Goal: Task Accomplishment & Management: Use online tool/utility

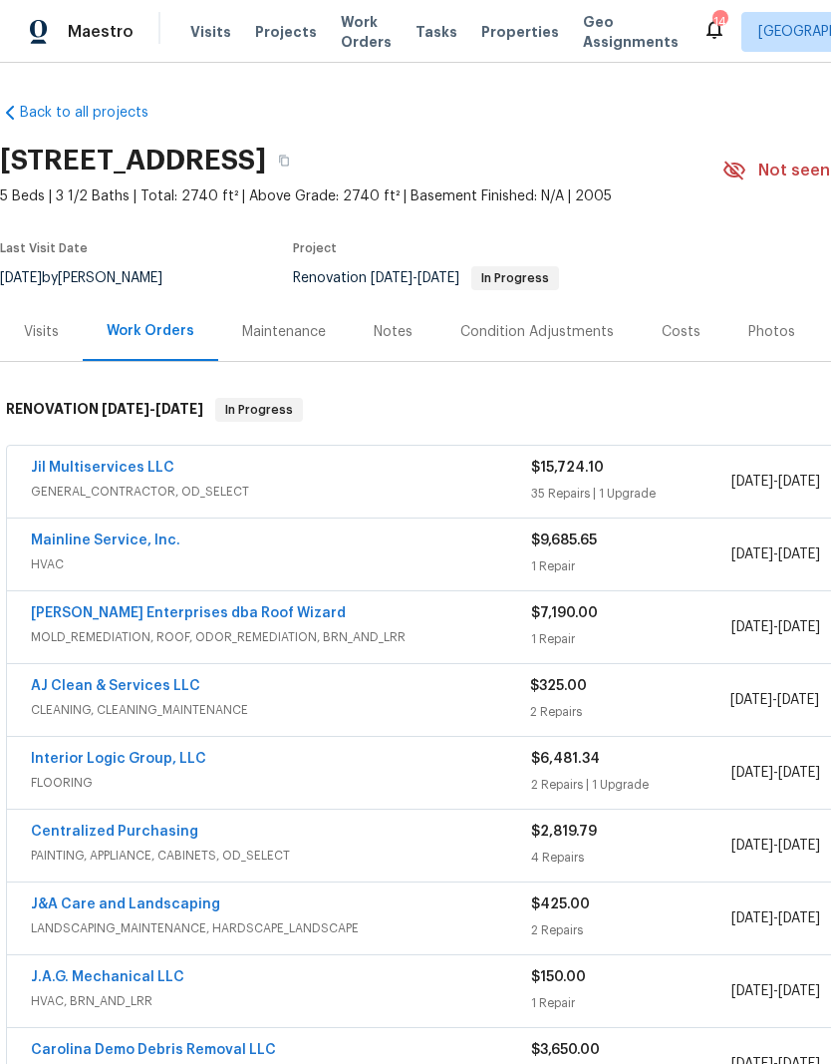
click at [119, 463] on link "Jil Multiservices LLC" at bounding box center [103, 468] width 144 height 14
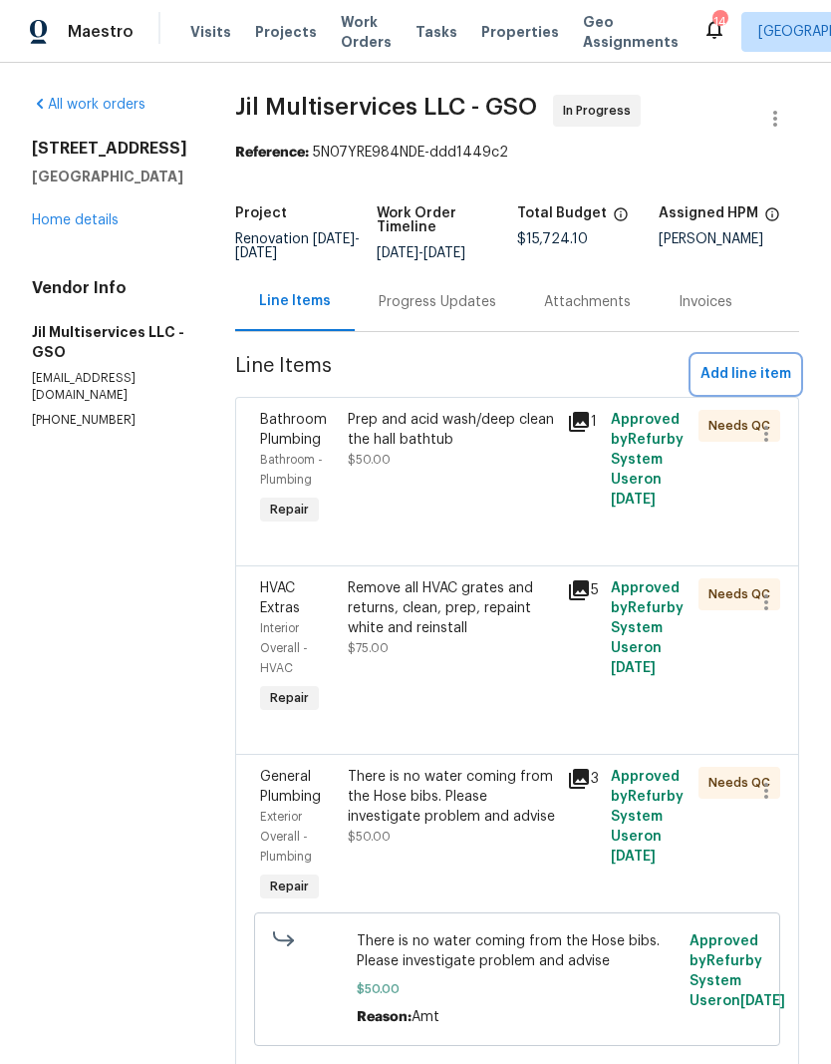
click at [741, 379] on span "Add line item" at bounding box center [746, 374] width 91 height 25
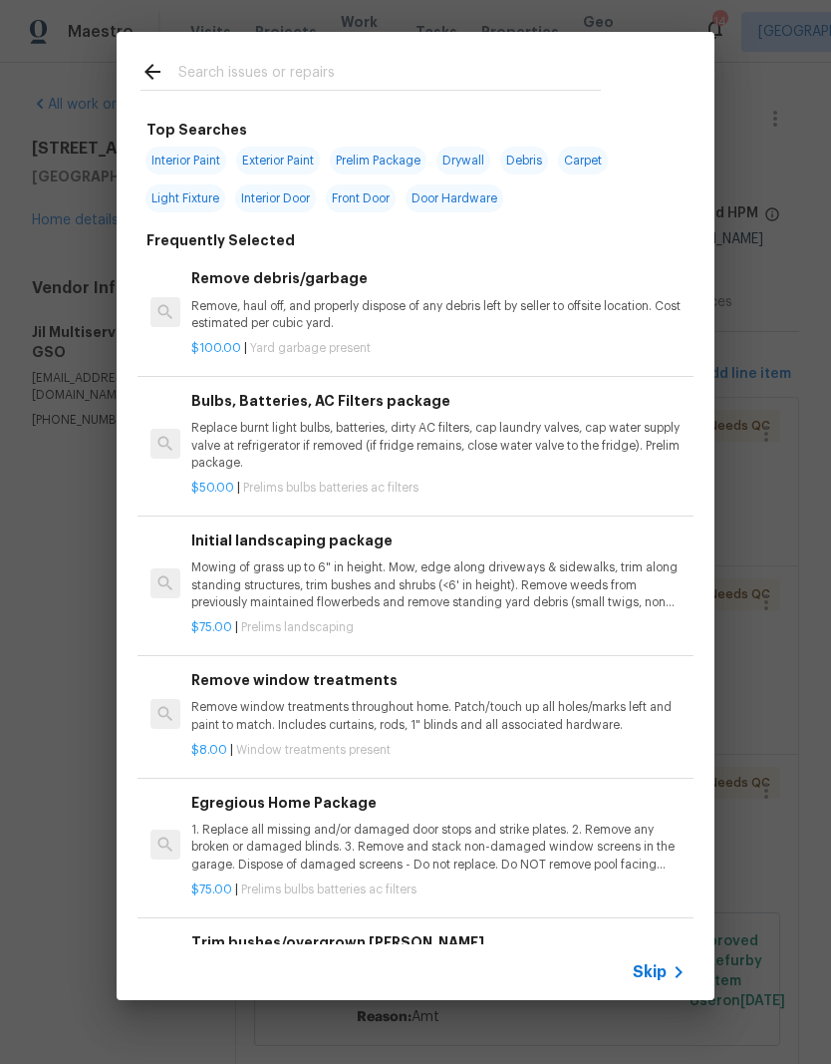
click at [252, 69] on input "text" at bounding box center [389, 75] width 423 height 30
type input "Inter"
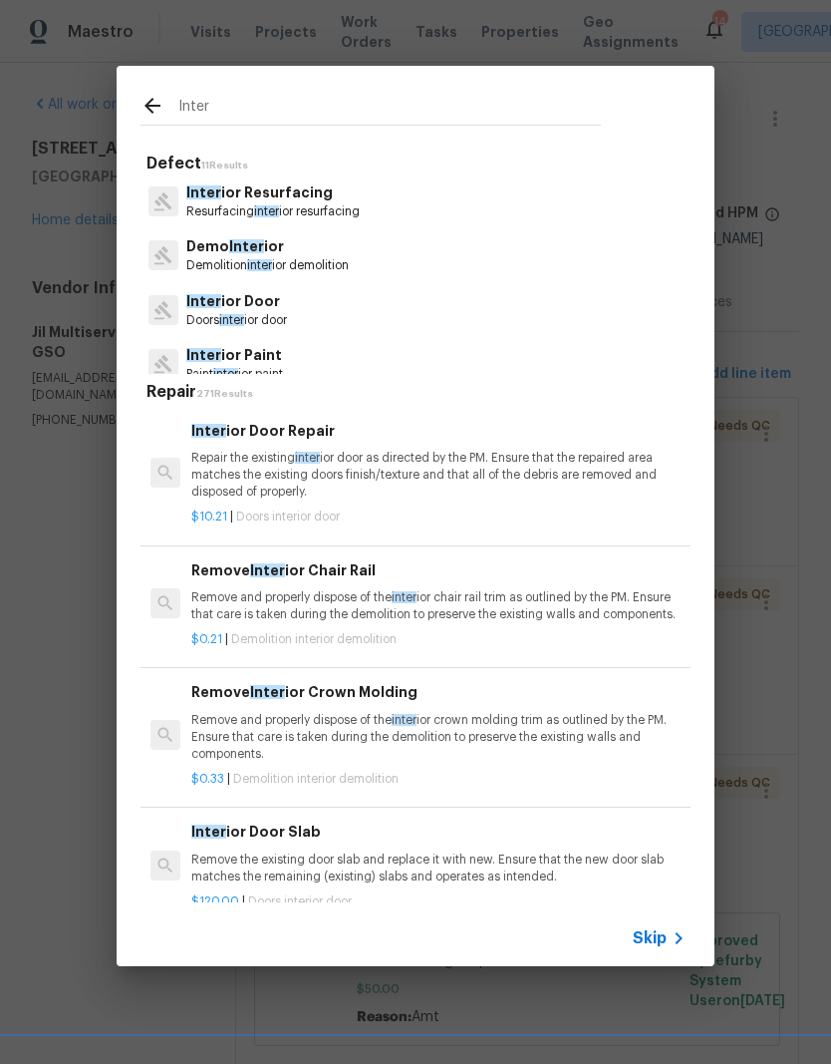
click at [252, 356] on p "Inter ior Paint" at bounding box center [234, 355] width 97 height 21
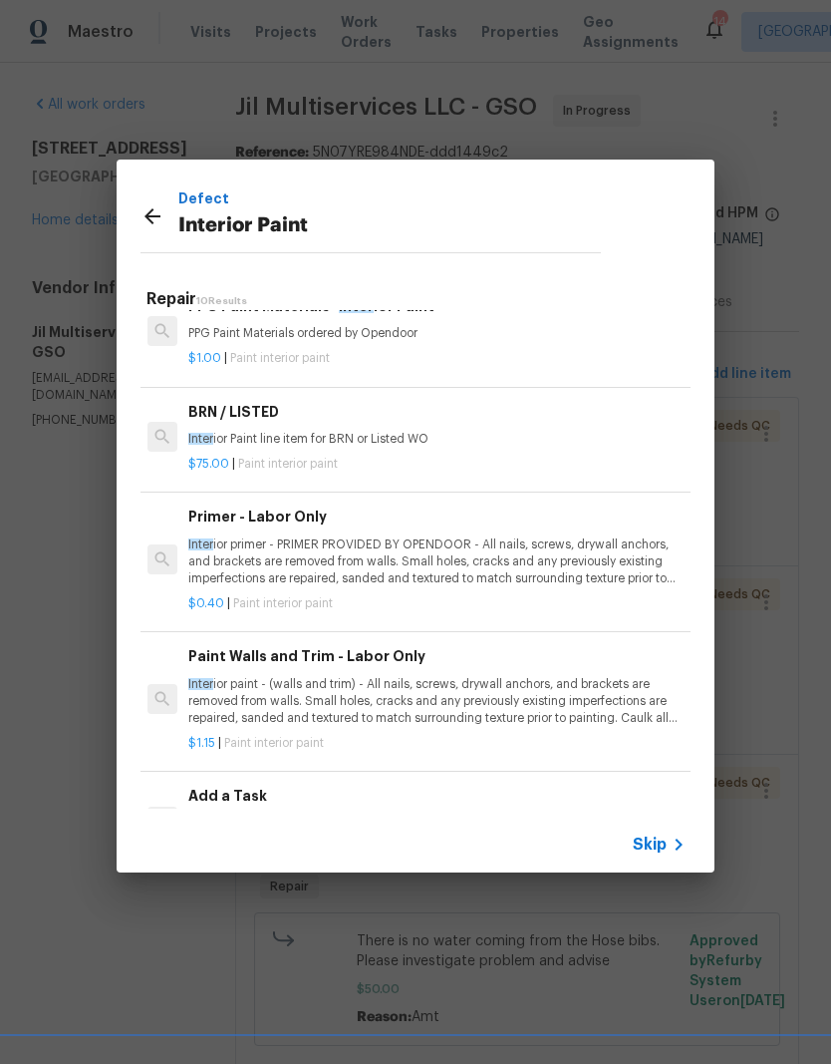
scroll to position [590, 3]
click at [306, 555] on p "Inter ior primer - PRIMER PROVIDED BY OPENDOOR - All nails, screws, drywall anc…" at bounding box center [435, 560] width 494 height 51
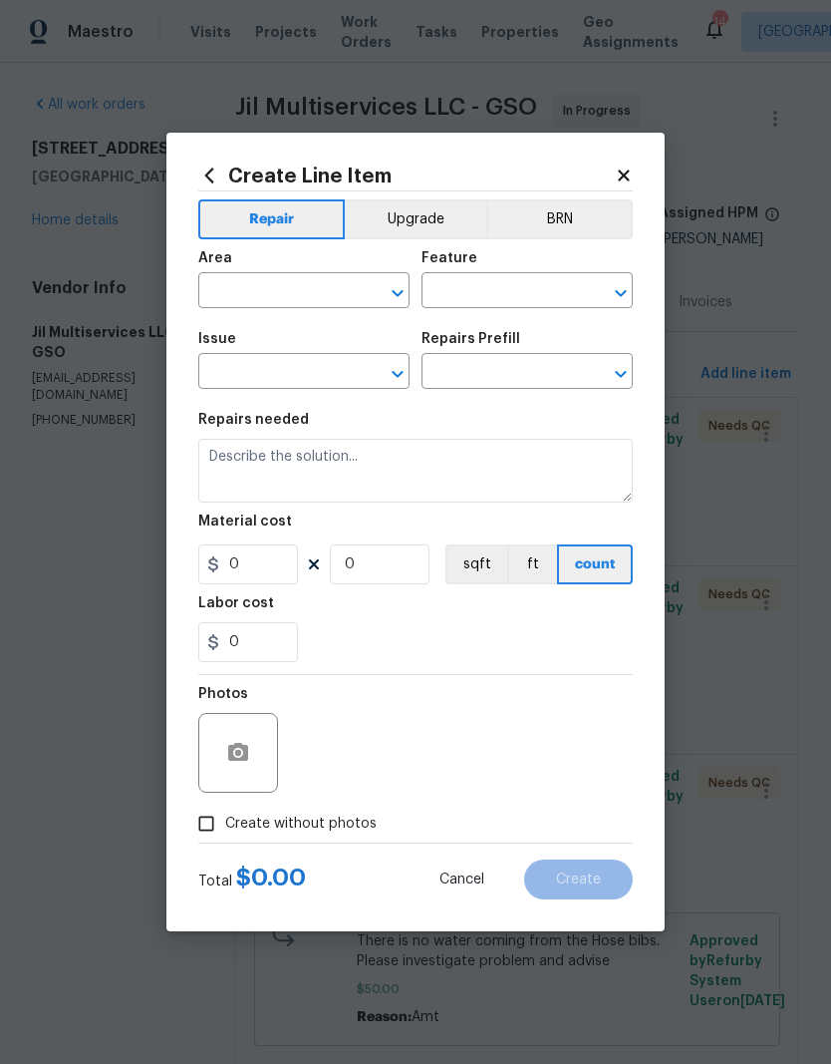
type input "Overall Paint"
type input "Interior Paint"
type input "Primer - Labor Only $0.40"
type textarea "Interior primer - PRIMER PROVIDED BY OPENDOOR - All nails, screws, drywall anch…"
type input "0.4"
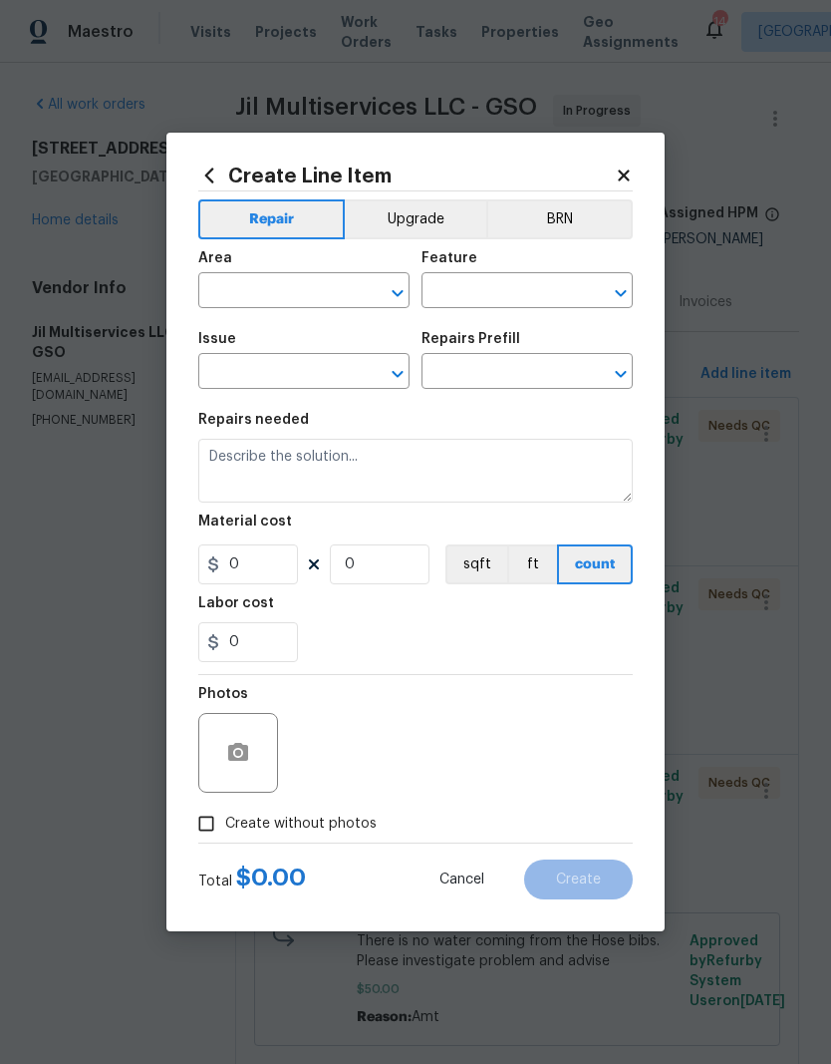
type input "1"
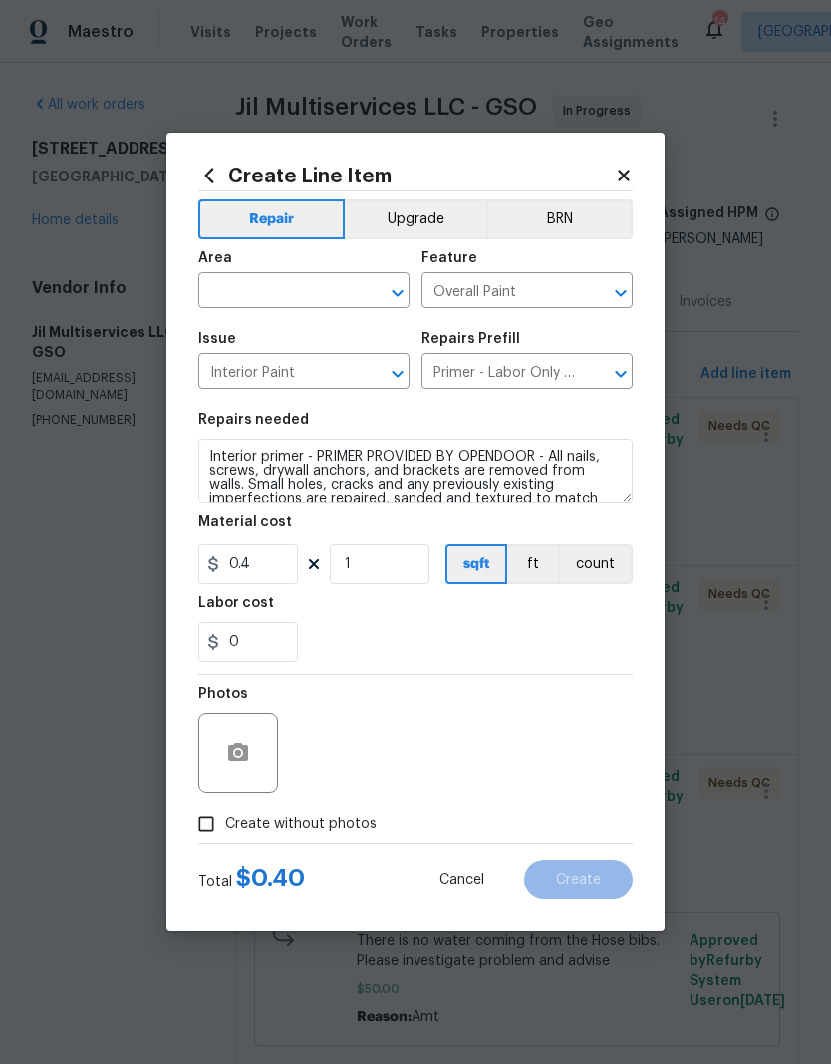
click at [260, 287] on input "text" at bounding box center [276, 292] width 156 height 31
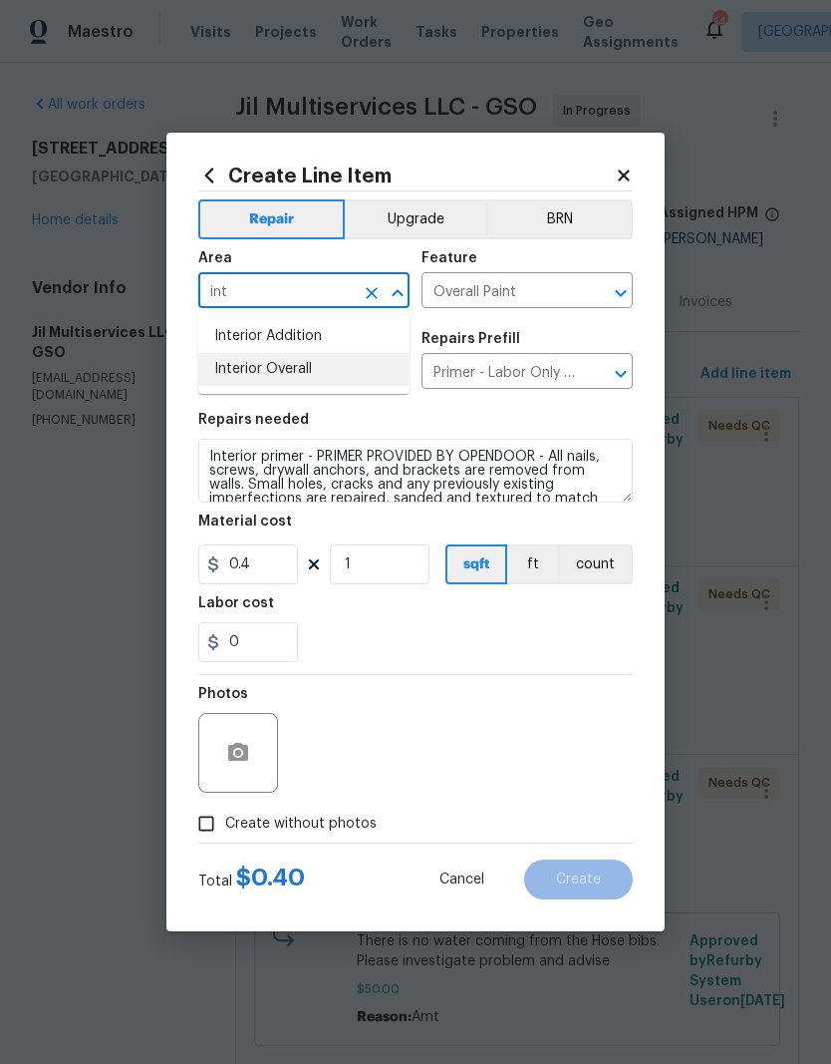
click at [293, 367] on li "Interior Overall" at bounding box center [303, 369] width 211 height 33
type input "Interior Overall"
click at [275, 562] on input "0.4" at bounding box center [248, 564] width 100 height 40
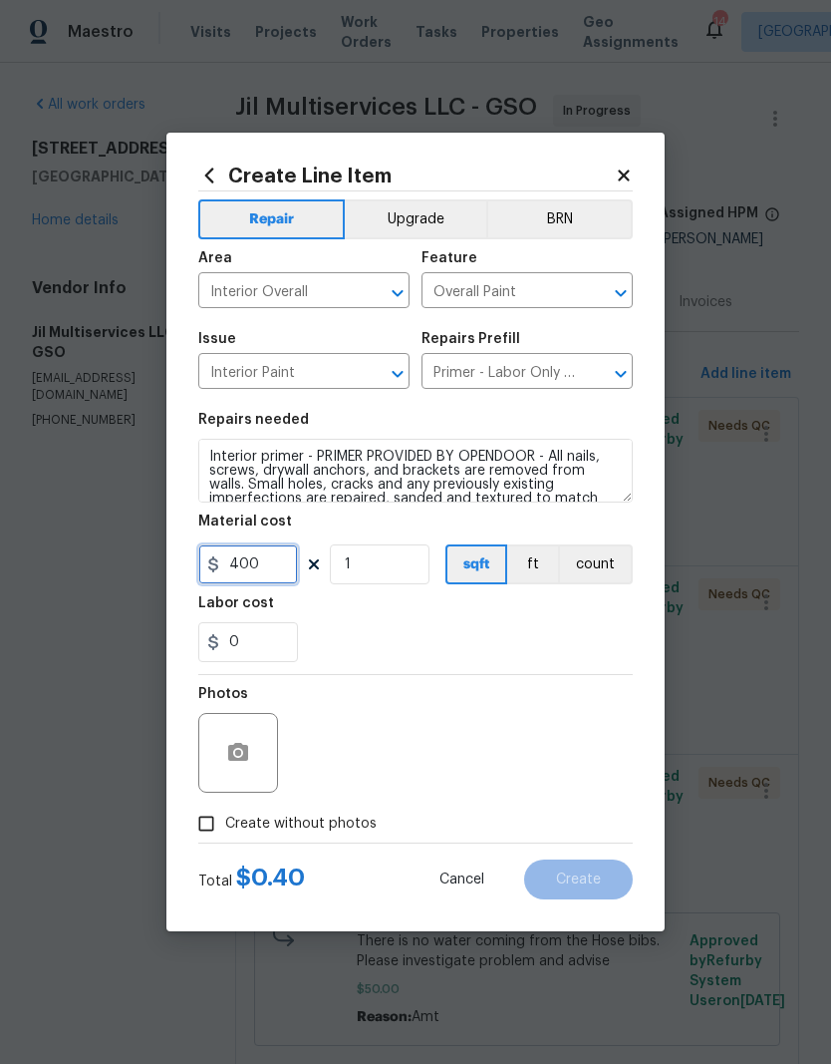
type input "400"
click at [500, 637] on div "0" at bounding box center [415, 642] width 435 height 40
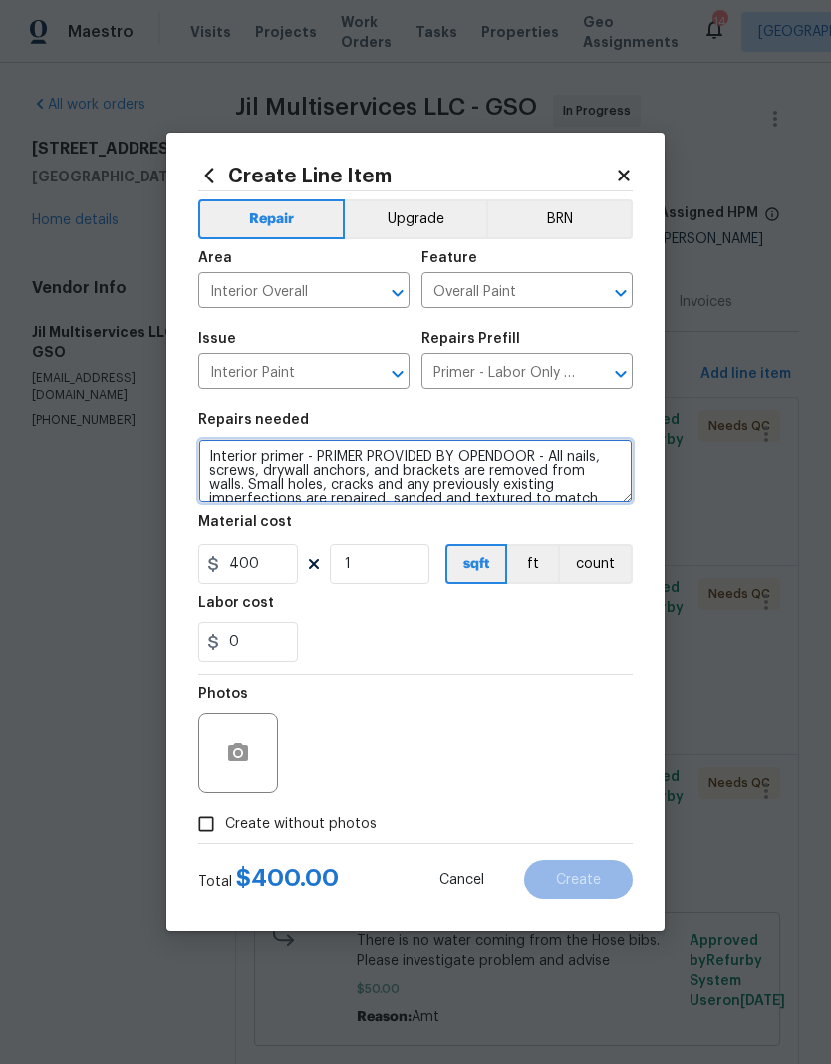
click at [211, 451] on textarea "Interior primer - PRIMER PROVIDED BY OPENDOOR - All nails, screws, drywall anch…" at bounding box center [415, 471] width 435 height 64
click at [237, 457] on textarea "Interior primer - PRIMER PROVIDED BY OPENDOOR - All nails, screws, drywall anch…" at bounding box center [415, 471] width 435 height 64
type textarea "Prime entire home due to odor walls floors and ceilings Interior primer - PRIME…"
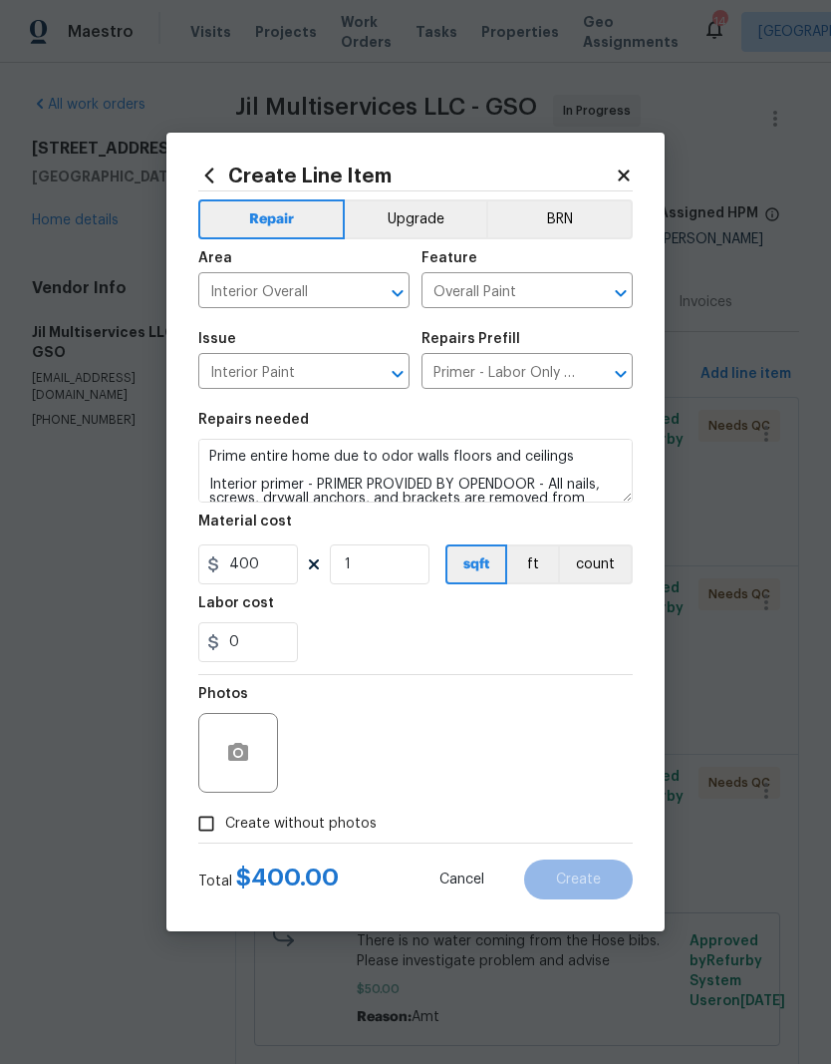
click at [429, 639] on div "0" at bounding box center [415, 642] width 435 height 40
click at [220, 830] on input "Create without photos" at bounding box center [206, 823] width 38 height 38
checkbox input "true"
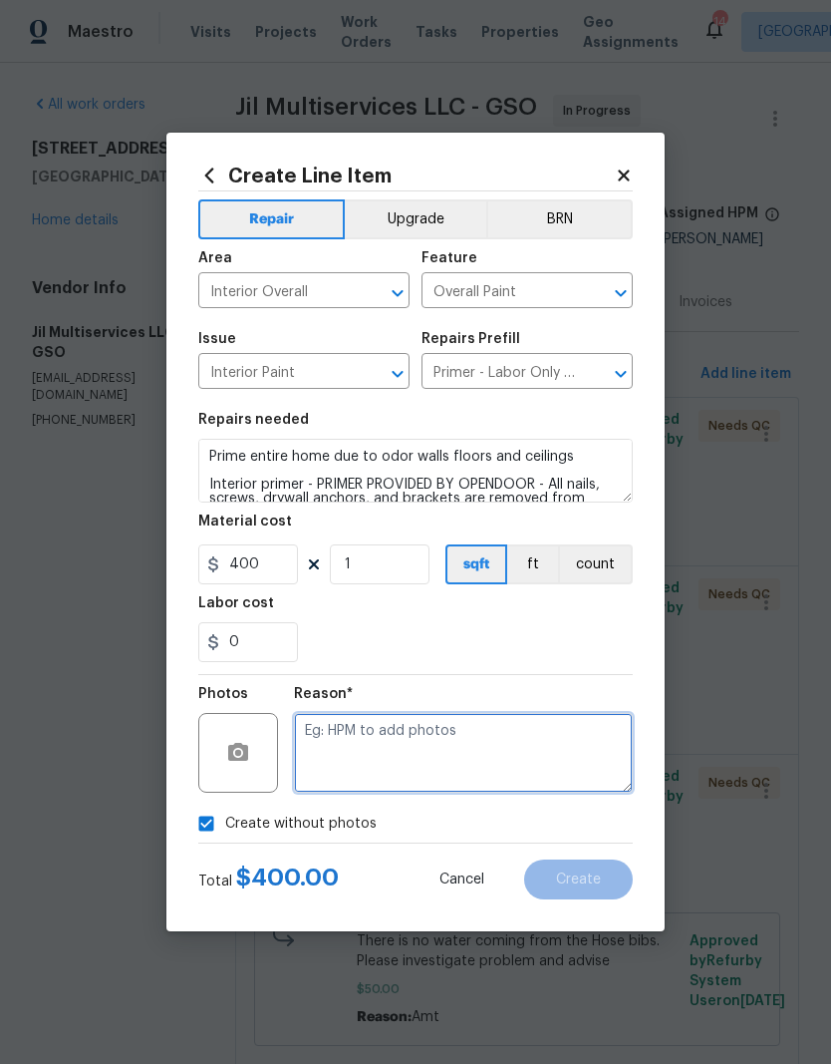
click at [339, 764] on textarea at bounding box center [463, 753] width 339 height 80
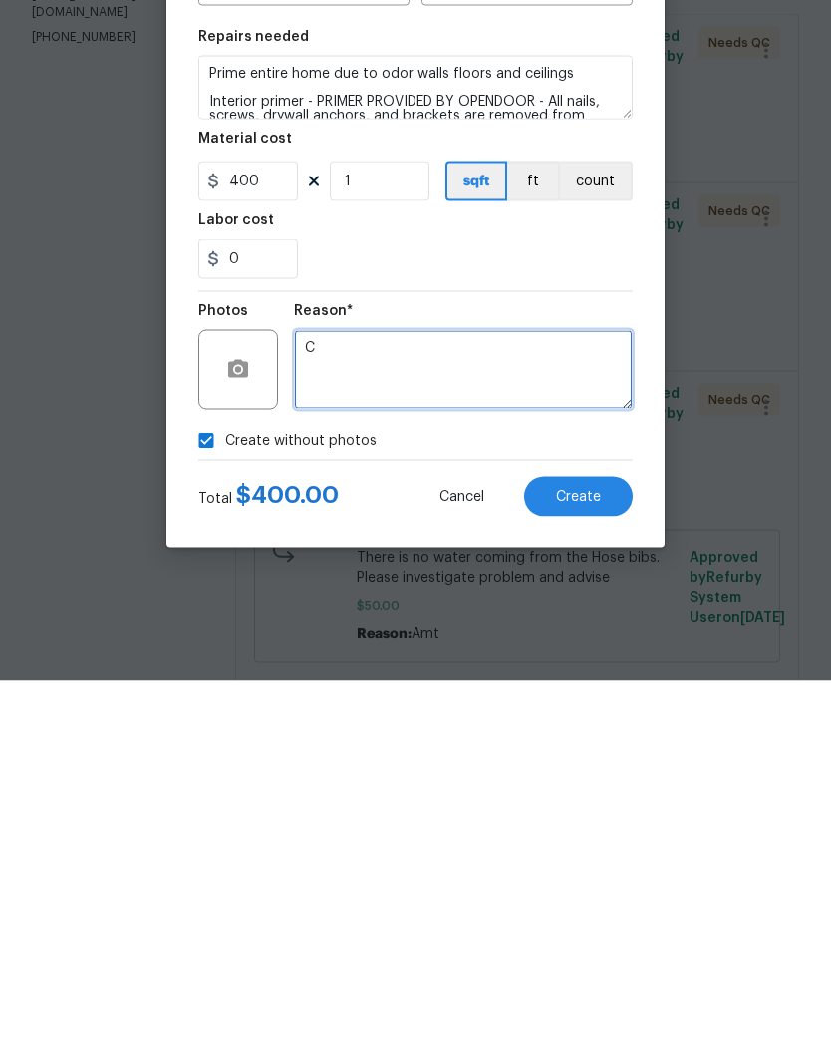
type textarea "C"
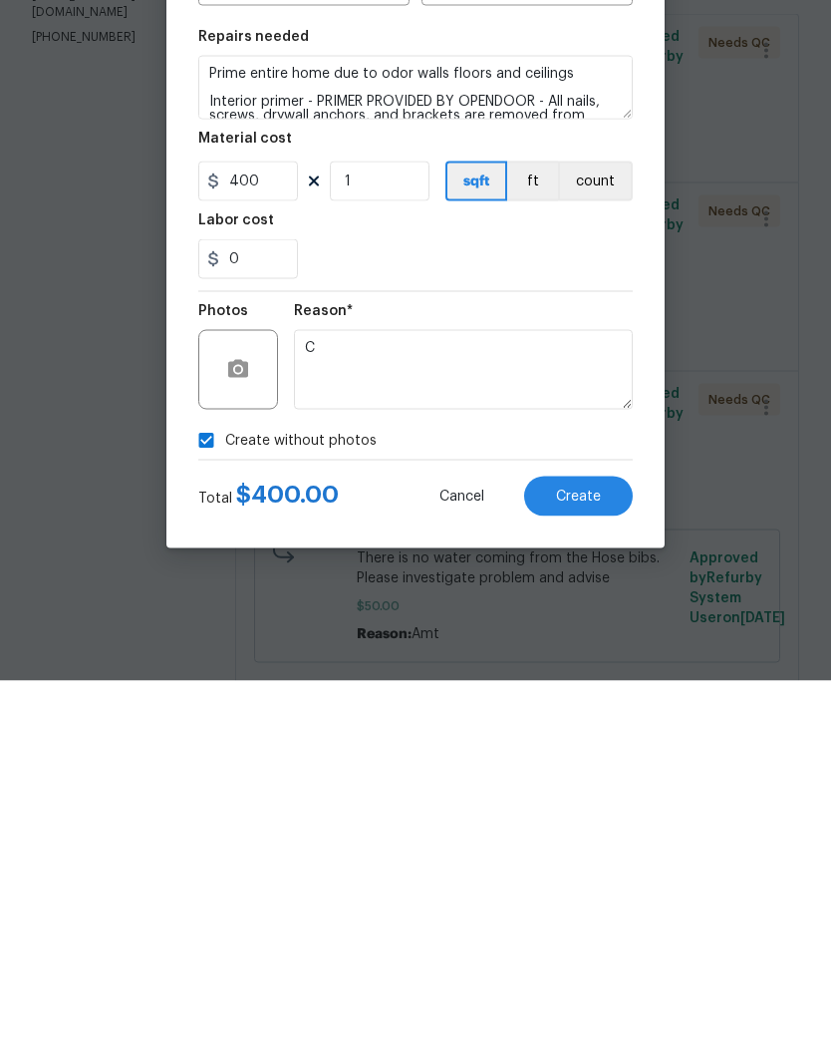
click at [594, 872] on span "Create" at bounding box center [578, 879] width 45 height 15
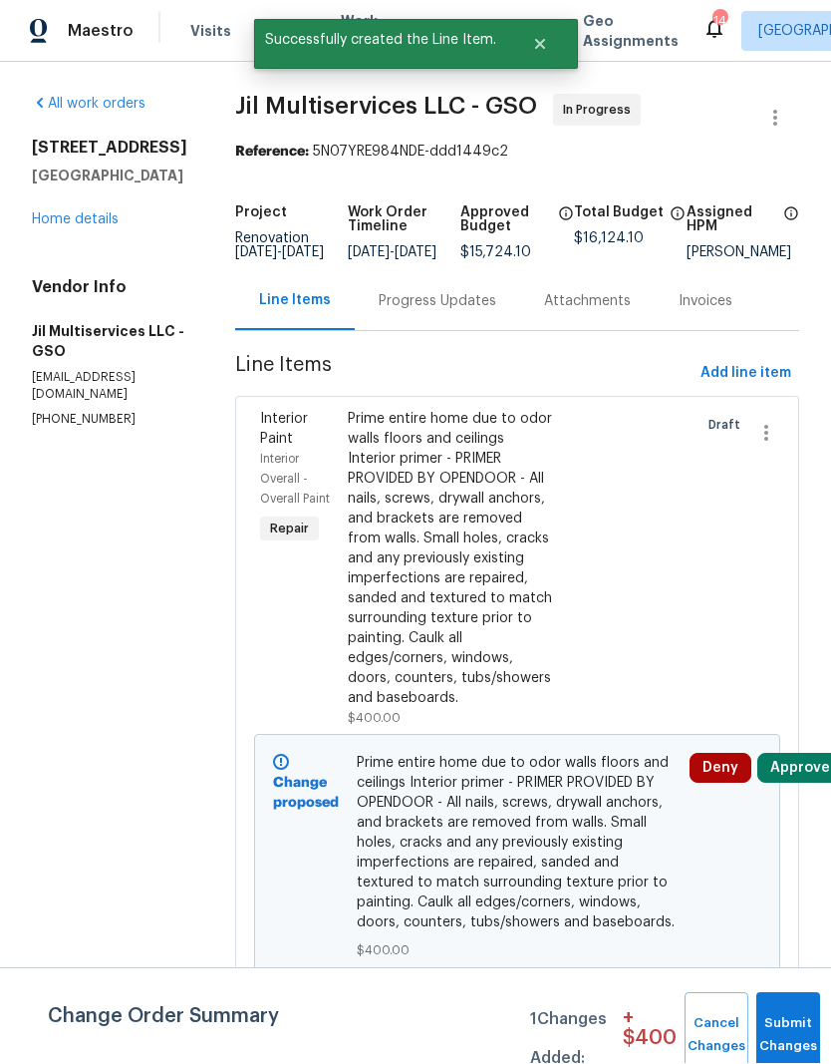
scroll to position [0, 0]
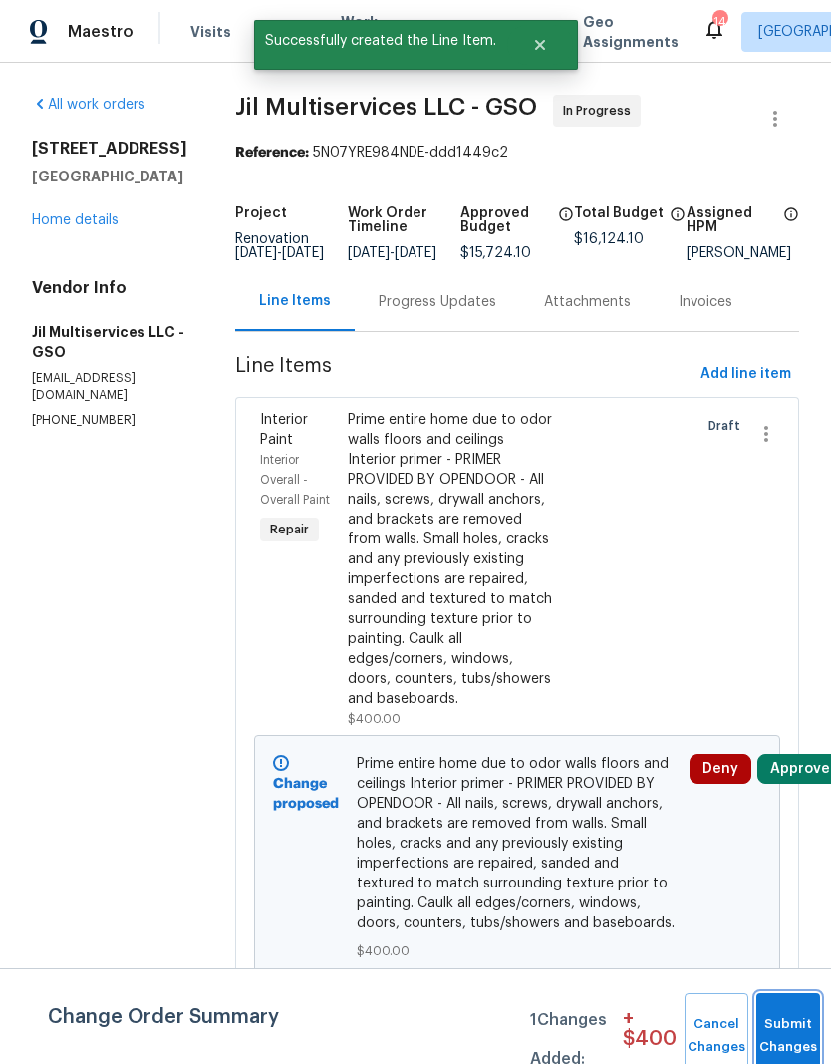
click at [781, 1021] on button "Submit Changes" at bounding box center [789, 1036] width 64 height 86
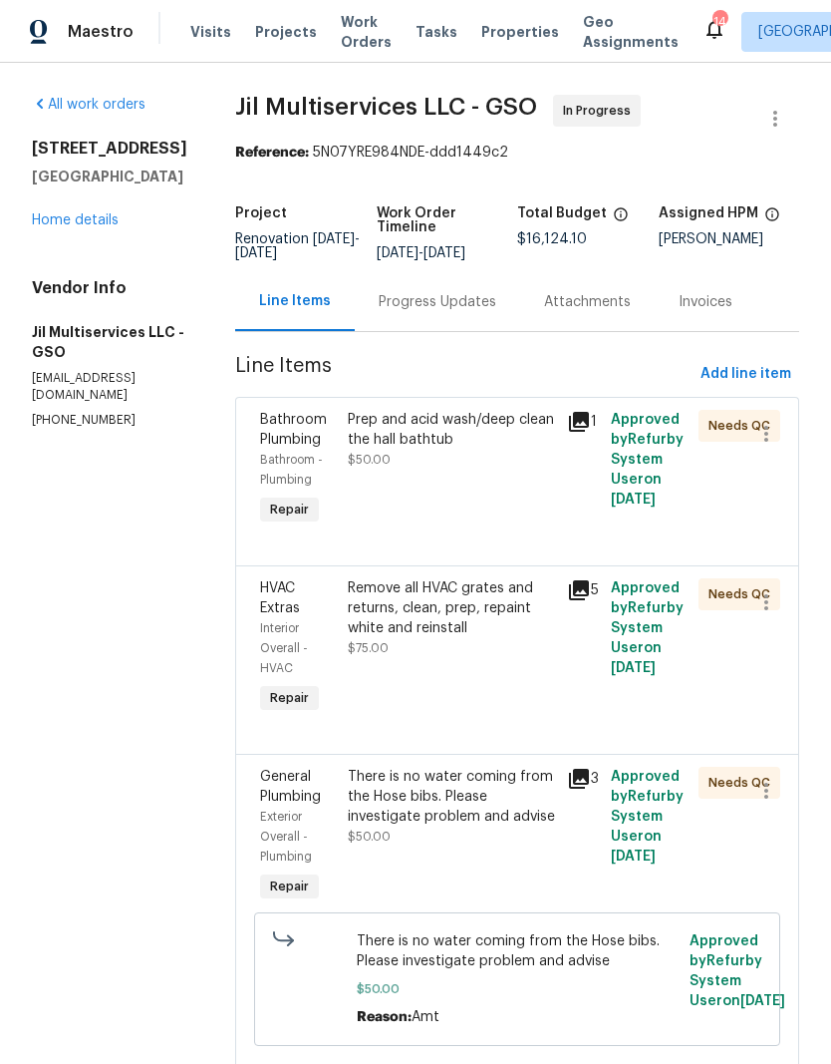
click at [458, 436] on div "Prep and acid wash/deep clean the hall bathtub" at bounding box center [451, 430] width 207 height 40
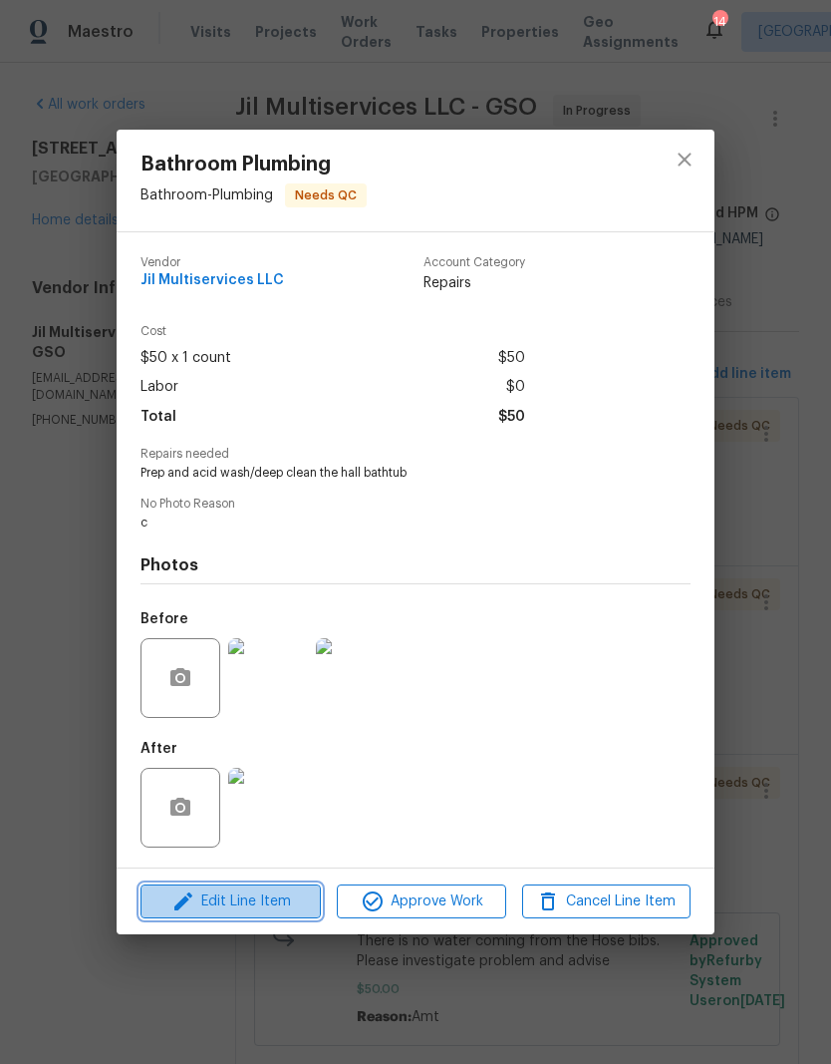
click at [272, 911] on span "Edit Line Item" at bounding box center [231, 901] width 168 height 25
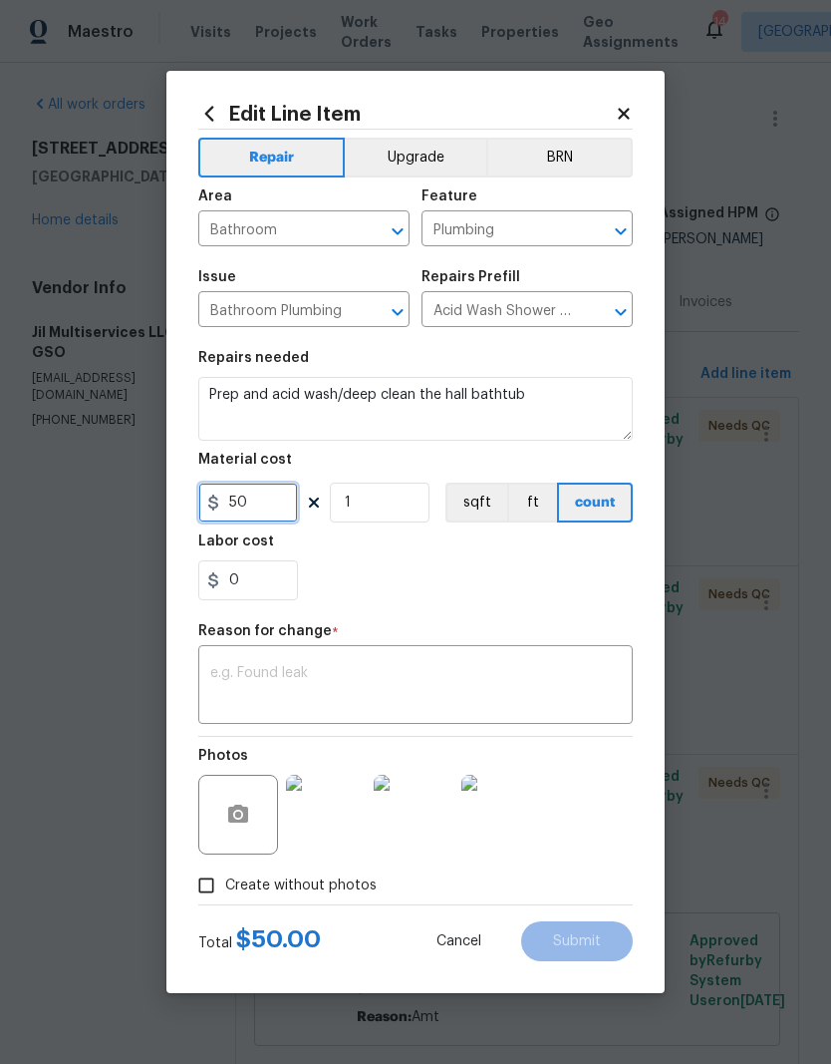
click at [233, 502] on input "50" at bounding box center [248, 502] width 100 height 40
click at [261, 579] on input "0" at bounding box center [248, 580] width 100 height 40
type input "100"
click at [331, 679] on textarea at bounding box center [415, 687] width 411 height 42
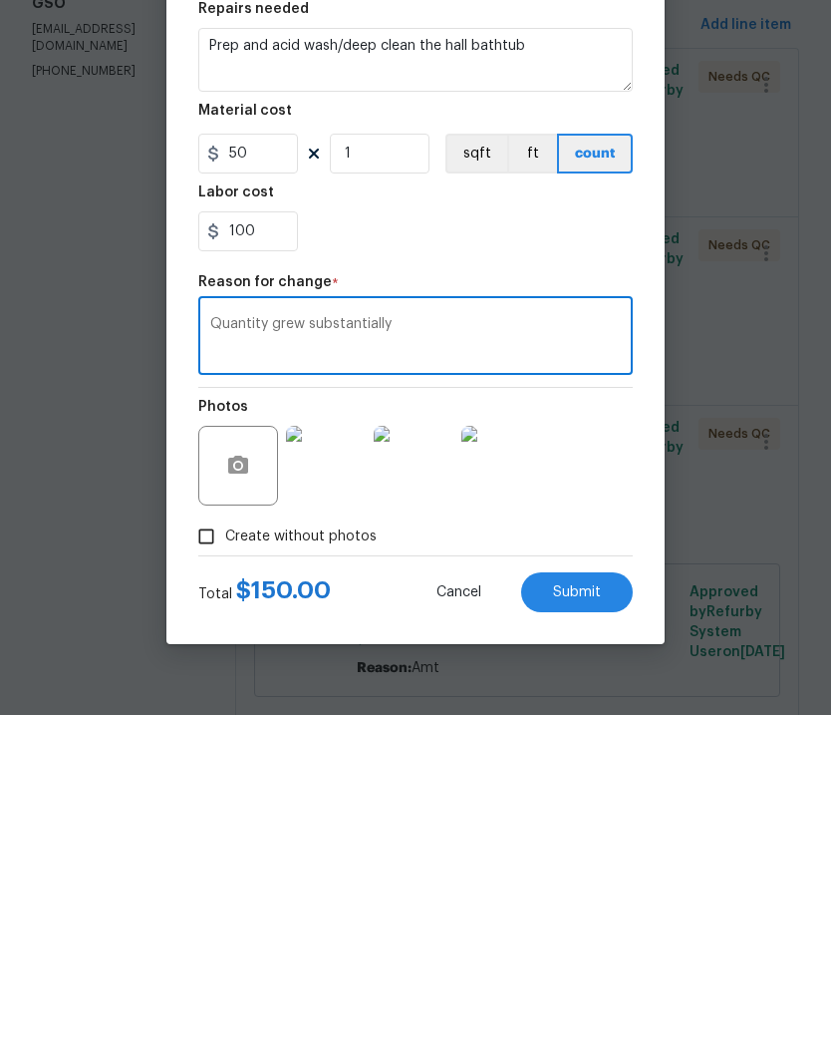
click at [335, 666] on textarea "Quantity grew substantially" at bounding box center [415, 687] width 411 height 42
click at [436, 666] on textarea "Quantity grew substantially" at bounding box center [415, 687] width 411 height 42
click at [424, 666] on textarea "Quantity grew substantially" at bounding box center [415, 687] width 411 height 42
click at [438, 666] on textarea "Quantity grew substantially" at bounding box center [415, 687] width 411 height 42
type textarea "Quantity grew substantially. These dead birds were contributing to the odor as …"
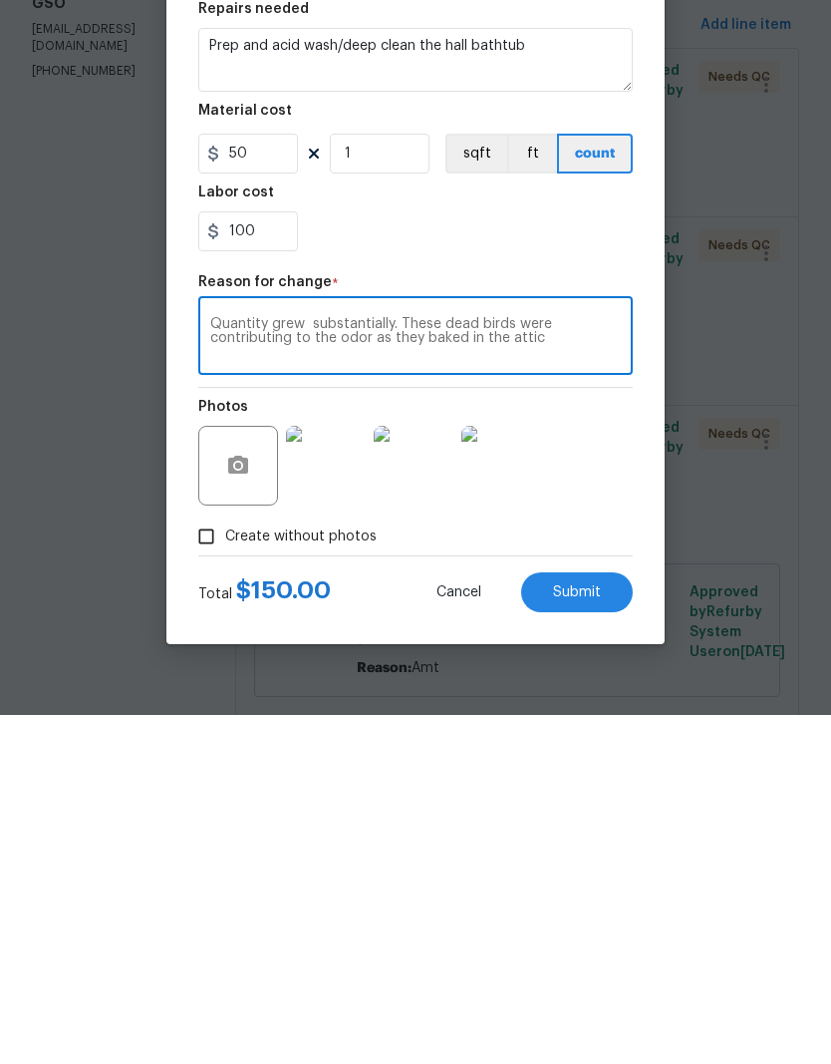
click at [628, 737] on div "Photos" at bounding box center [415, 802] width 435 height 130
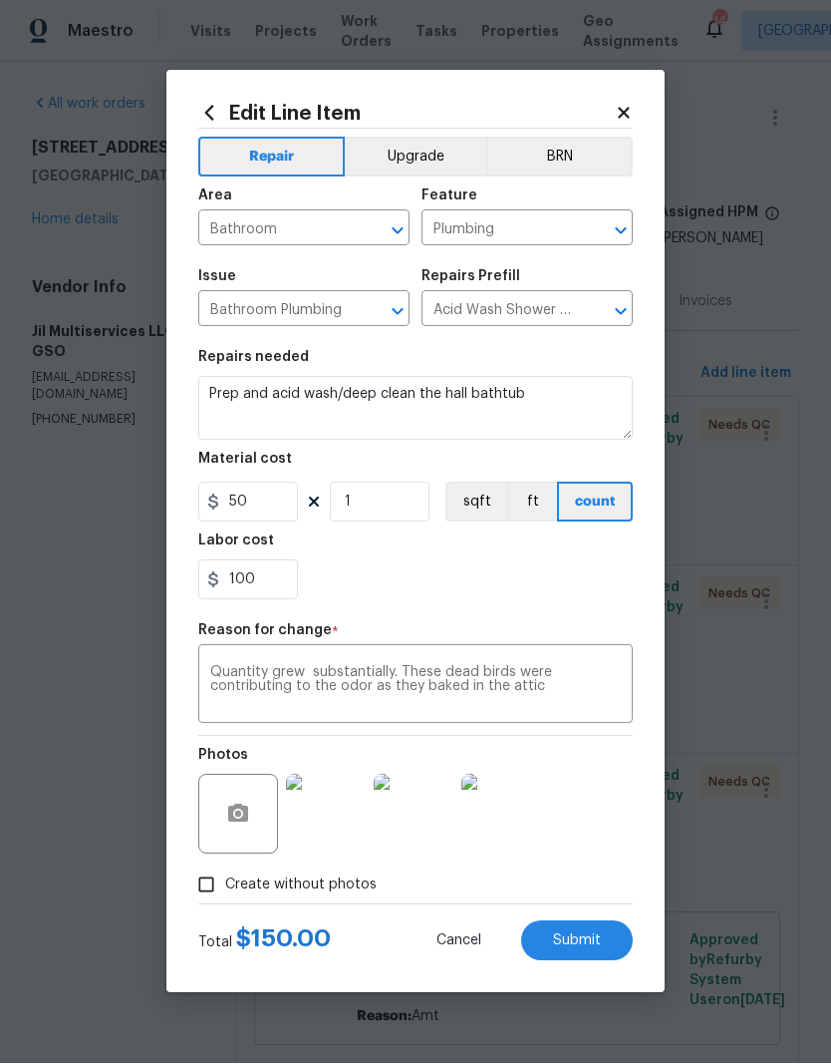
click at [588, 945] on span "Submit" at bounding box center [577, 941] width 48 height 15
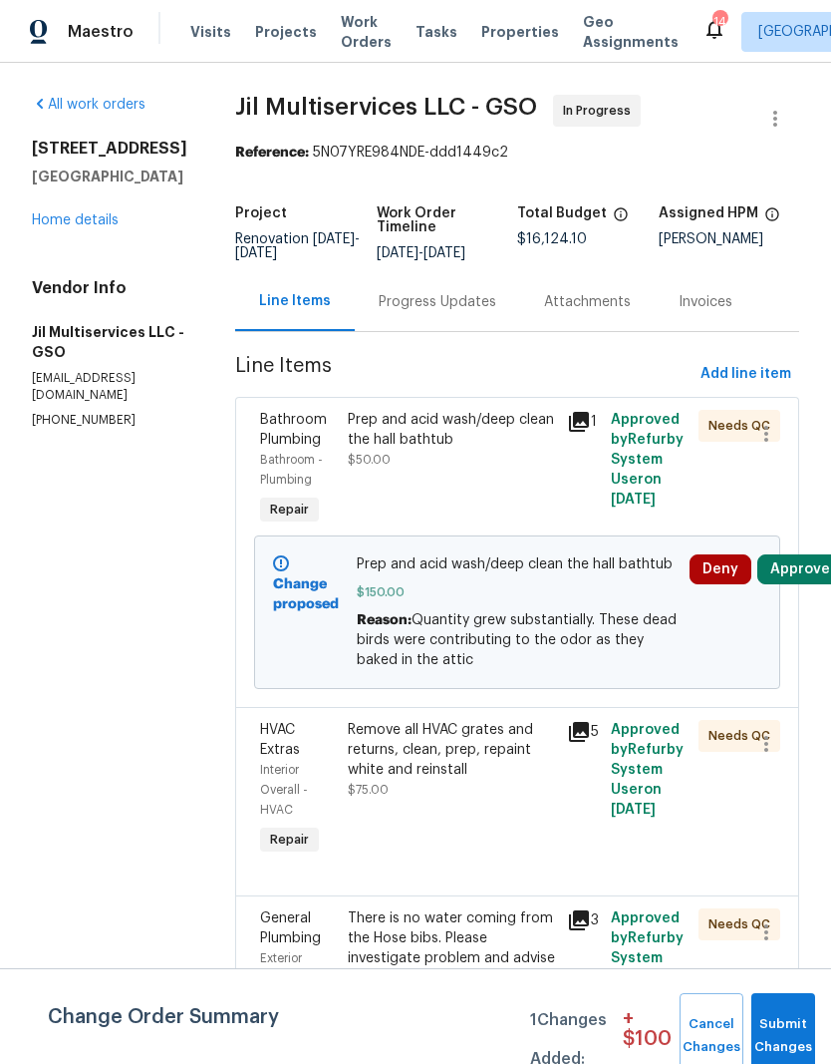
click at [537, 613] on span "Quantity grew substantially. These dead birds were contributing to the odor as …" at bounding box center [517, 640] width 320 height 54
click at [449, 410] on div "Prep and acid wash/deep clean the hall bathtub" at bounding box center [451, 430] width 207 height 40
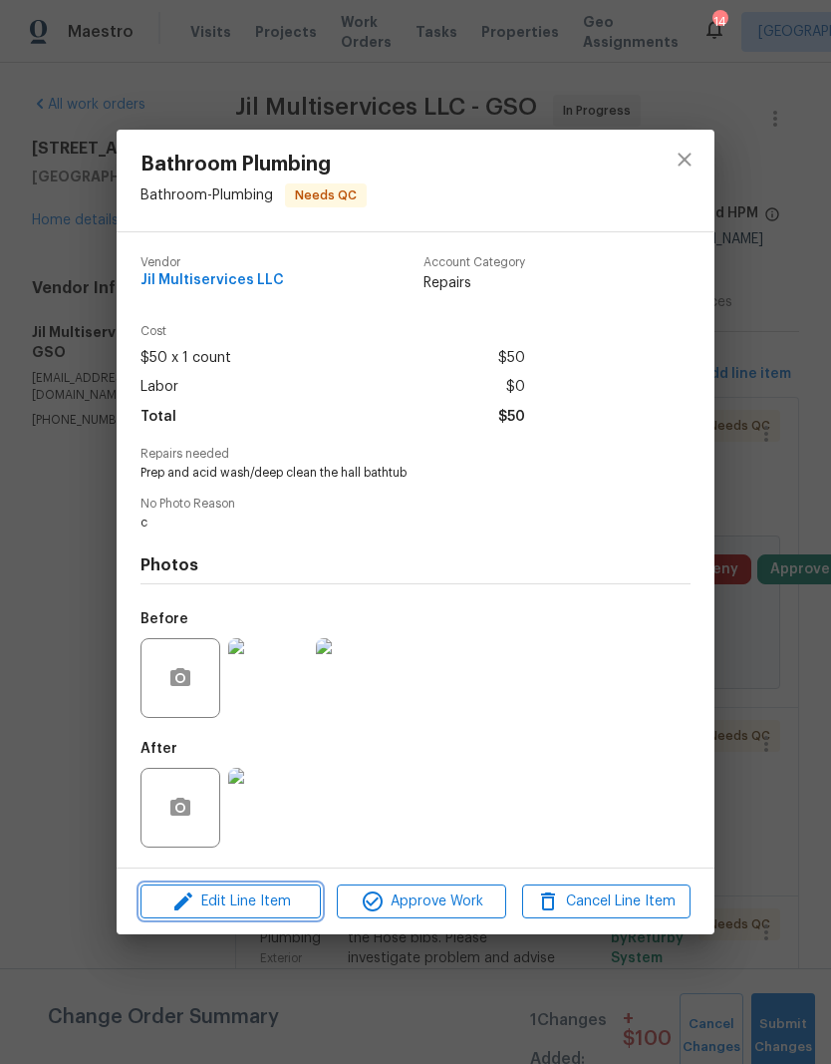
click at [262, 914] on span "Edit Line Item" at bounding box center [231, 901] width 168 height 25
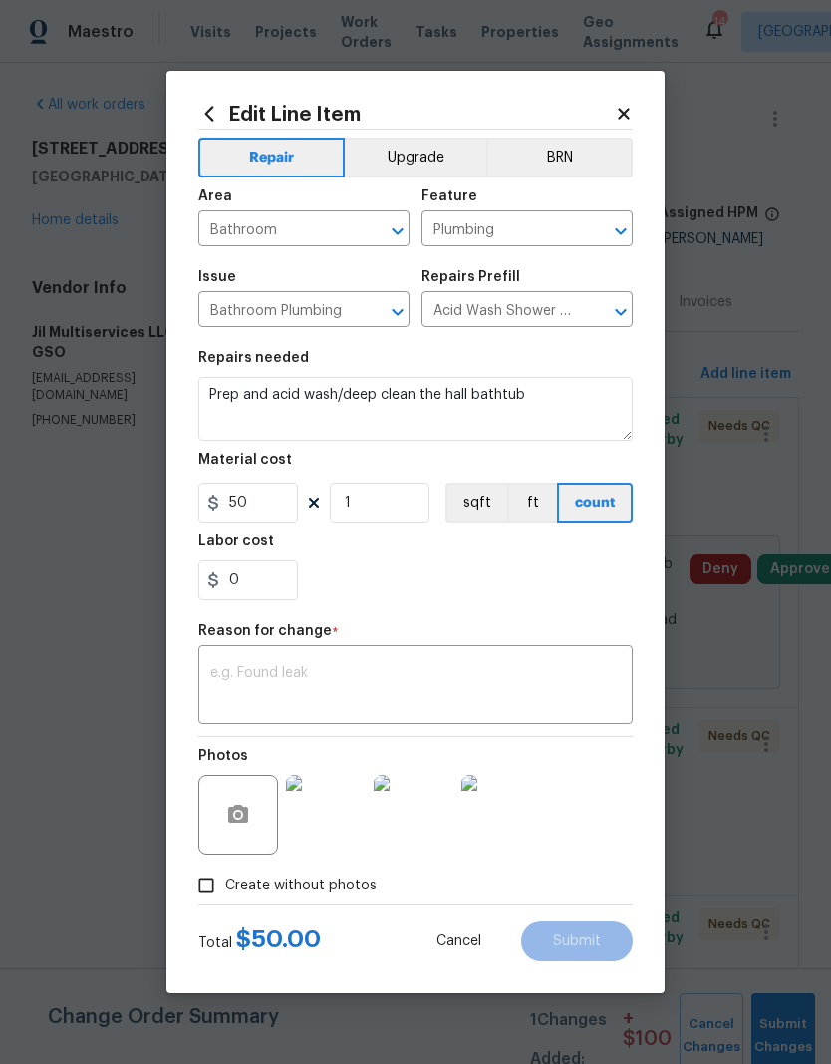
click at [476, 118] on h2 "Edit Line Item" at bounding box center [406, 114] width 417 height 22
click at [556, 617] on div "Repair Upgrade BRN Area Bathroom ​ Feature Plumbing ​ Issue Bathroom Plumbing ​…" at bounding box center [415, 517] width 435 height 775
click at [495, 603] on section "Repairs needed Prep and acid wash/deep clean the hall bathtub Material cost 50 …" at bounding box center [415, 475] width 435 height 273
click at [617, 118] on icon at bounding box center [624, 114] width 18 height 18
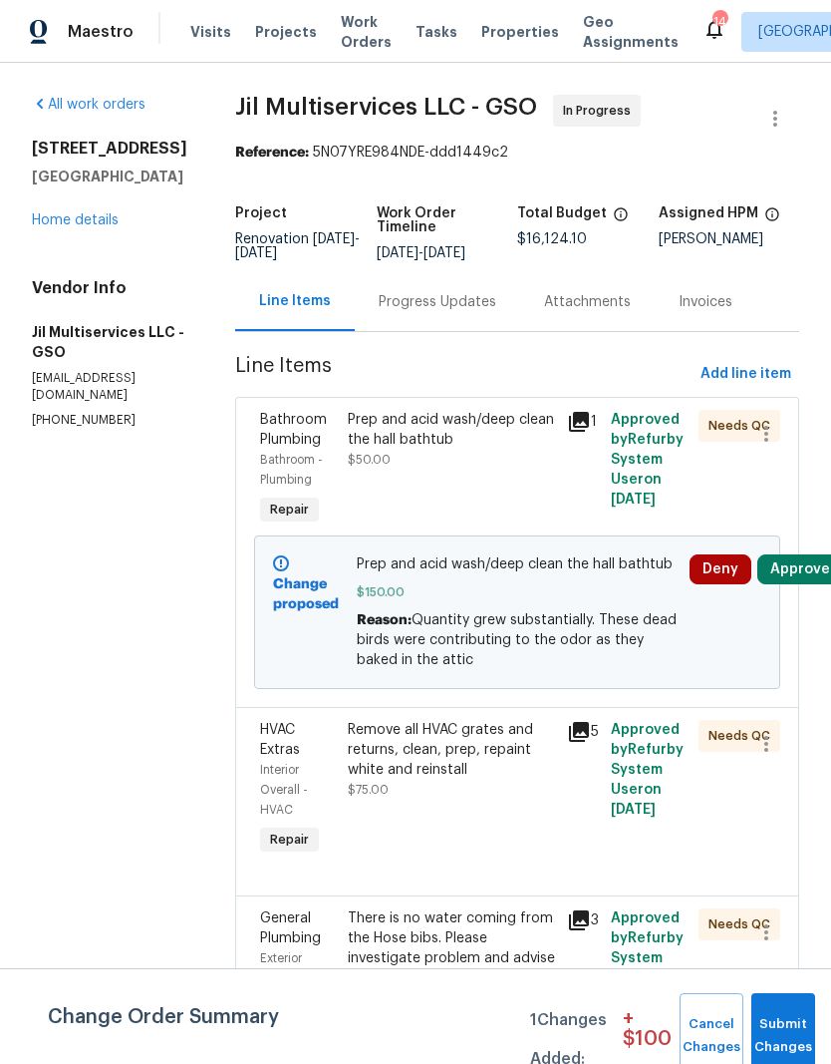
click at [590, 610] on div "Reason: Quantity grew substantially. These dead birds were contributing to the …" at bounding box center [518, 640] width 322 height 60
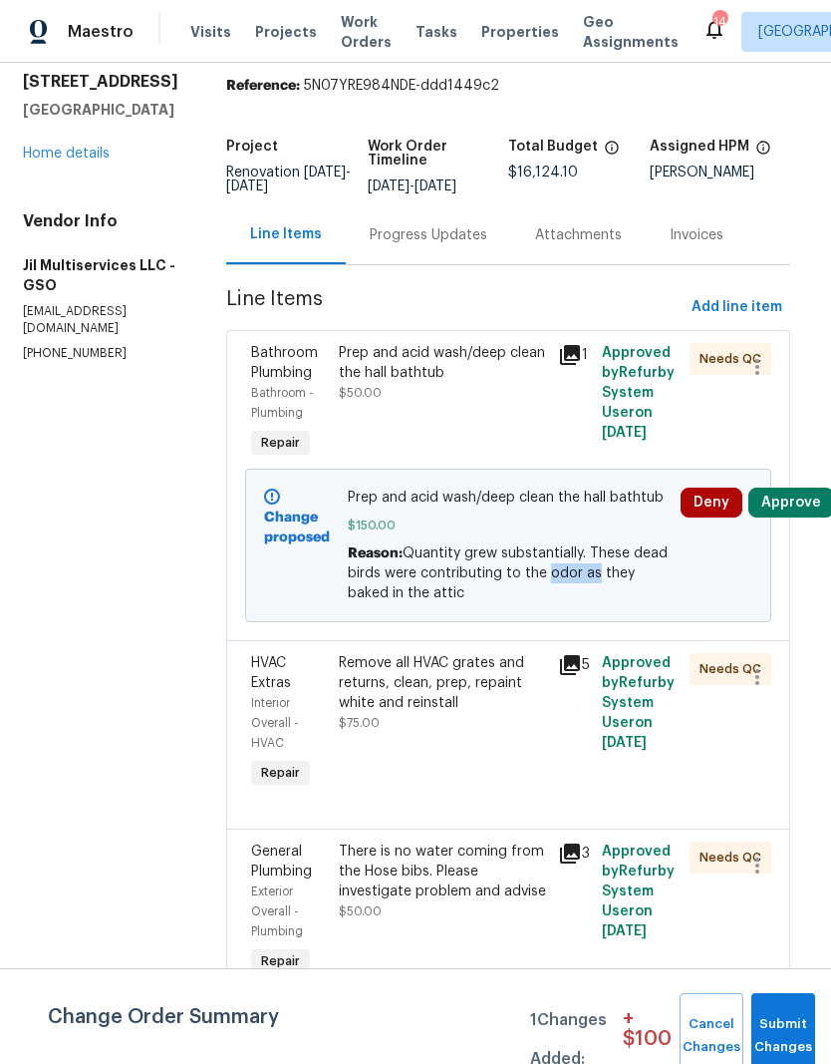
scroll to position [68, 9]
click at [465, 486] on span "Prep and acid wash/deep clean the hall bathtub" at bounding box center [509, 496] width 322 height 20
click at [482, 486] on span "Prep and acid wash/deep clean the hall bathtub" at bounding box center [509, 496] width 322 height 20
click at [461, 342] on div "Prep and acid wash/deep clean the hall bathtub" at bounding box center [442, 362] width 207 height 40
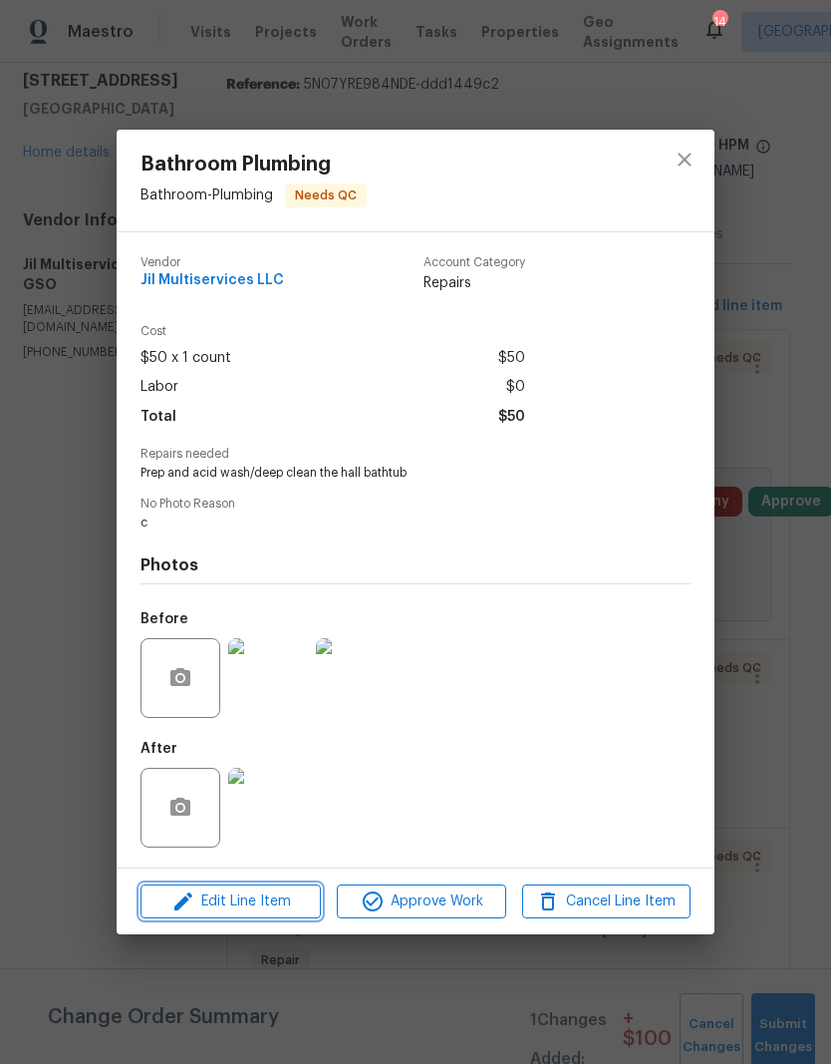
click at [264, 913] on span "Edit Line Item" at bounding box center [231, 901] width 168 height 25
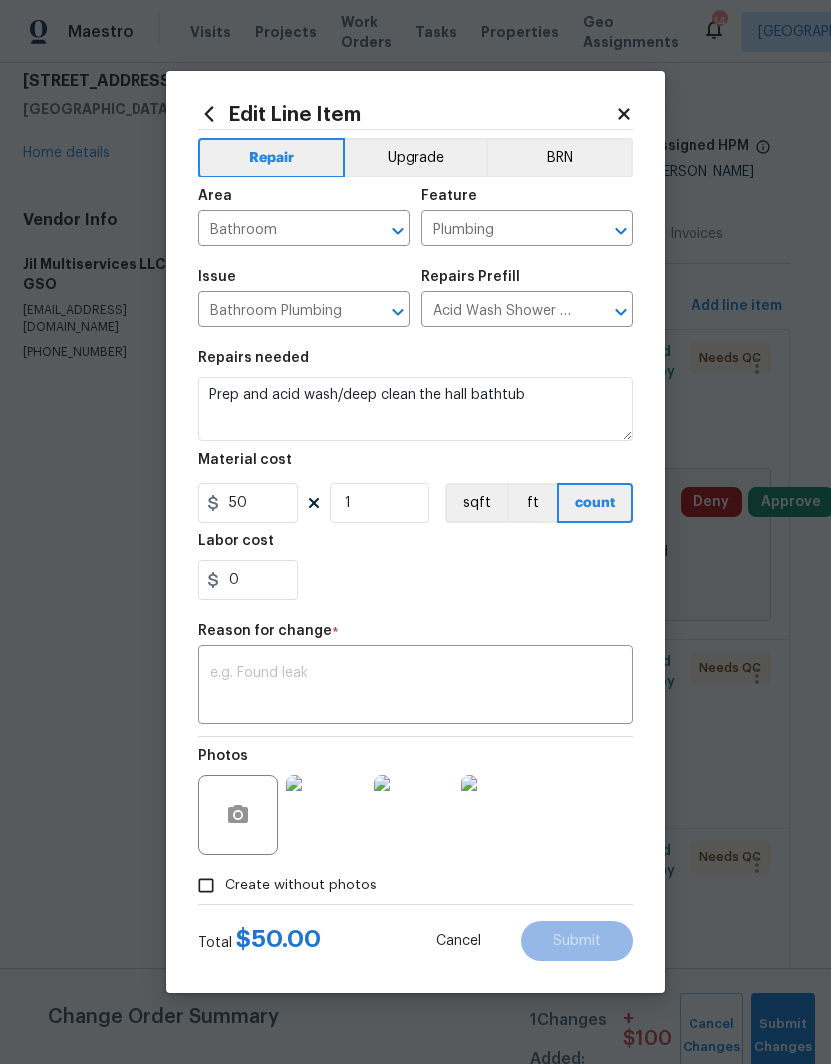
click at [588, 603] on section "Repairs needed Prep and acid wash/deep clean the hall bathtub Material cost 50 …" at bounding box center [415, 475] width 435 height 273
click at [587, 603] on section "Repairs needed Prep and acid wash/deep clean the hall bathtub Material cost 50 …" at bounding box center [415, 475] width 435 height 273
click at [211, 890] on input "Create without photos" at bounding box center [206, 885] width 38 height 38
checkbox input "false"
click at [594, 797] on div "Photos" at bounding box center [415, 802] width 435 height 130
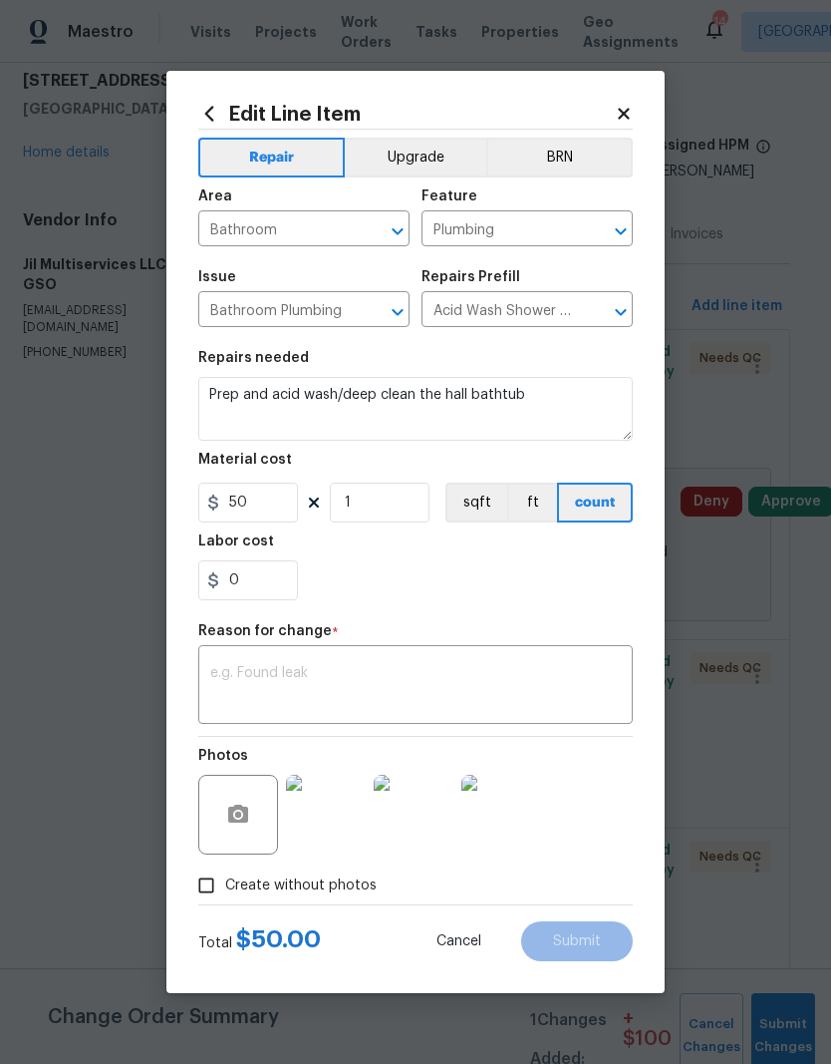
click at [372, 584] on div "0" at bounding box center [415, 580] width 435 height 40
click at [630, 114] on icon at bounding box center [624, 114] width 18 height 18
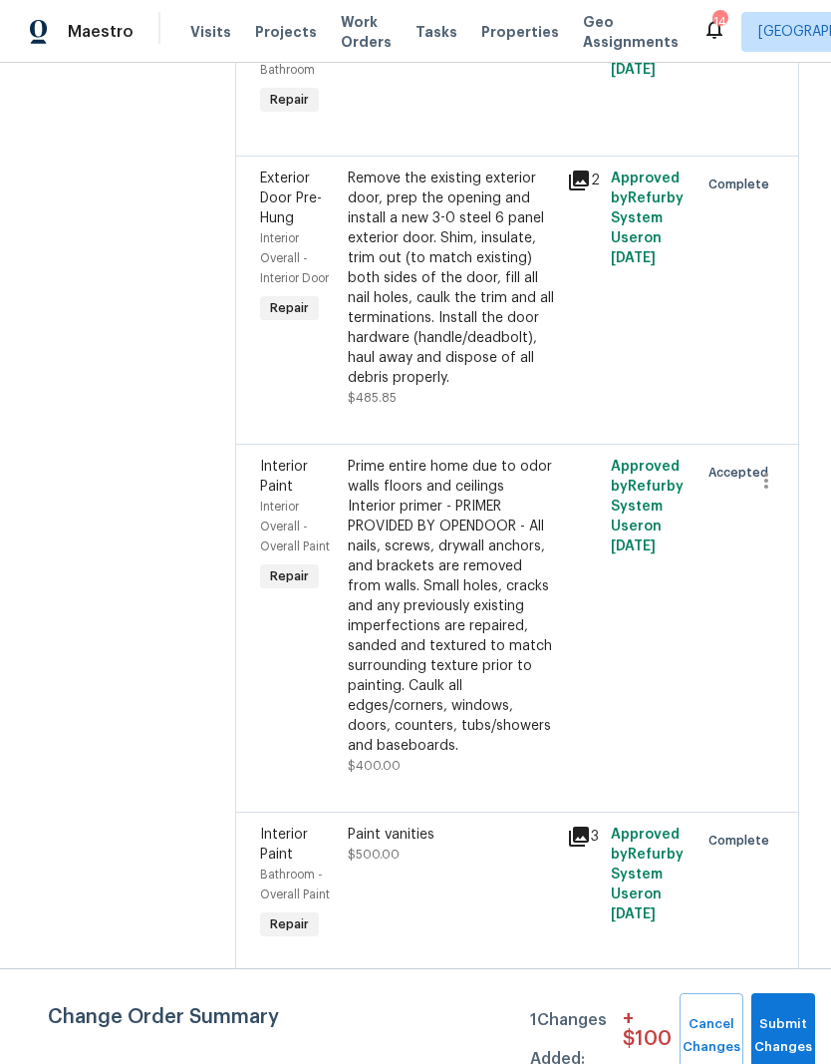
scroll to position [0, 0]
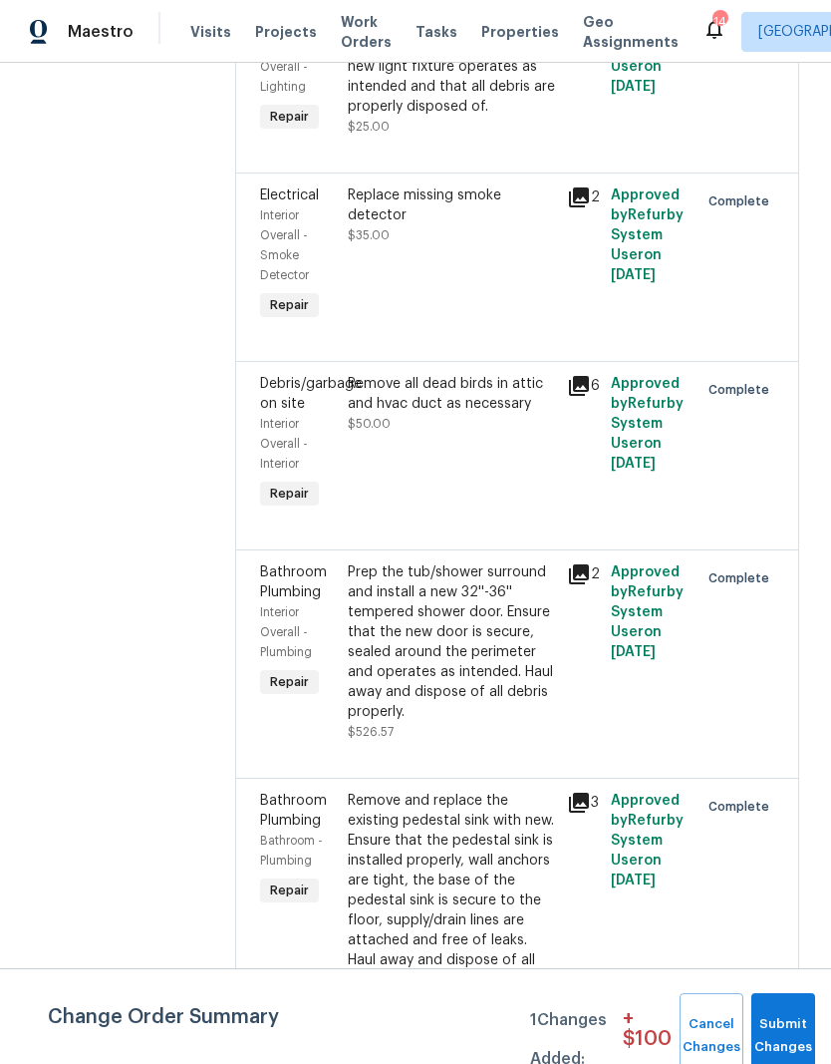
click at [459, 414] on div "Remove all dead birds in attic and hvac duct as necessary" at bounding box center [451, 394] width 207 height 40
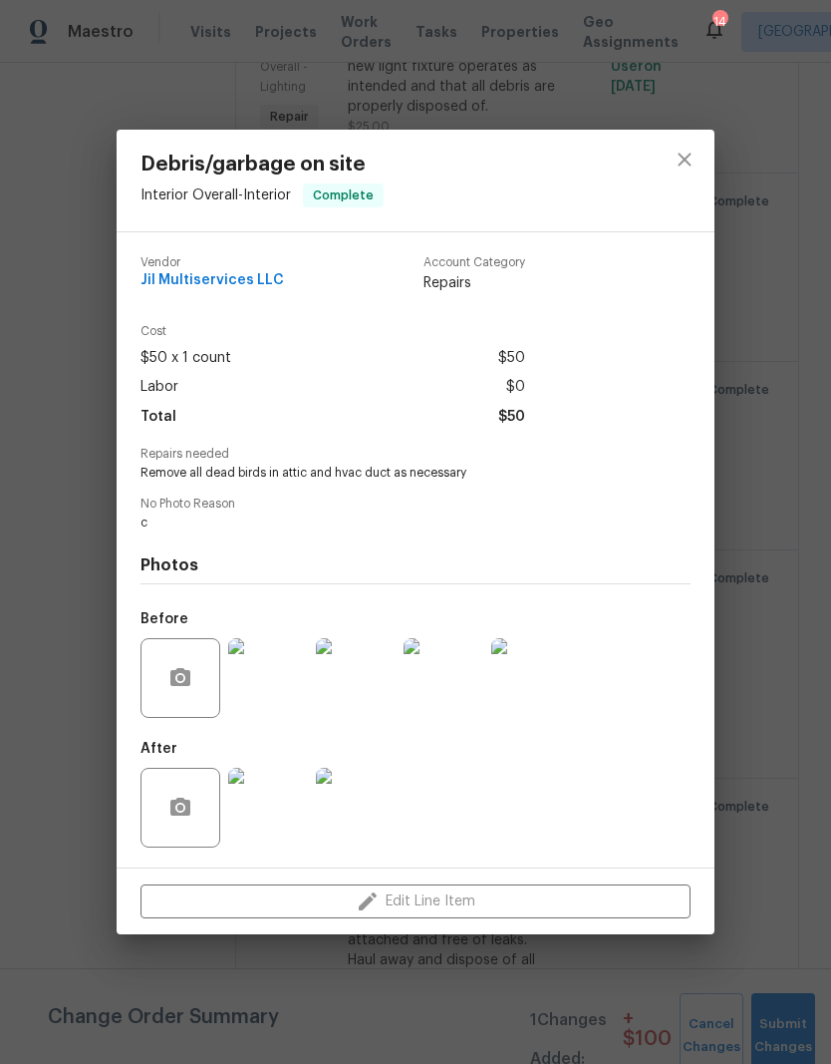
click at [453, 910] on div "Edit Line Item" at bounding box center [416, 901] width 598 height 67
click at [462, 913] on div "Edit Line Item" at bounding box center [416, 901] width 598 height 67
click at [697, 163] on button "close" at bounding box center [685, 160] width 48 height 48
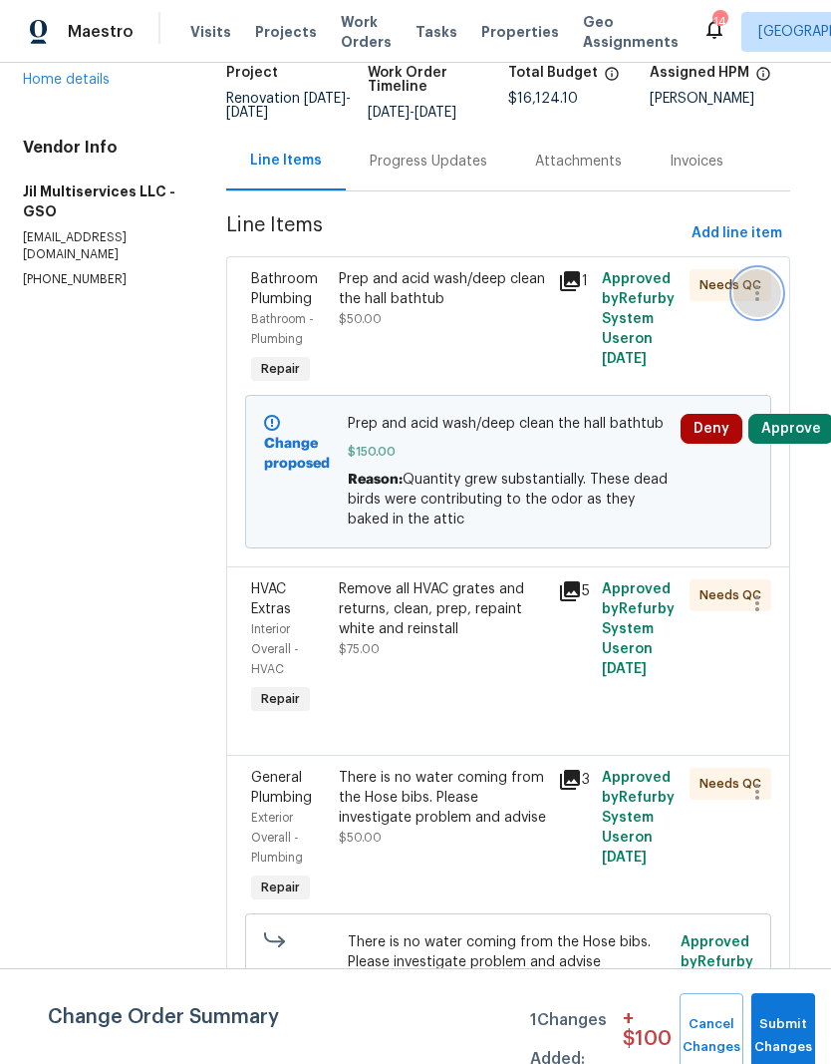
click at [757, 295] on icon "button" at bounding box center [758, 293] width 24 height 24
click at [775, 309] on li "Cancel" at bounding box center [773, 293] width 77 height 33
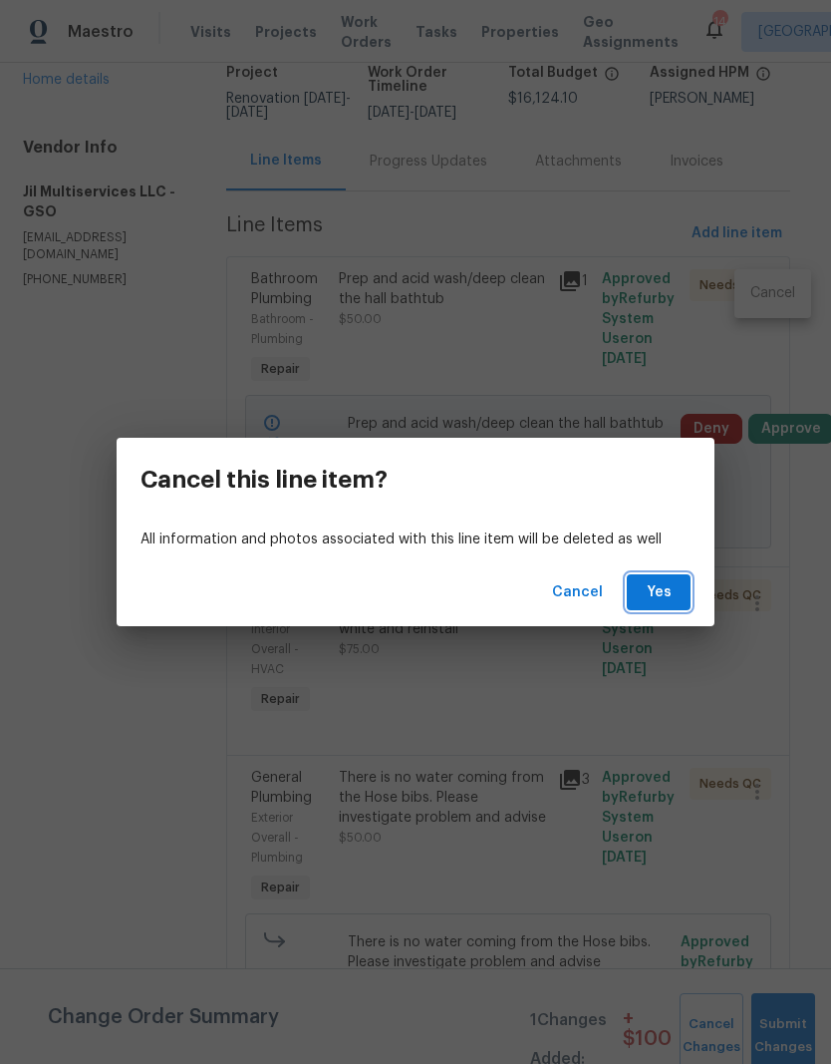
click at [661, 606] on button "Yes" at bounding box center [659, 592] width 64 height 37
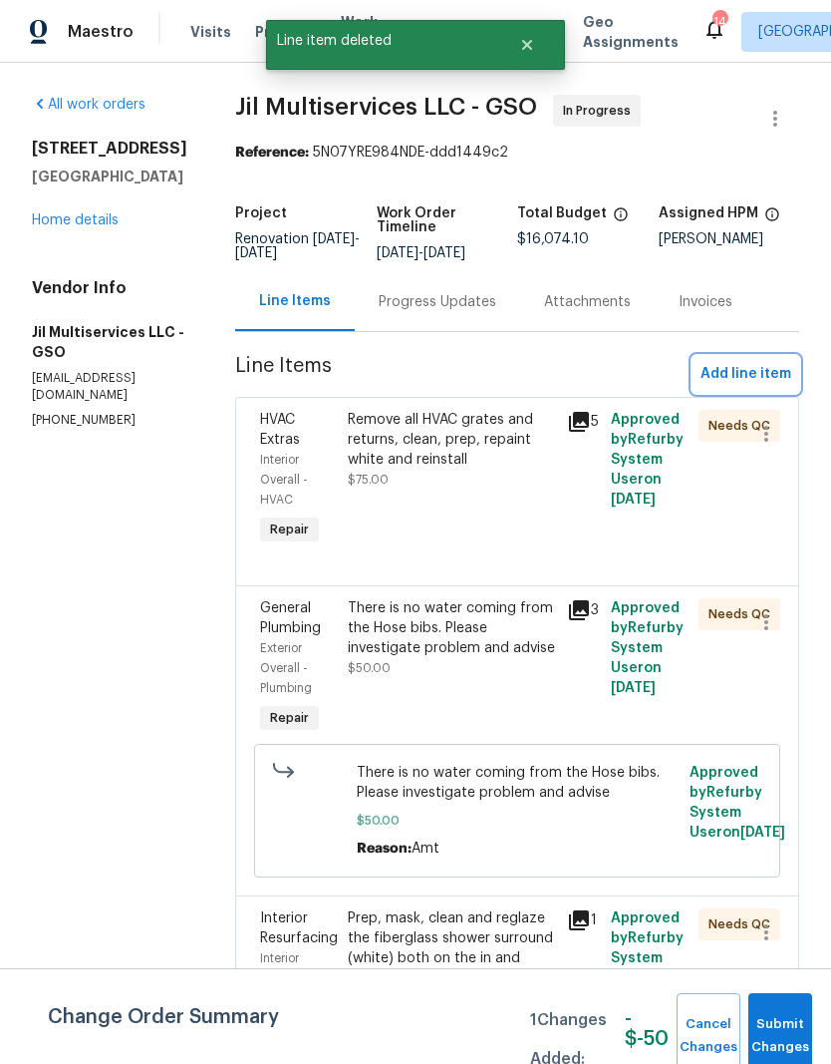
click at [755, 377] on span "Add line item" at bounding box center [746, 374] width 91 height 25
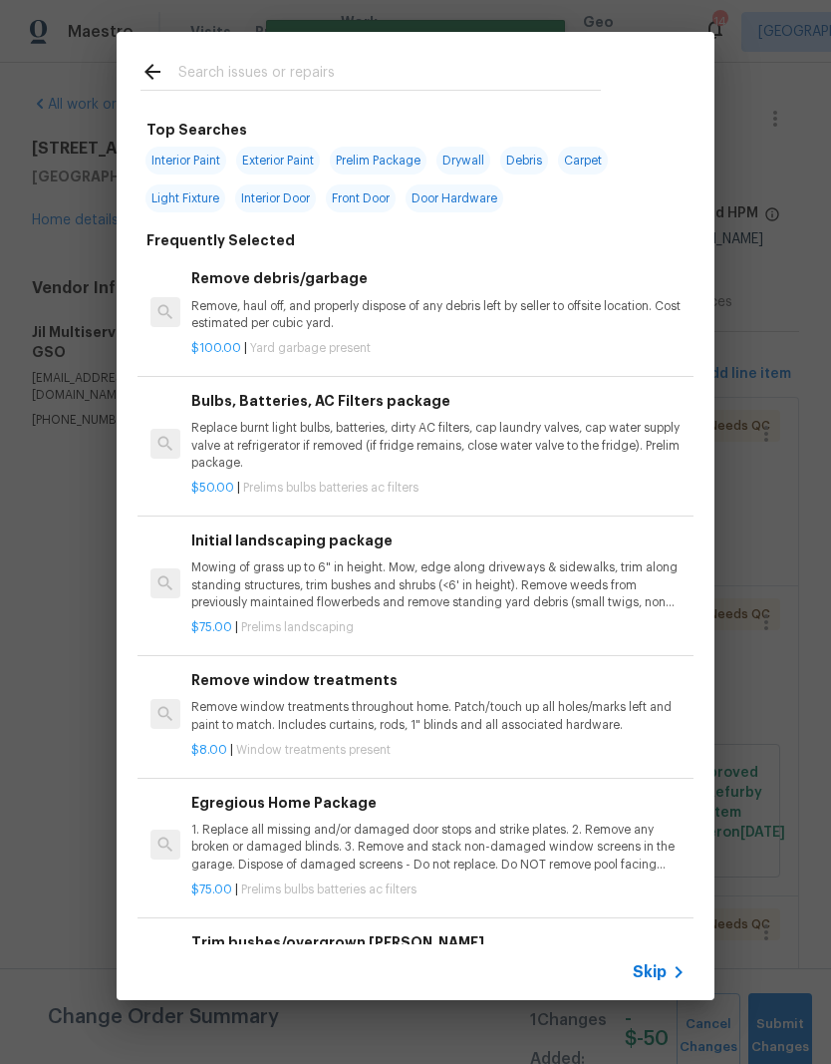
click at [238, 53] on div at bounding box center [371, 71] width 508 height 79
click at [234, 67] on input "text" at bounding box center [389, 75] width 423 height 30
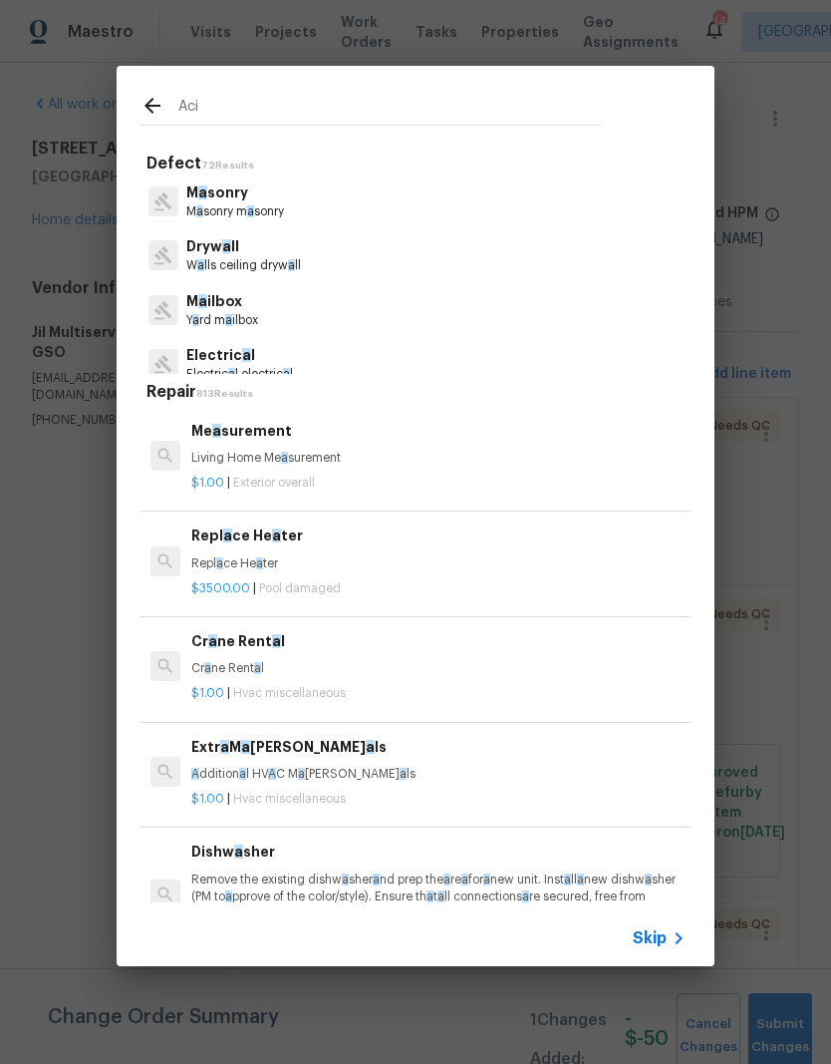
type input "Acid"
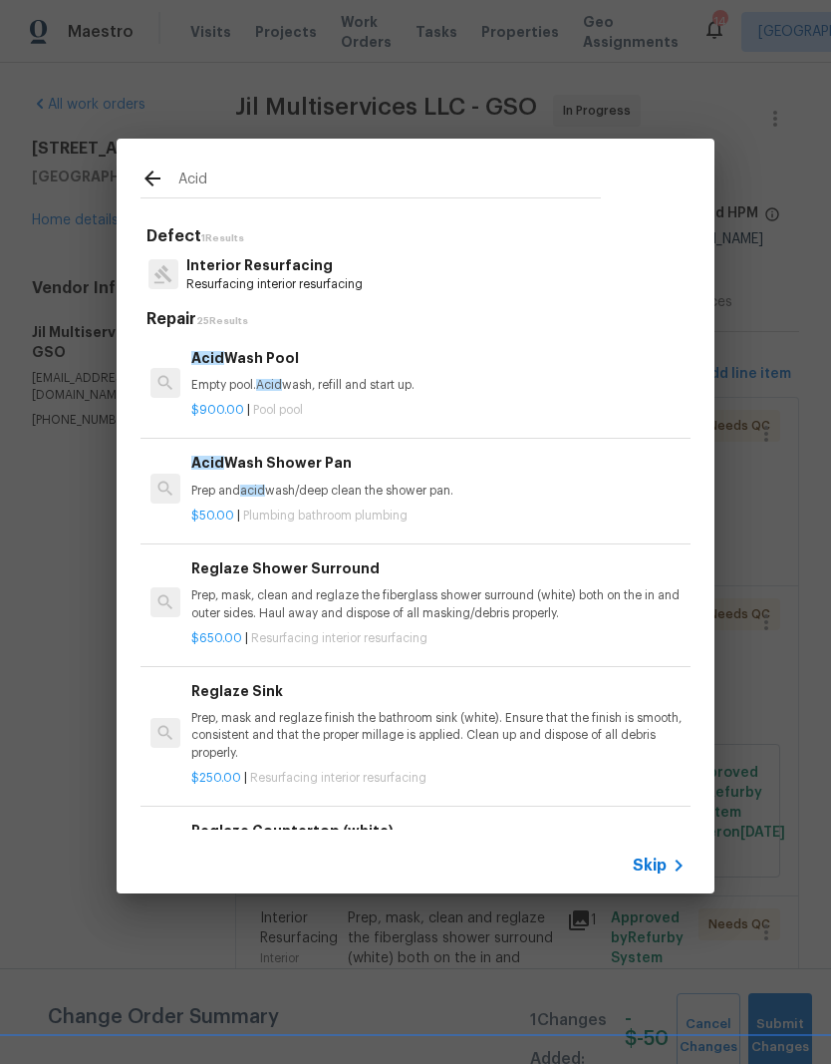
click at [298, 493] on p "Prep and acid wash/deep clean the shower pan." at bounding box center [438, 490] width 494 height 17
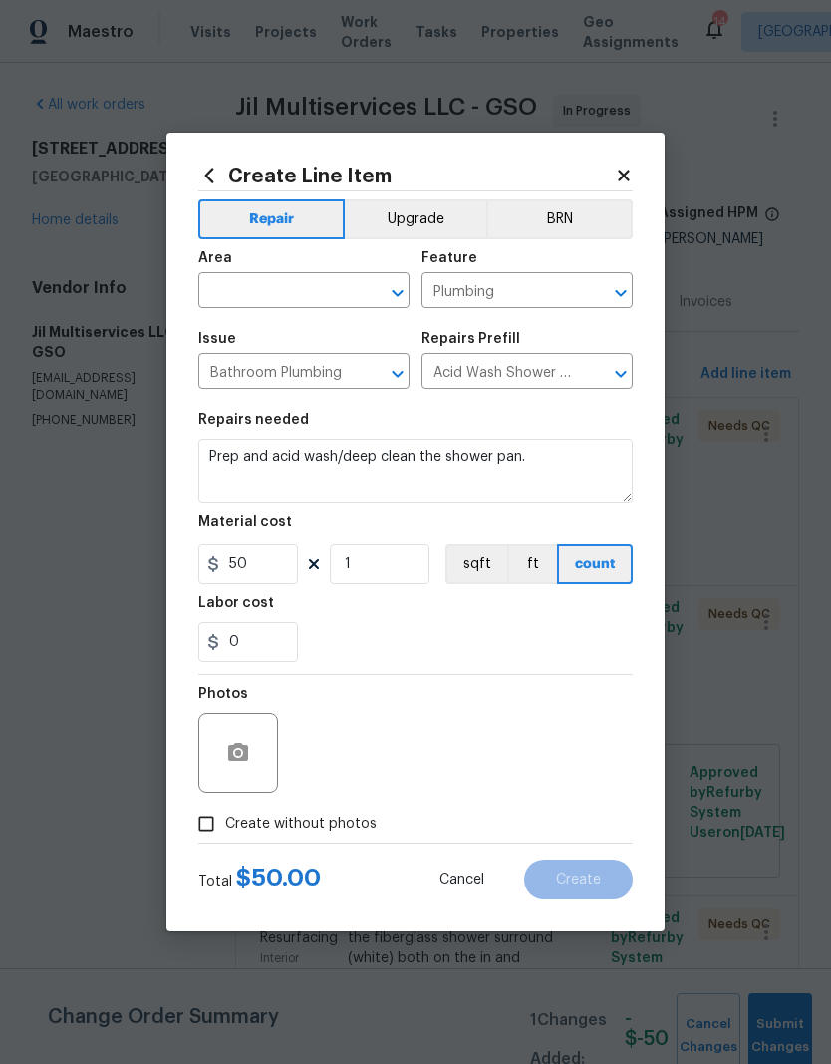
click at [270, 287] on input "text" at bounding box center [276, 292] width 156 height 31
click at [276, 330] on li "Bathroom" at bounding box center [303, 336] width 211 height 33
type input "Bathroom"
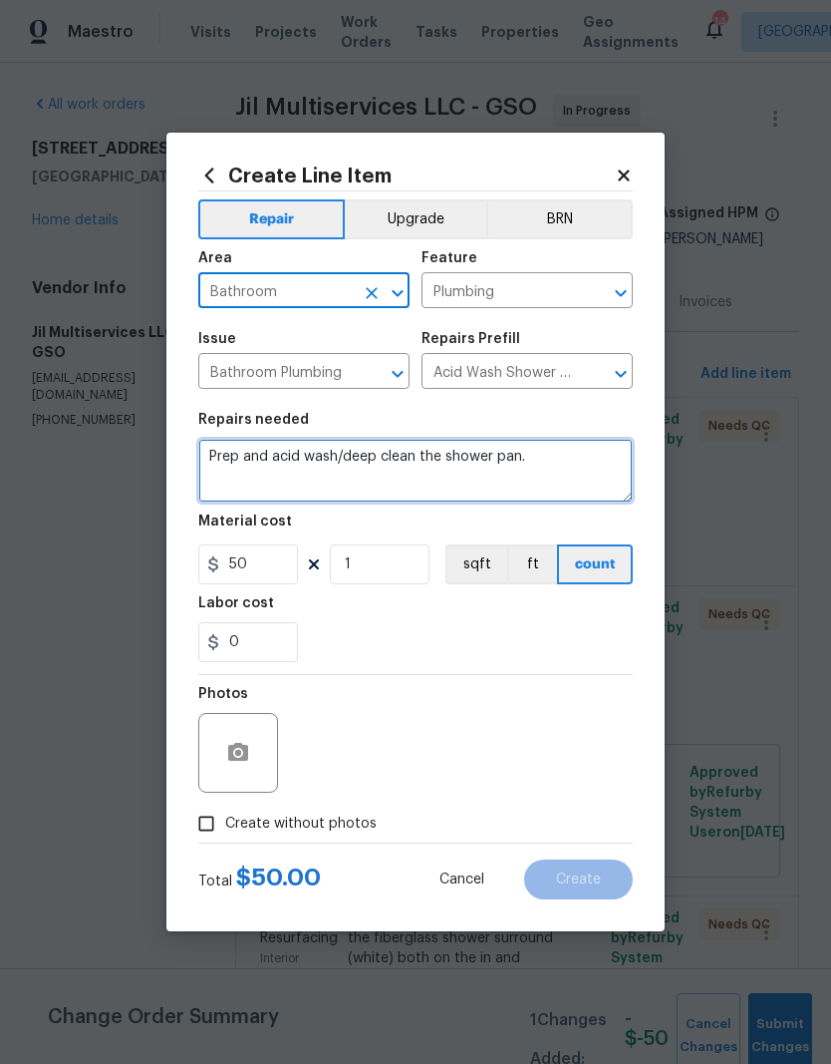
click at [543, 459] on textarea "Prep and acid wash/deep clean the shower pan." at bounding box center [415, 471] width 435 height 64
type textarea "Prep and acid wash/deep clean the tub"
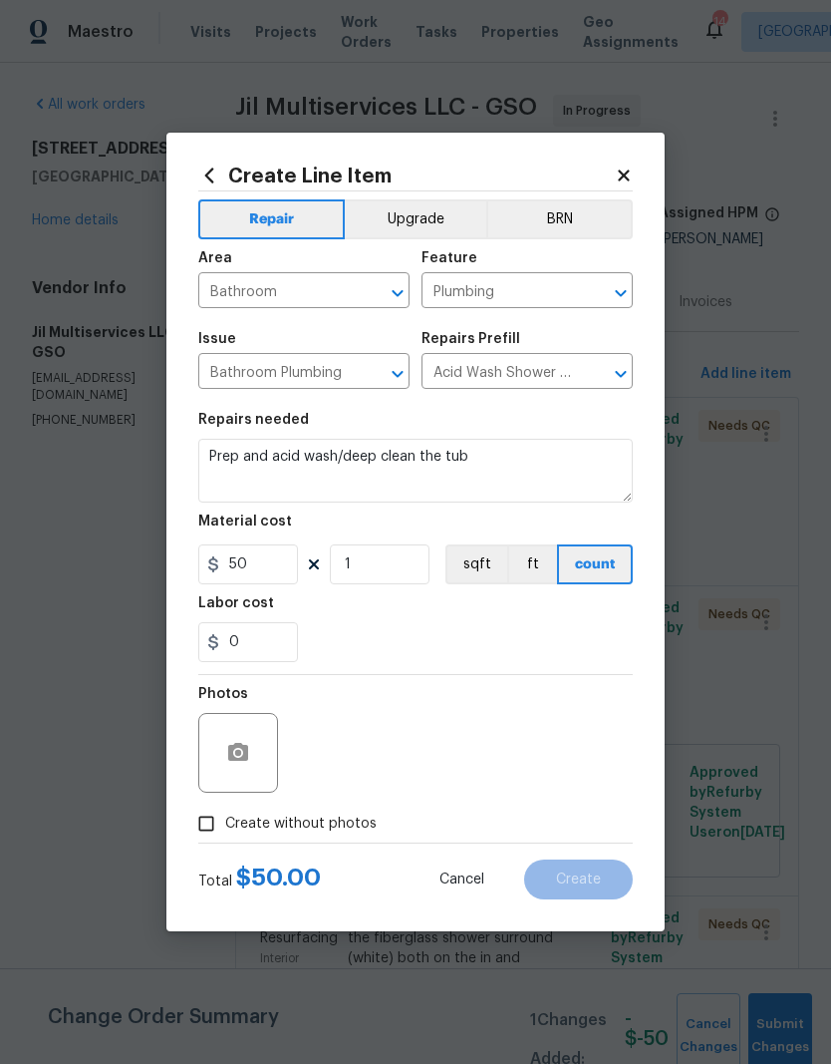
click at [391, 631] on div "0" at bounding box center [415, 642] width 435 height 40
click at [207, 813] on input "Create without photos" at bounding box center [206, 823] width 38 height 38
checkbox input "true"
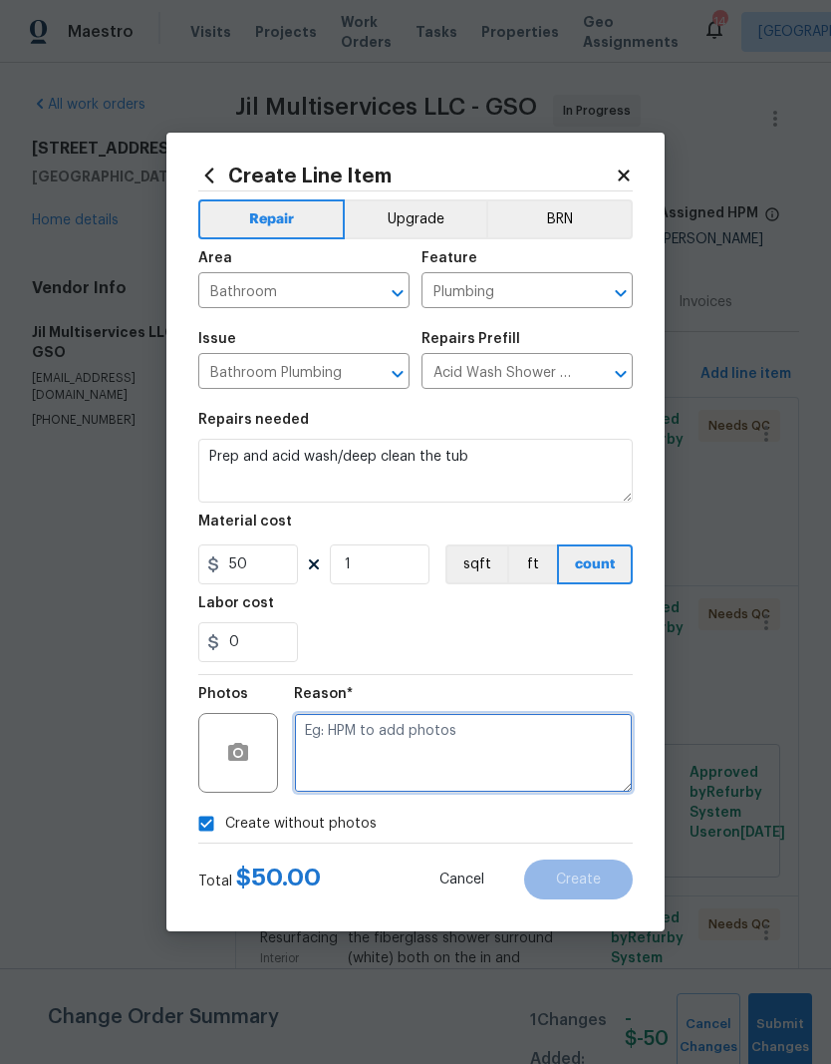
click at [330, 775] on textarea at bounding box center [463, 753] width 339 height 80
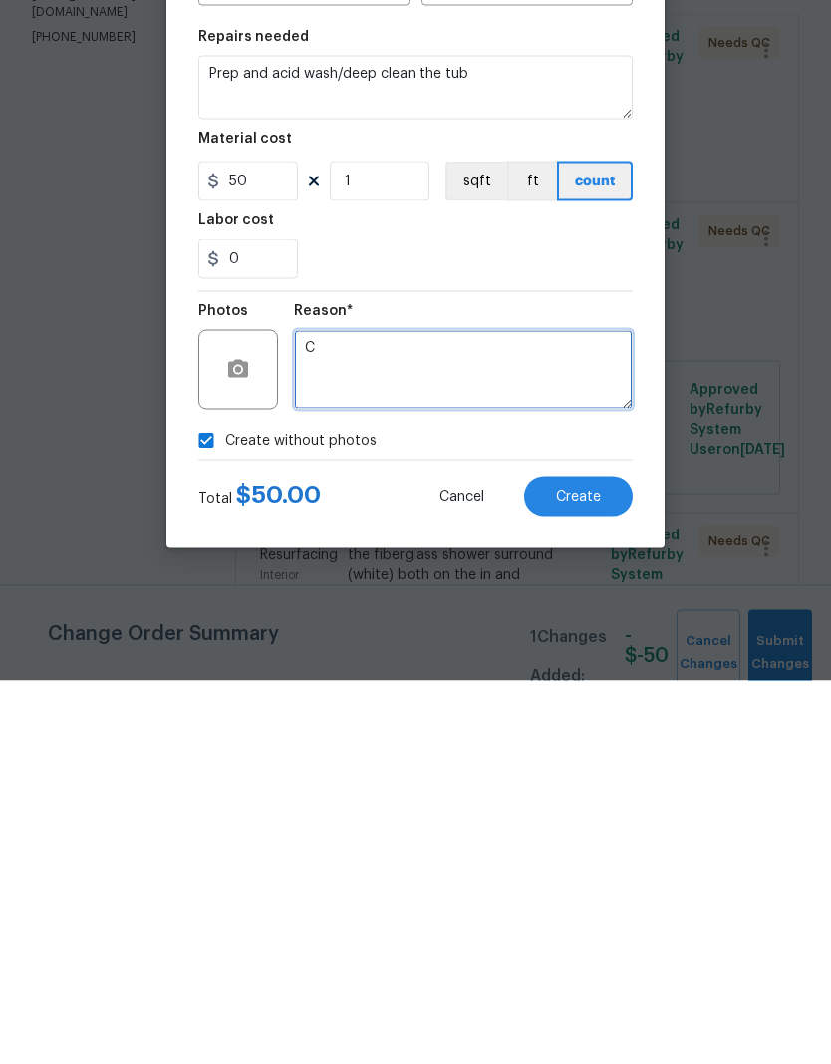
type textarea "C"
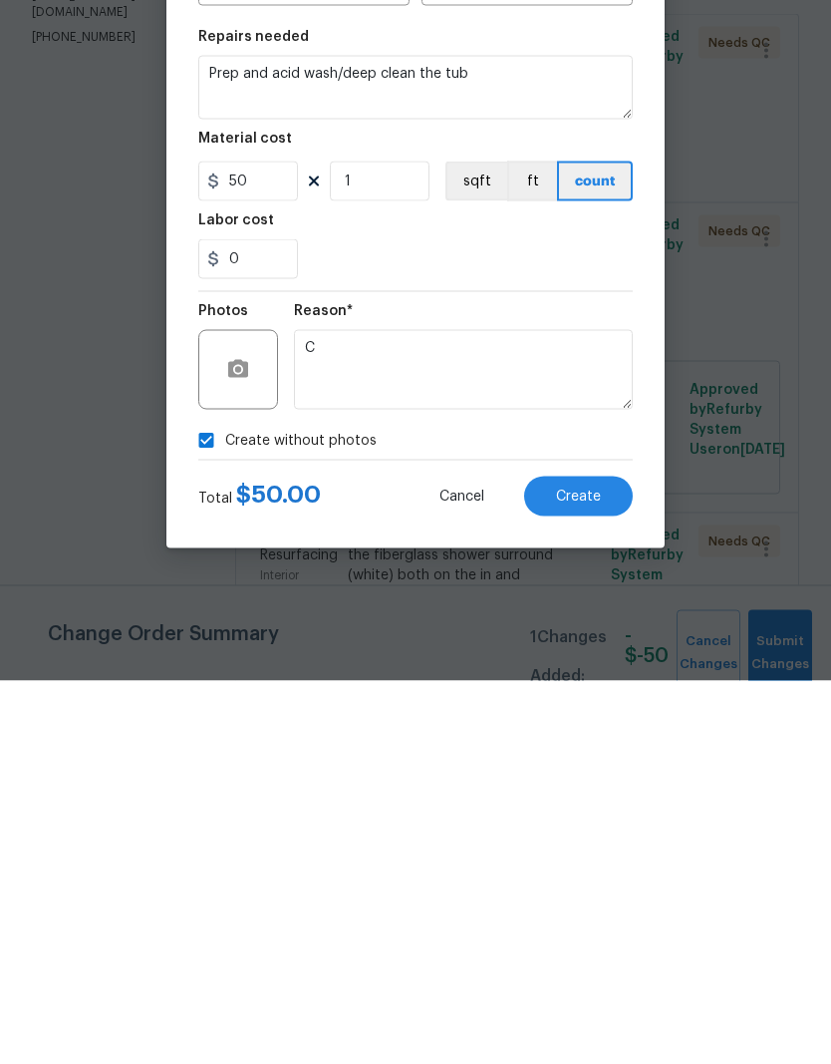
click at [611, 859] on button "Create" at bounding box center [578, 879] width 109 height 40
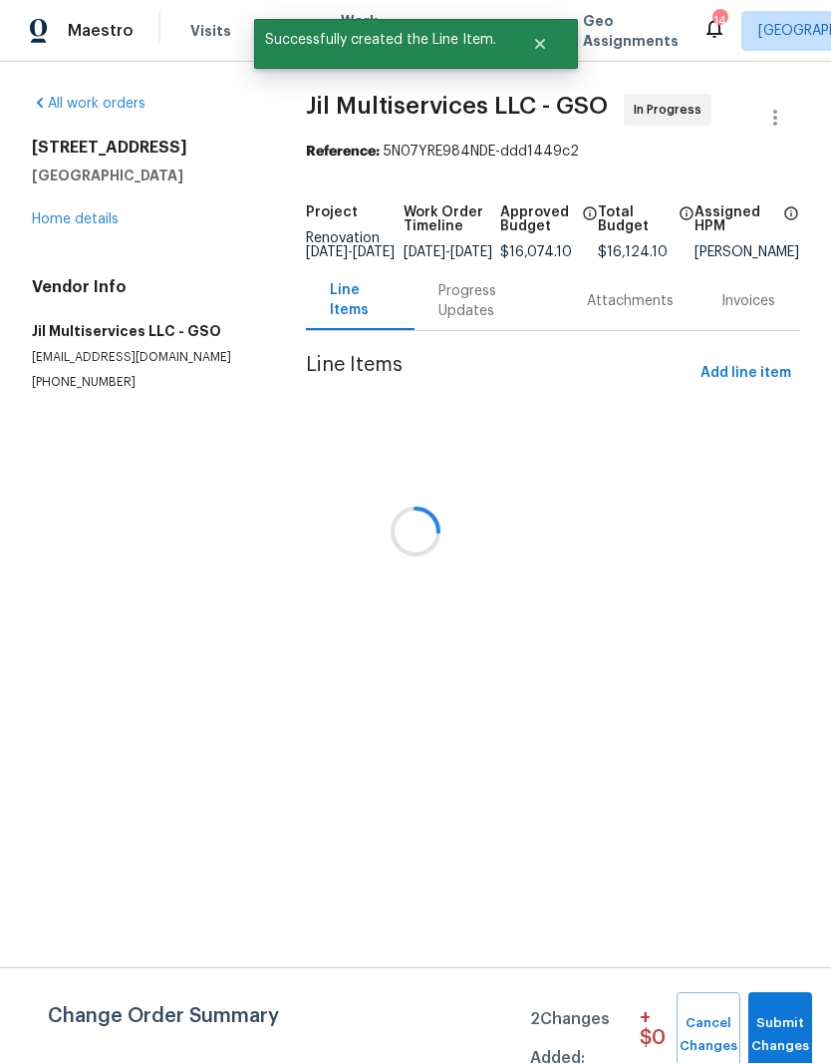
scroll to position [1, 0]
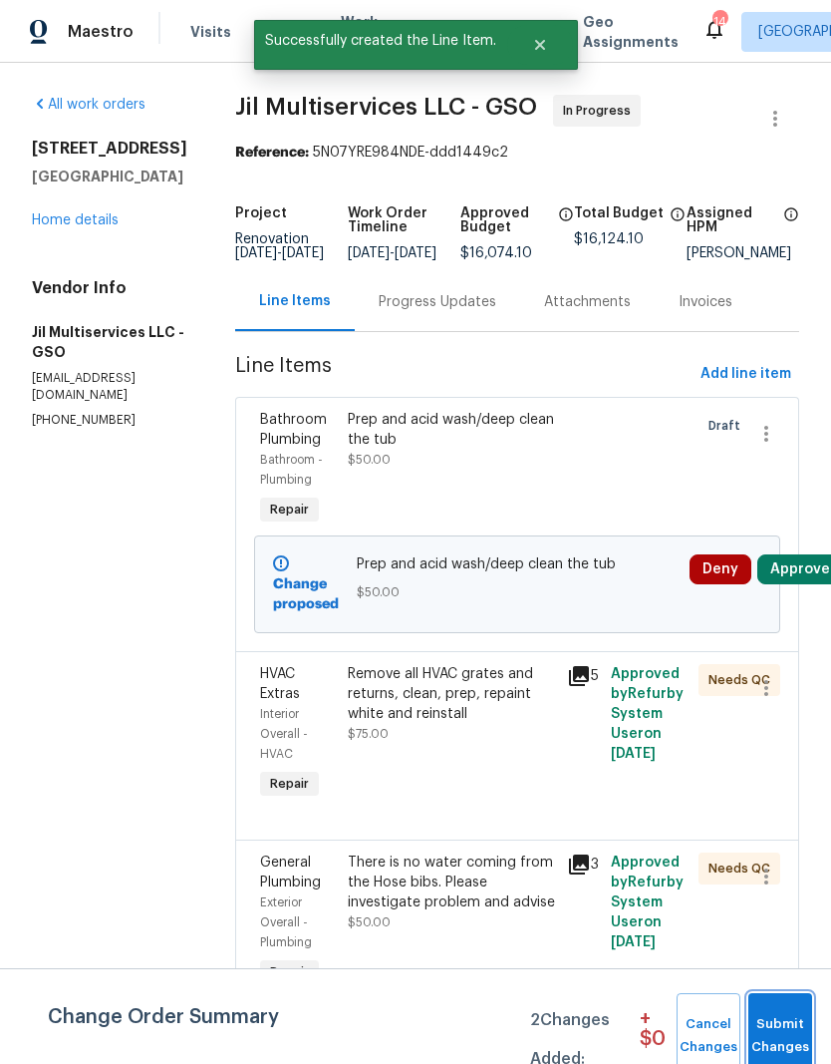
click at [793, 1018] on span "Submit Changes" at bounding box center [781, 1036] width 44 height 46
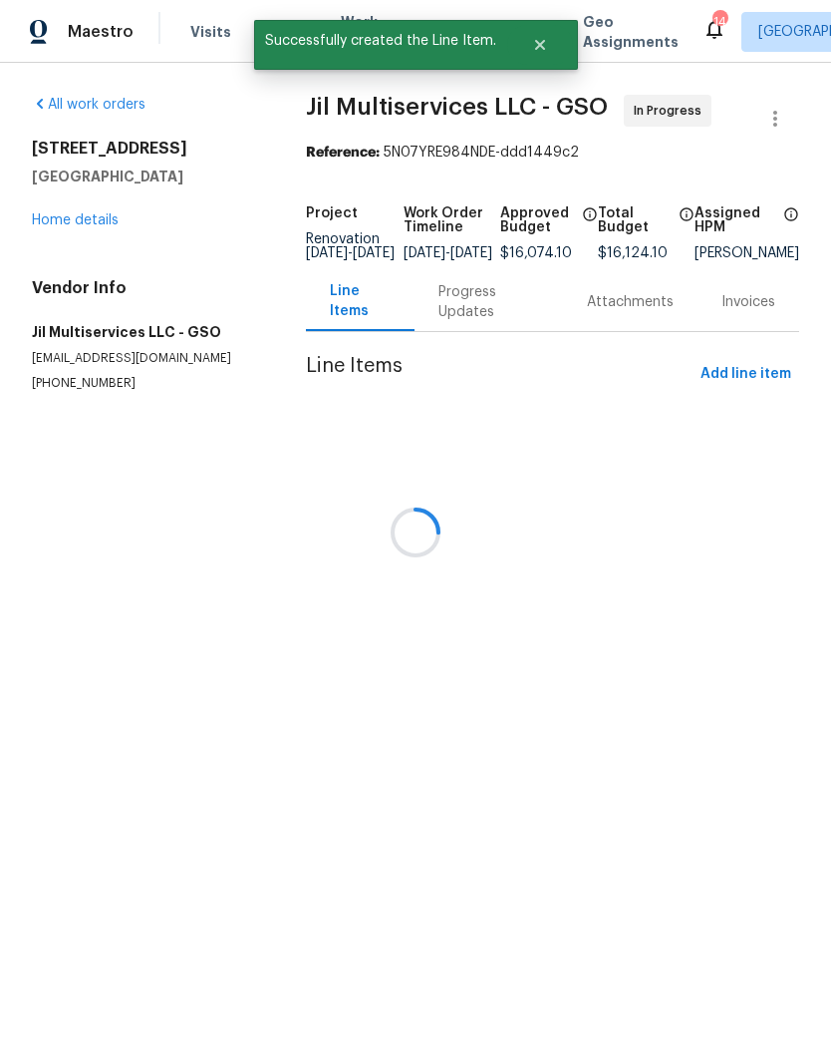
scroll to position [0, 0]
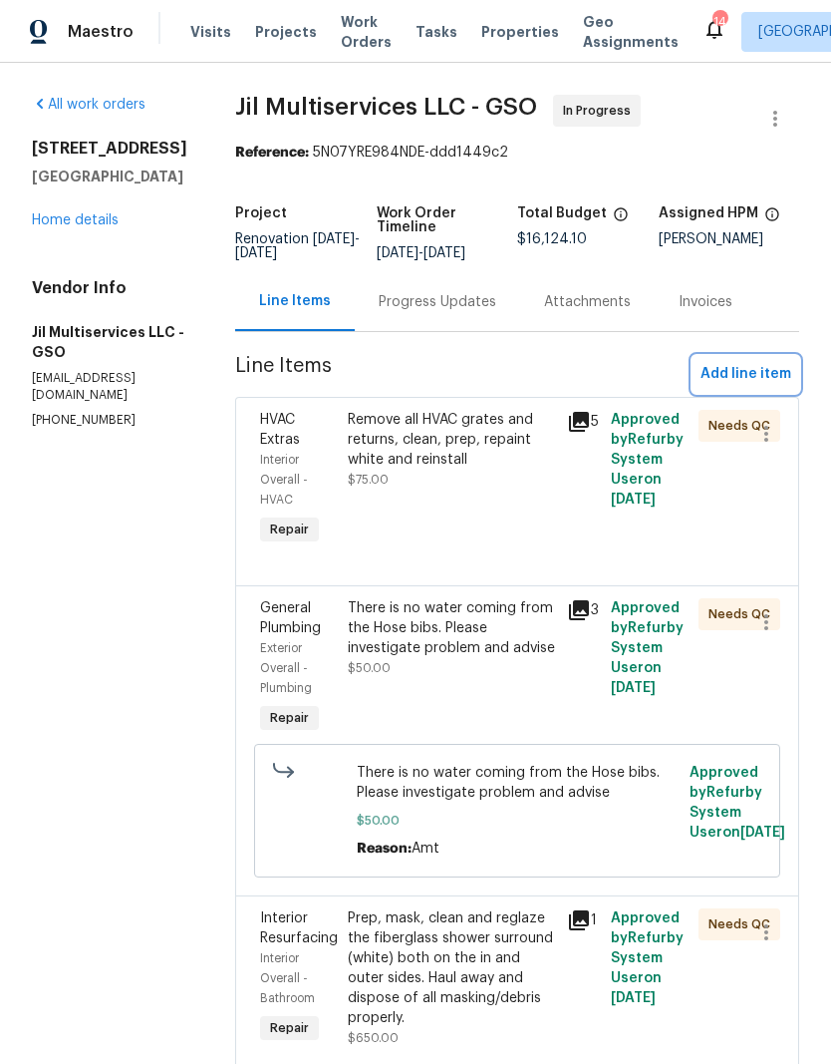
click at [747, 370] on span "Add line item" at bounding box center [746, 374] width 91 height 25
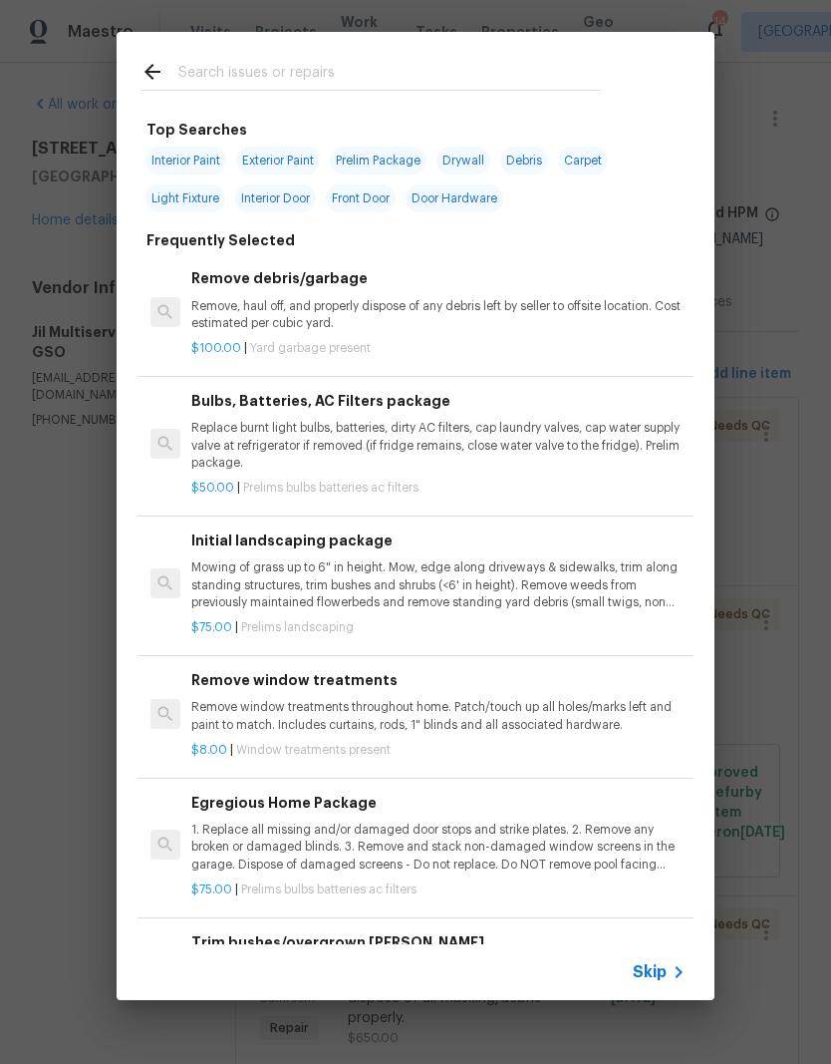
click at [232, 61] on input "text" at bounding box center [389, 75] width 423 height 30
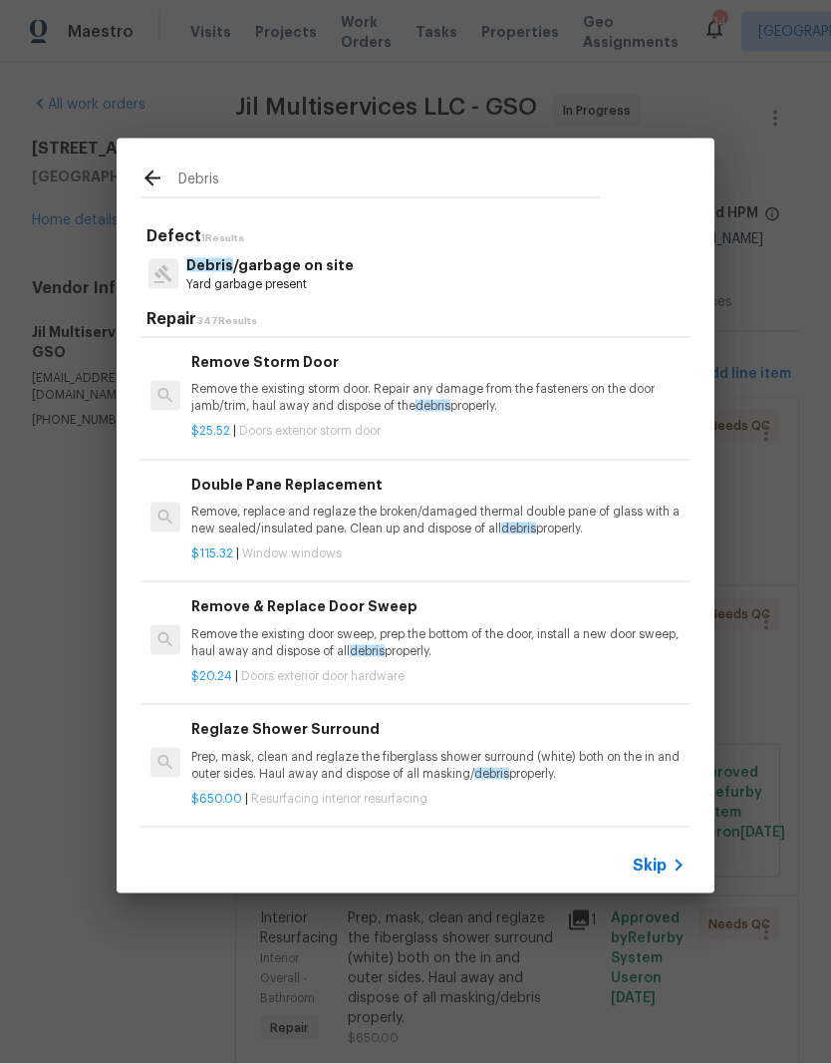
scroll to position [2557, 0]
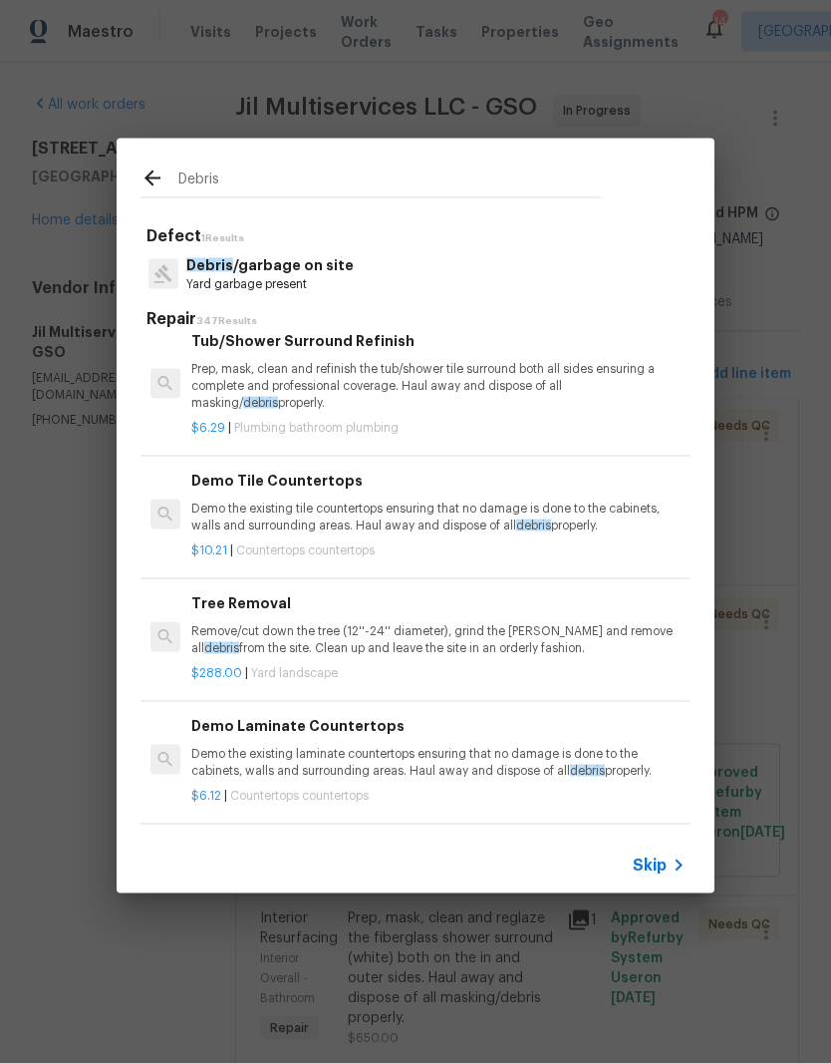
click at [272, 174] on input "Debris" at bounding box center [389, 182] width 423 height 30
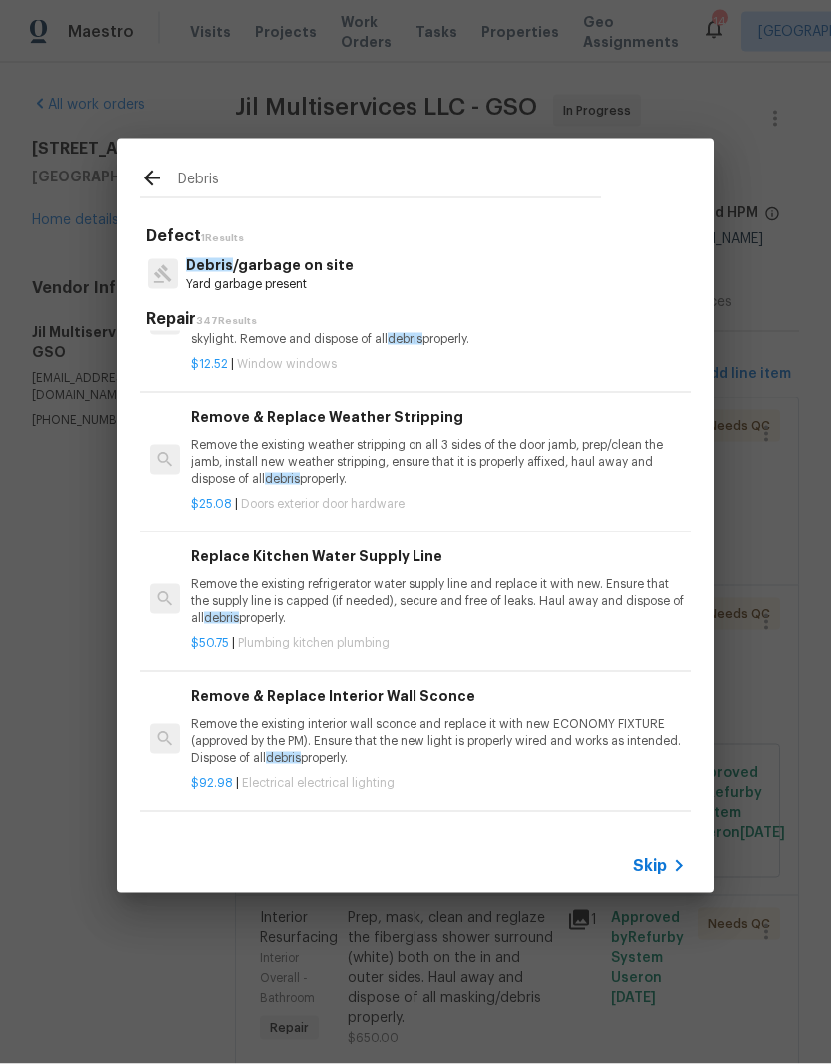
scroll to position [12689, 0]
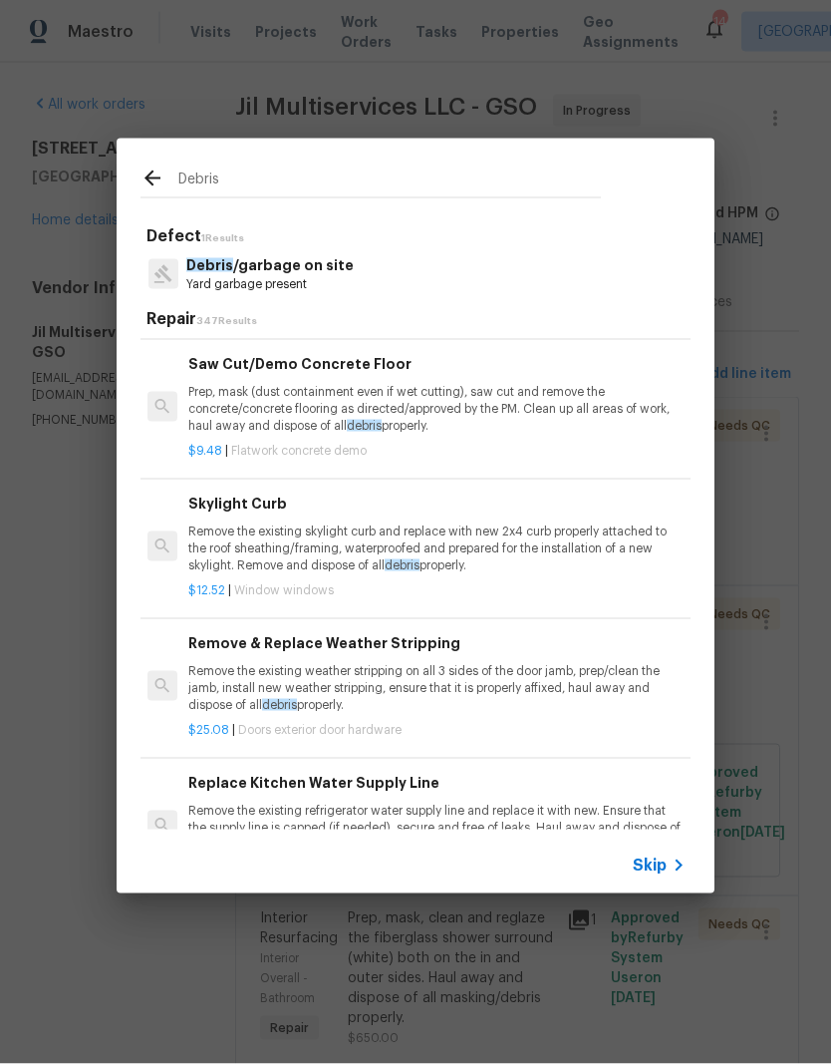
click at [253, 187] on input "Debris" at bounding box center [389, 182] width 423 height 30
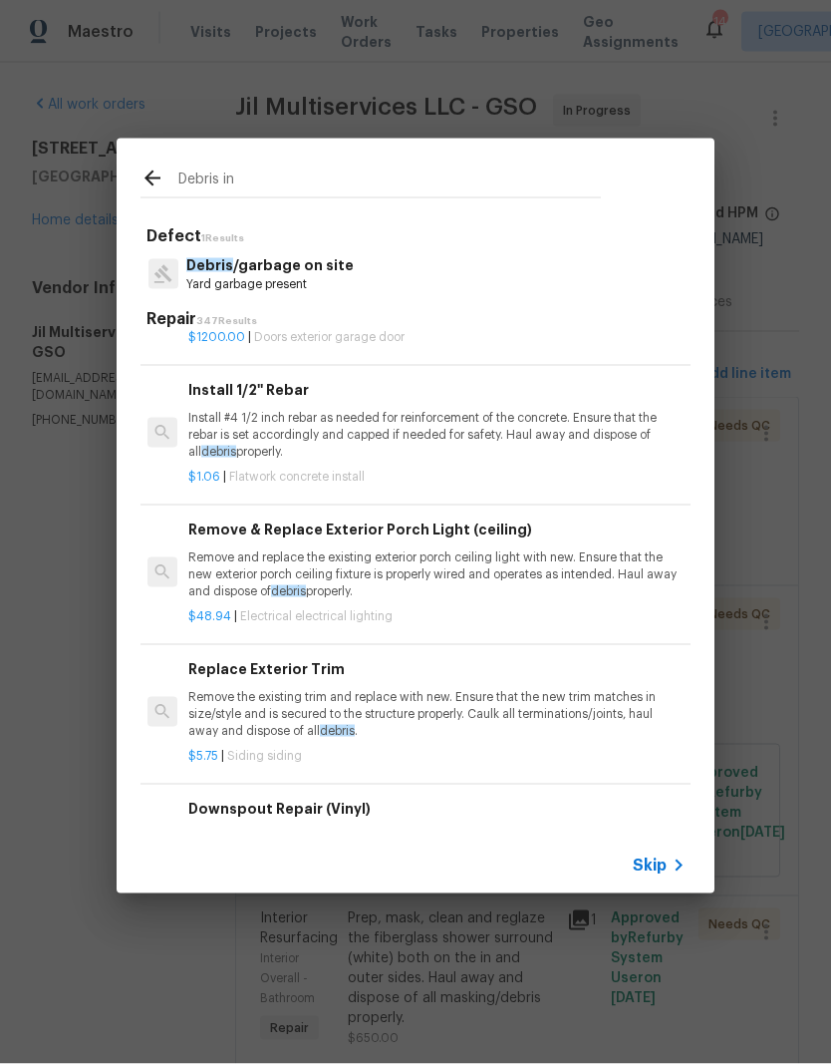
scroll to position [822, 3]
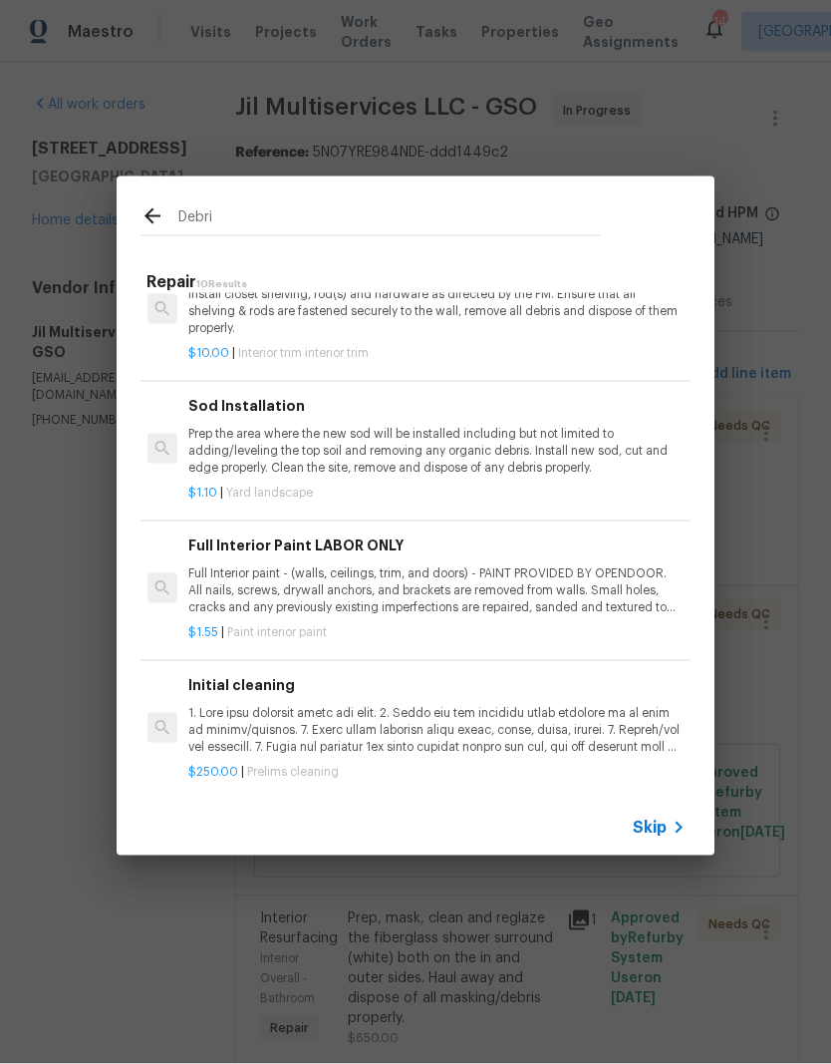
type input "Debr"
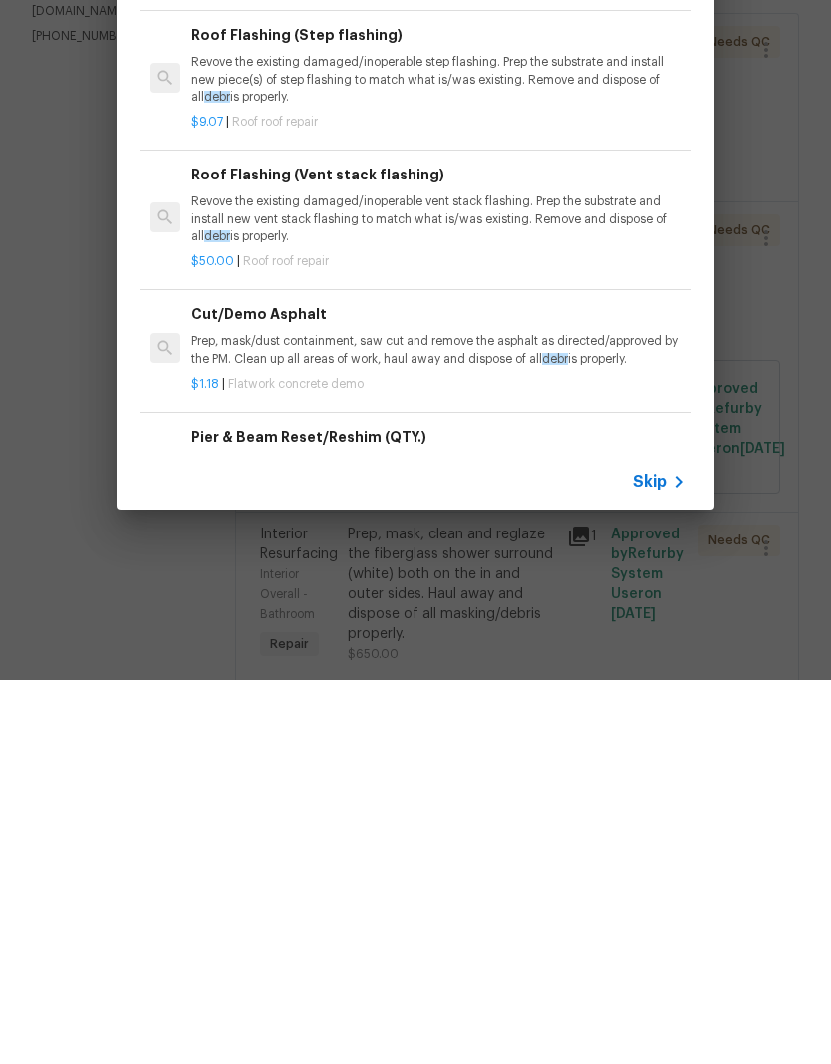
scroll to position [6001, 0]
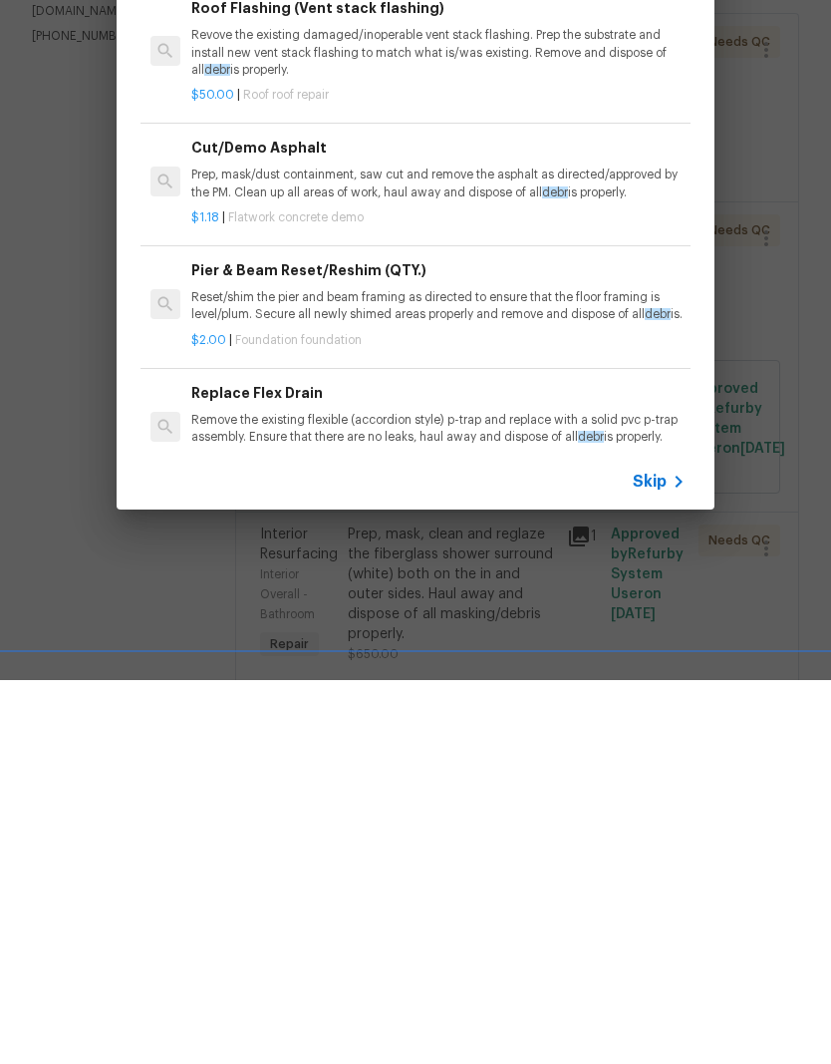
click at [668, 853] on icon at bounding box center [679, 865] width 24 height 24
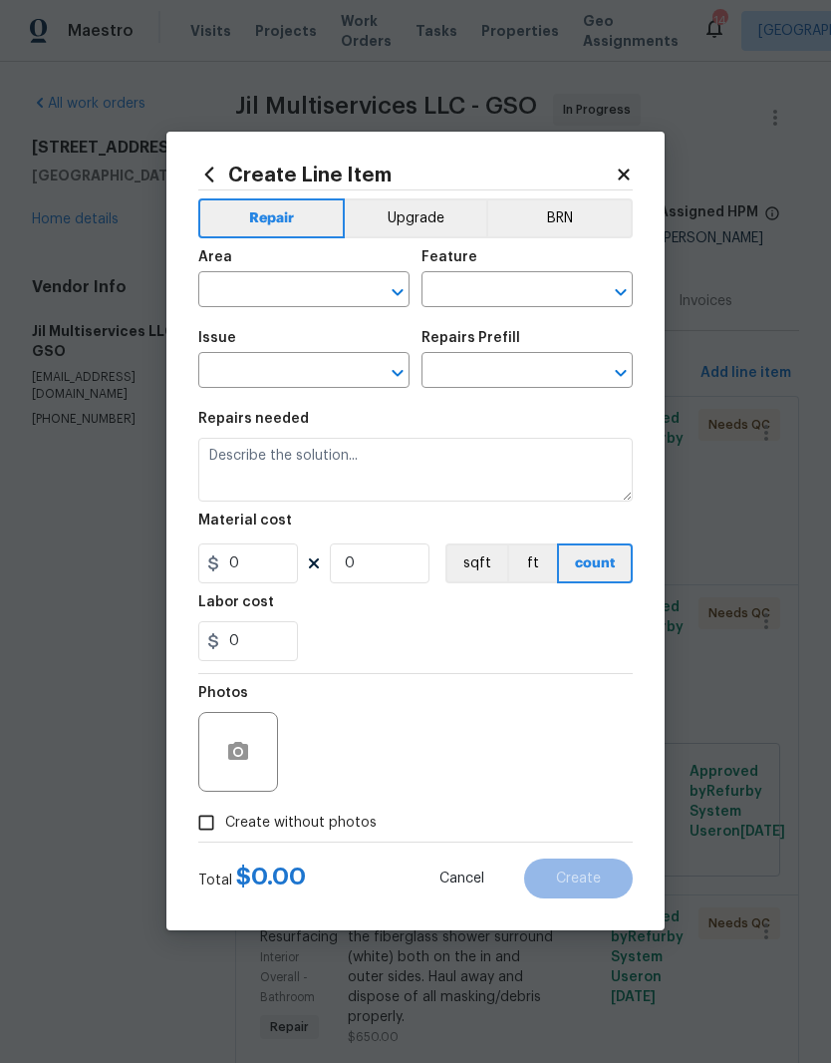
click at [306, 287] on input "text" at bounding box center [276, 292] width 156 height 31
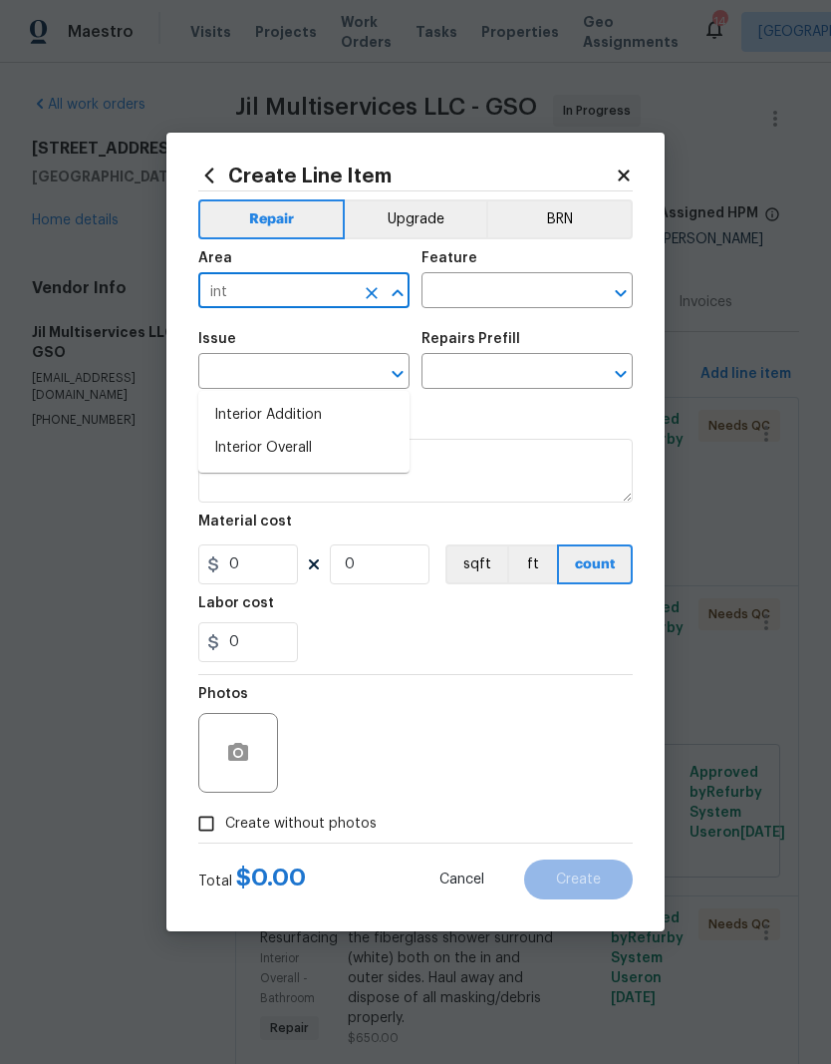
click at [294, 432] on li "Interior Overall" at bounding box center [303, 448] width 211 height 33
type input "Interior Overall"
click at [485, 283] on input "text" at bounding box center [500, 292] width 156 height 31
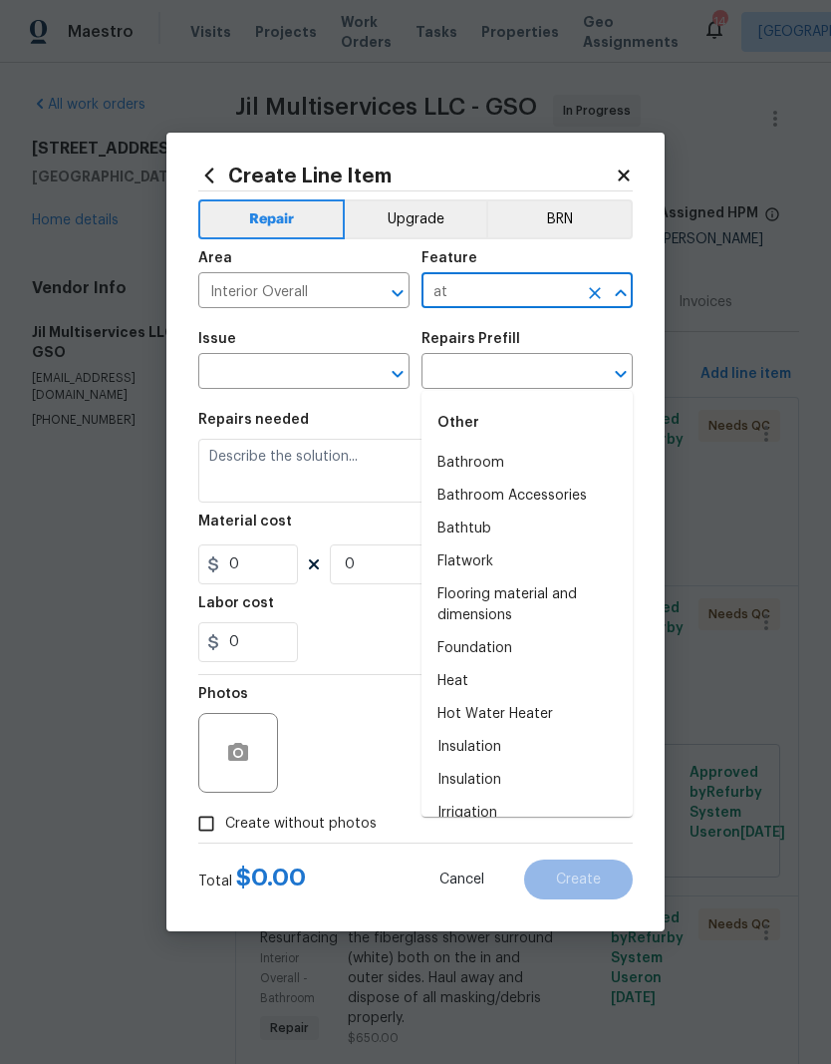
type input "a"
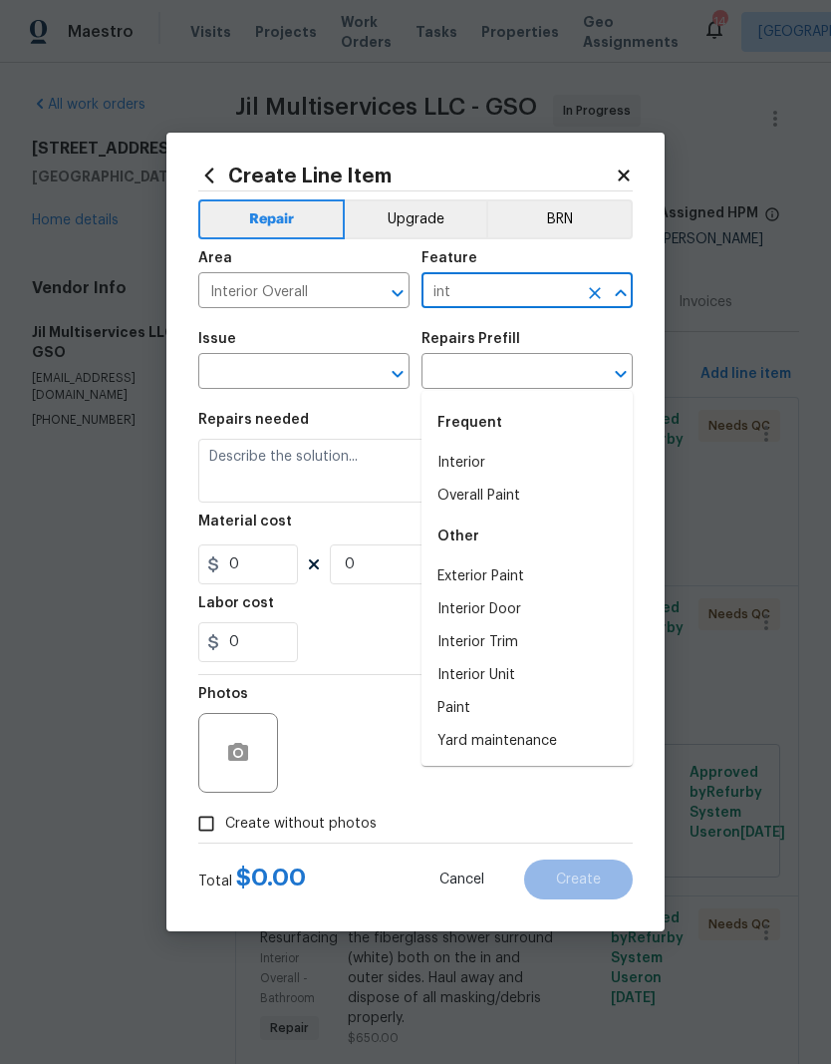
click at [481, 447] on li "Interior" at bounding box center [527, 463] width 211 height 33
type input "Interior"
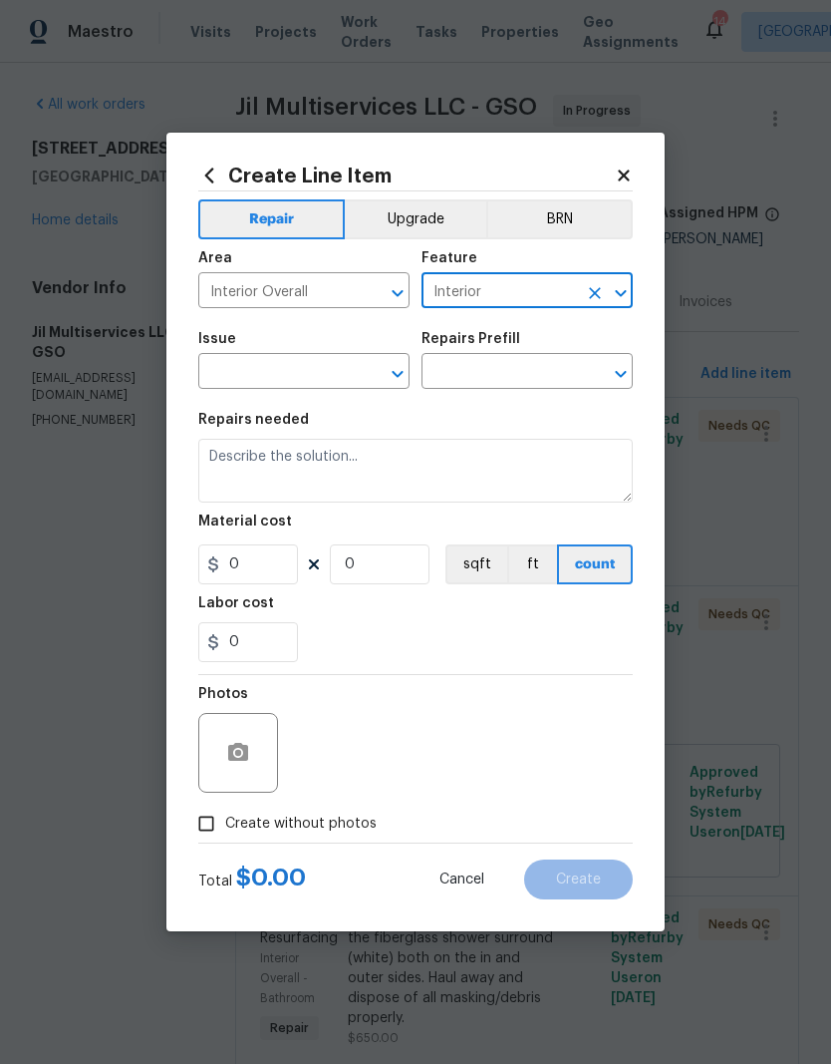
click at [298, 373] on input "text" at bounding box center [276, 373] width 156 height 31
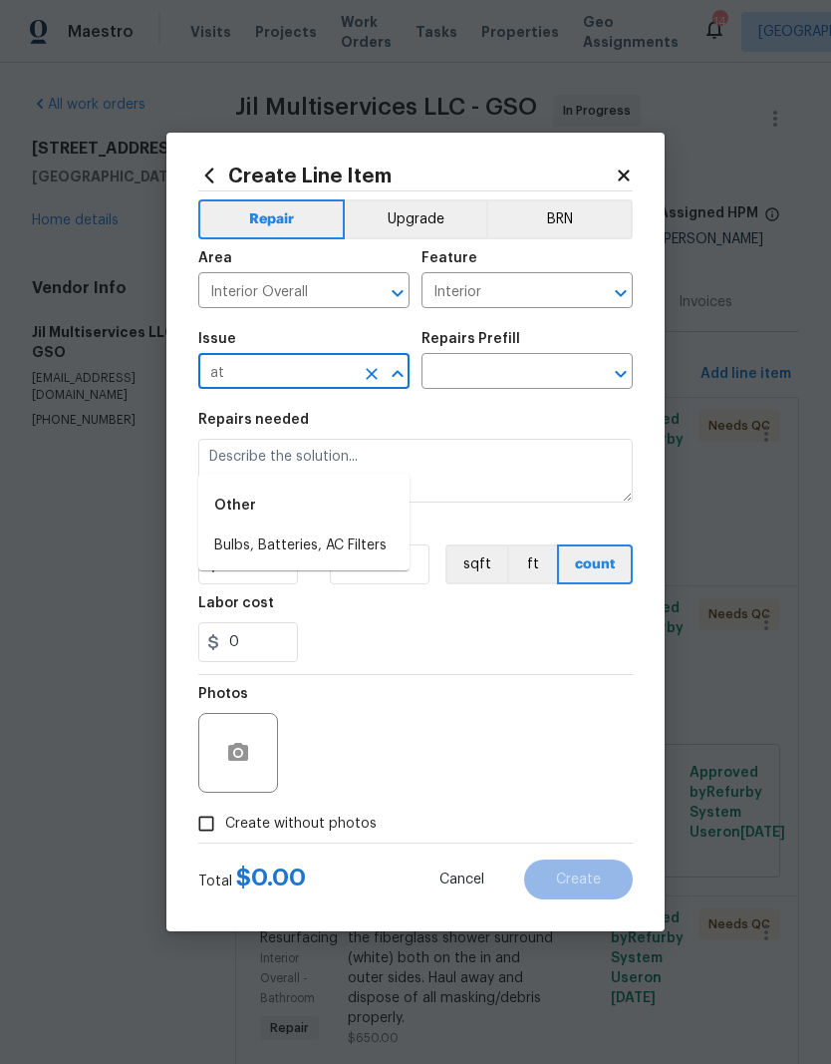
type input "a"
click at [309, 529] on li "Debris/garbage on site" at bounding box center [303, 545] width 211 height 33
type input "Debris/garbage on site"
click at [543, 369] on input "text" at bounding box center [500, 373] width 156 height 31
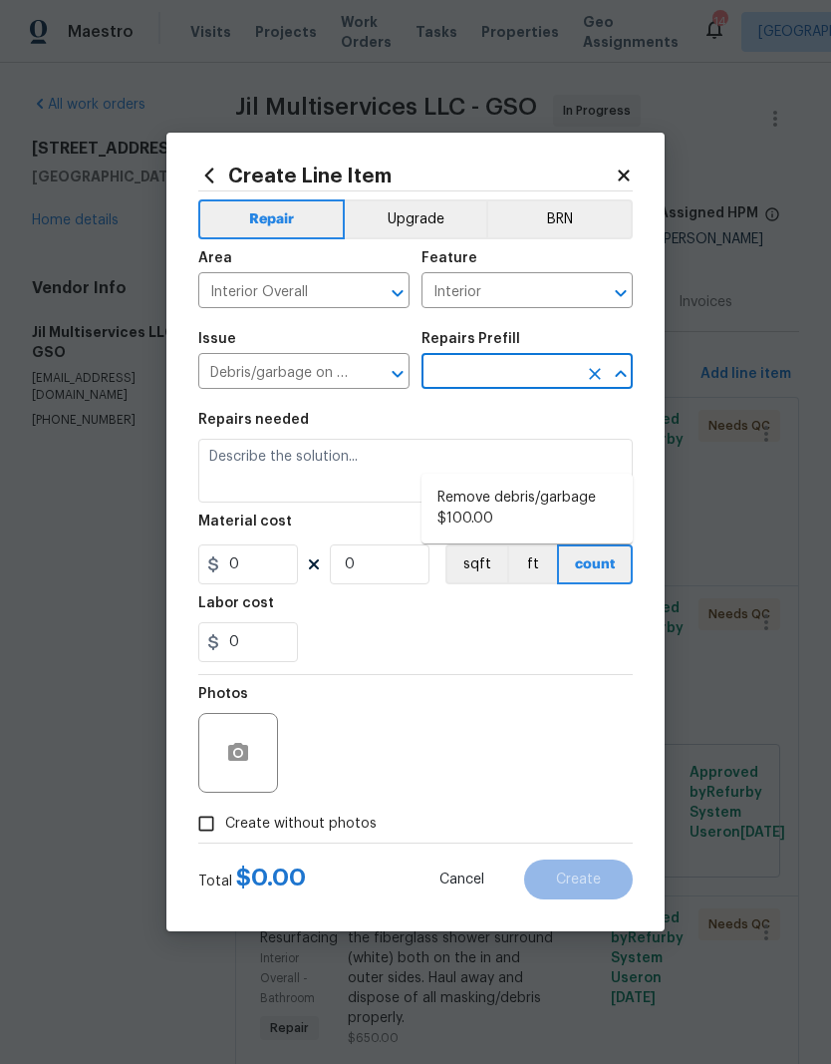
click at [525, 481] on li "Remove debris/garbage $100.00" at bounding box center [527, 508] width 211 height 54
type input "Remove debris/garbage $100.00"
type textarea "Remove, haul off, and properly dispose of any debris left by seller to offsite …"
type input "1"
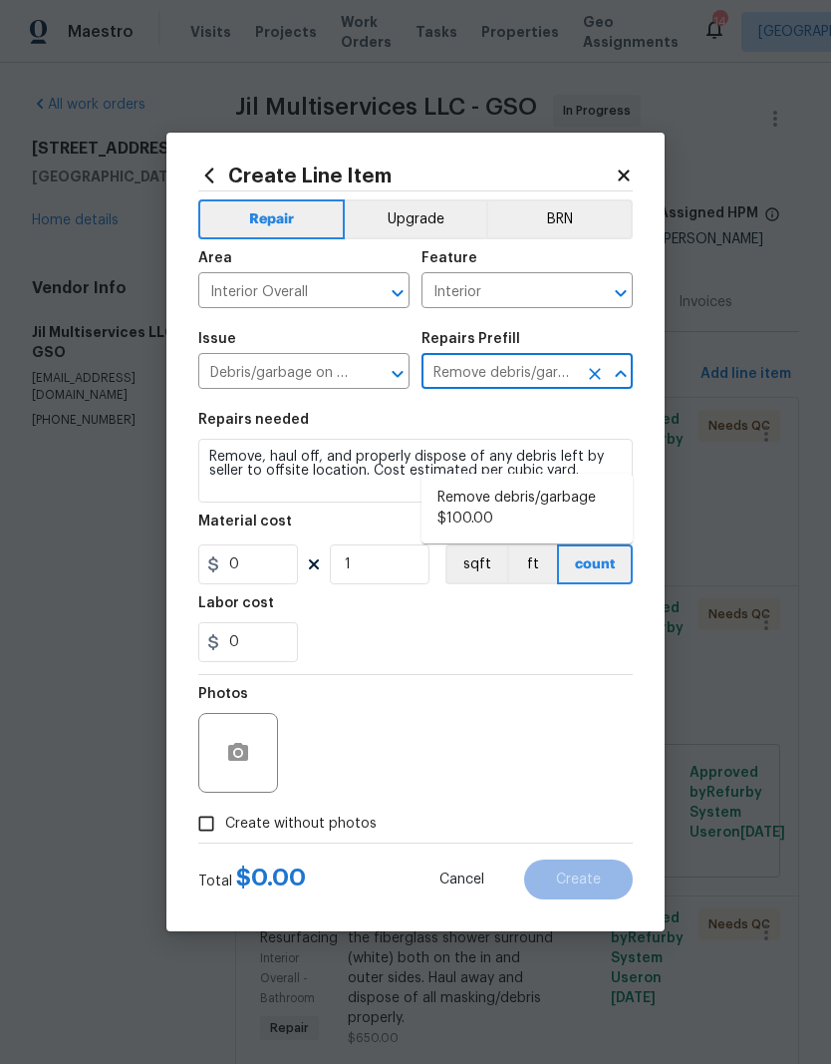
type input "100"
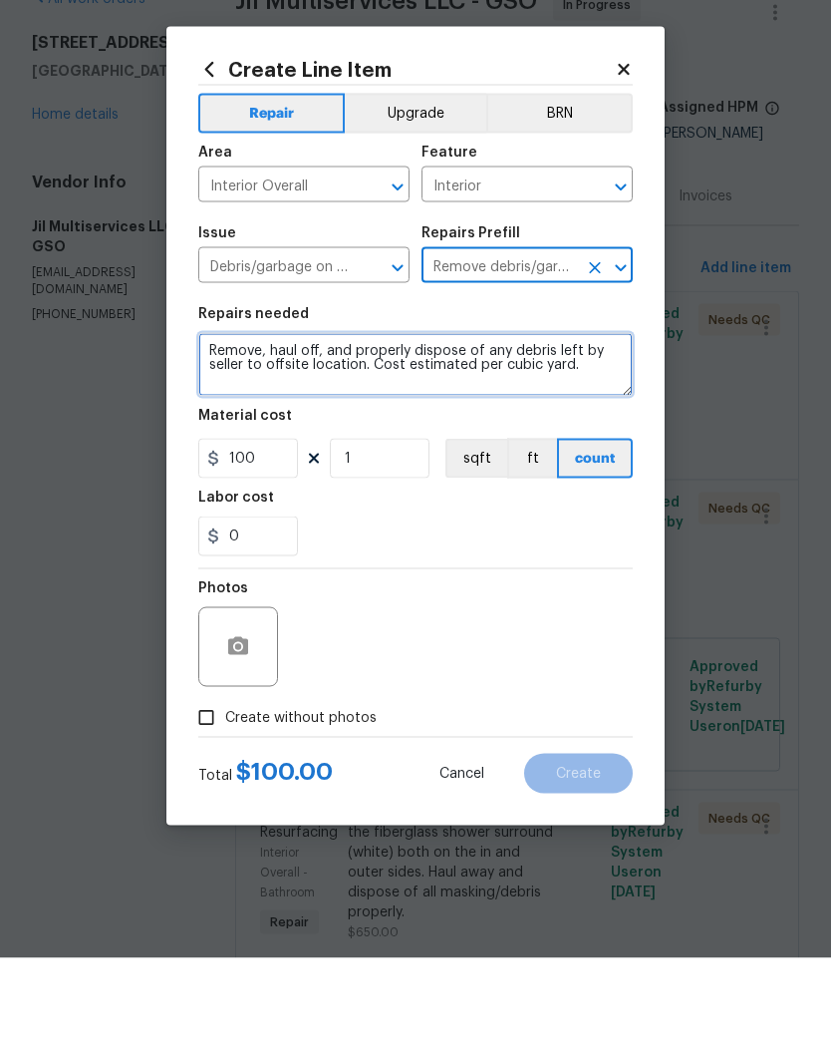
click at [201, 439] on textarea "Remove, haul off, and properly dispose of any debris left by seller to offsite …" at bounding box center [415, 471] width 435 height 64
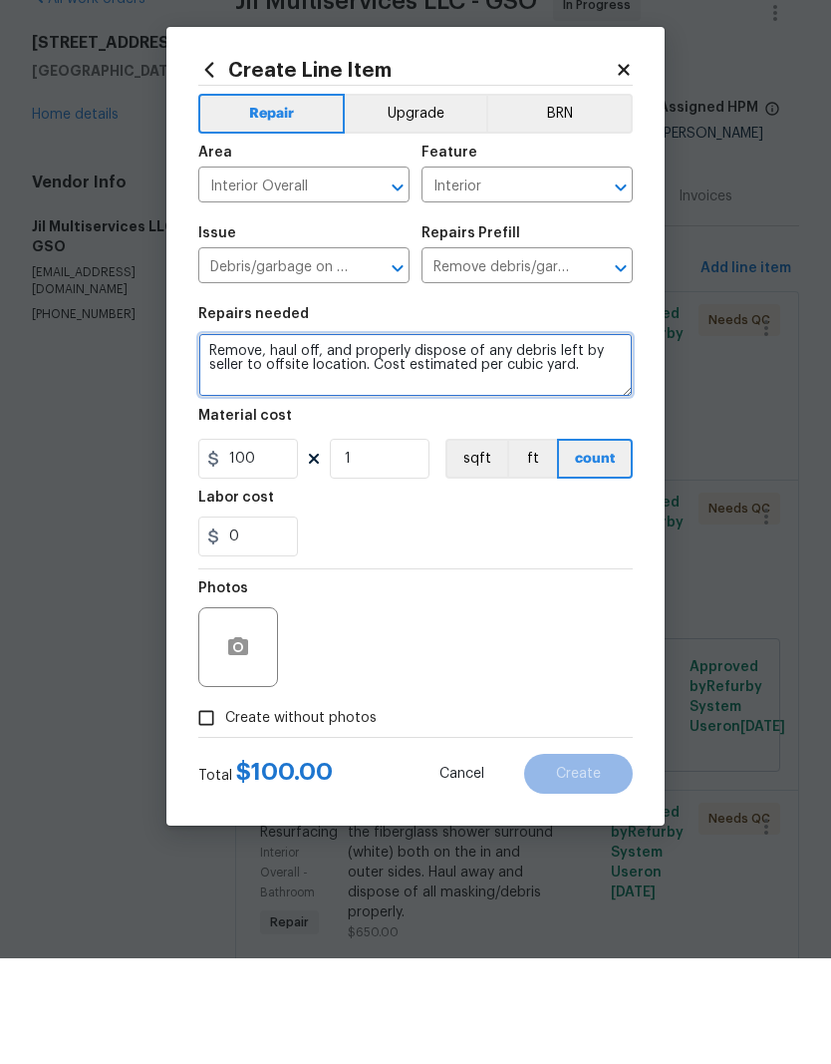
click at [219, 439] on textarea "Remove, haul off, and properly dispose of any debris left by seller to offsite …" at bounding box center [415, 471] width 435 height 64
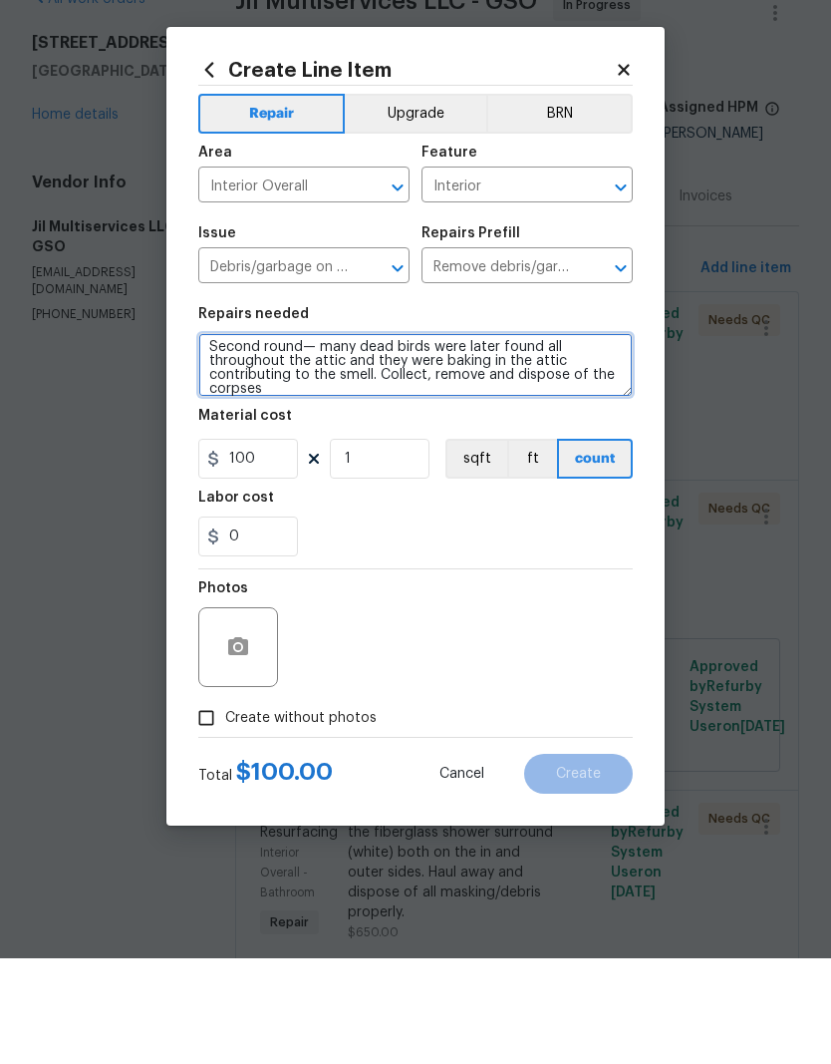
type textarea "Second round— many dead birds were later found all throughout the attic and the…"
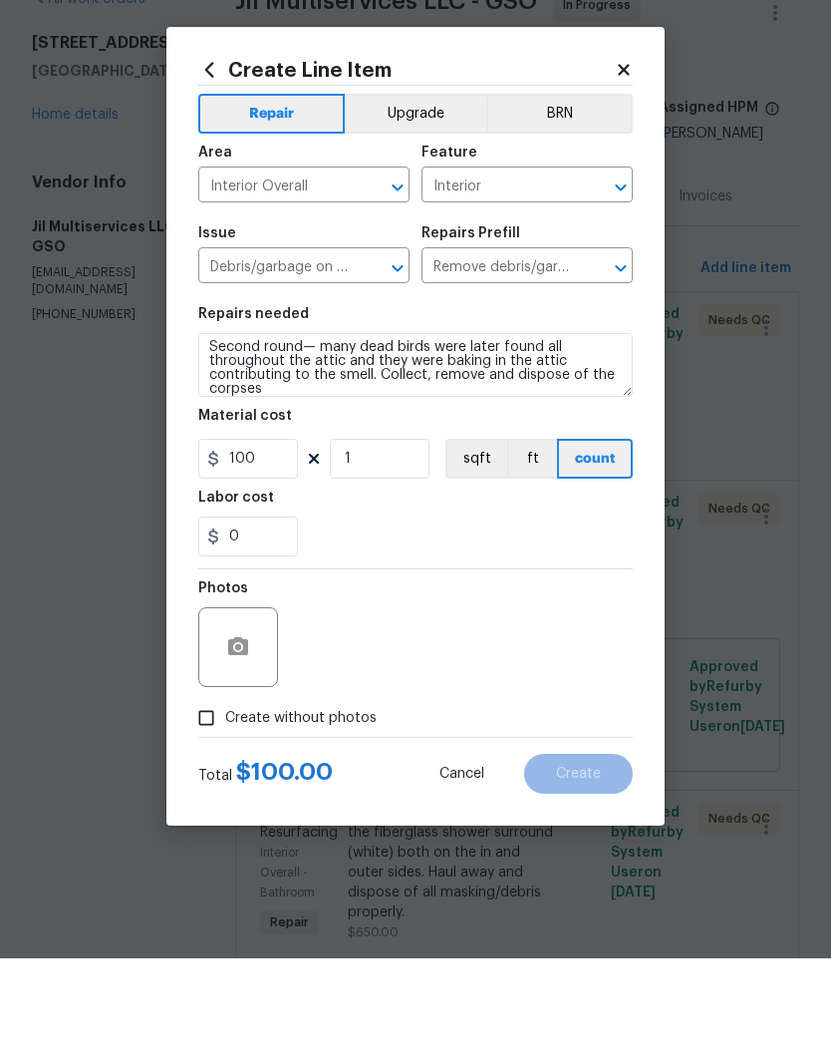
click at [433, 622] on div "0" at bounding box center [415, 642] width 435 height 40
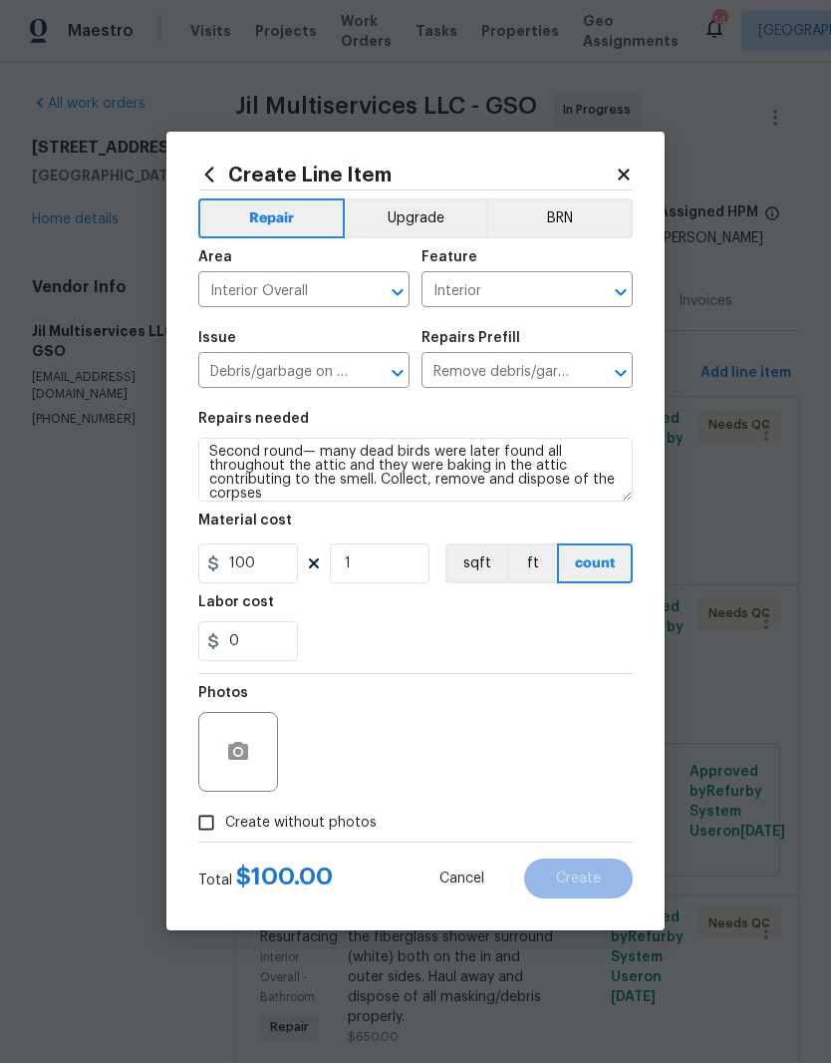
click at [220, 829] on input "Create without photos" at bounding box center [206, 823] width 38 height 38
checkbox input "true"
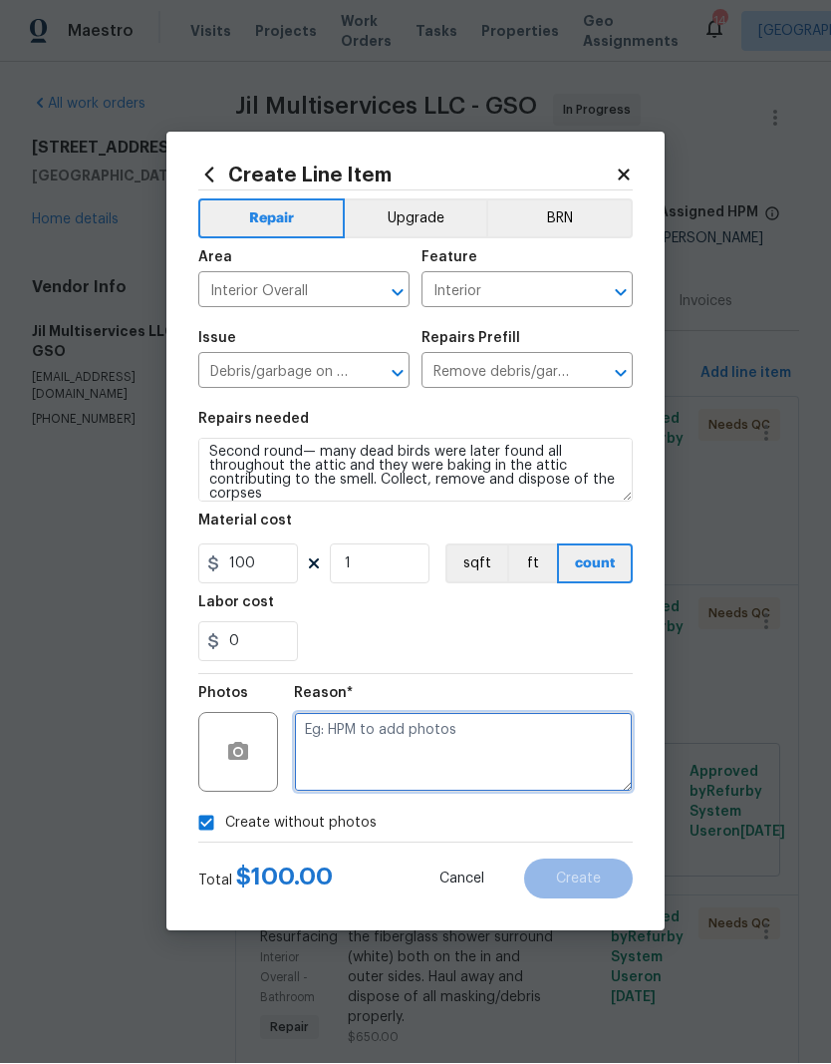
click at [379, 775] on textarea at bounding box center [463, 753] width 339 height 80
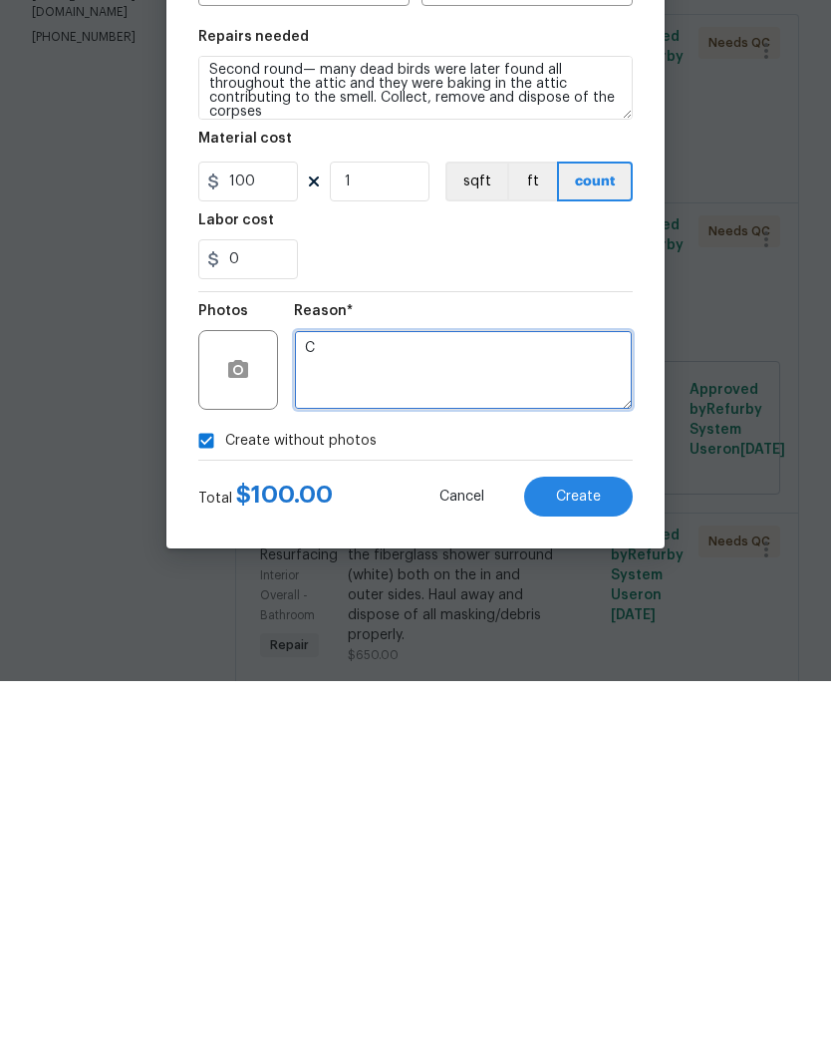
type textarea "C"
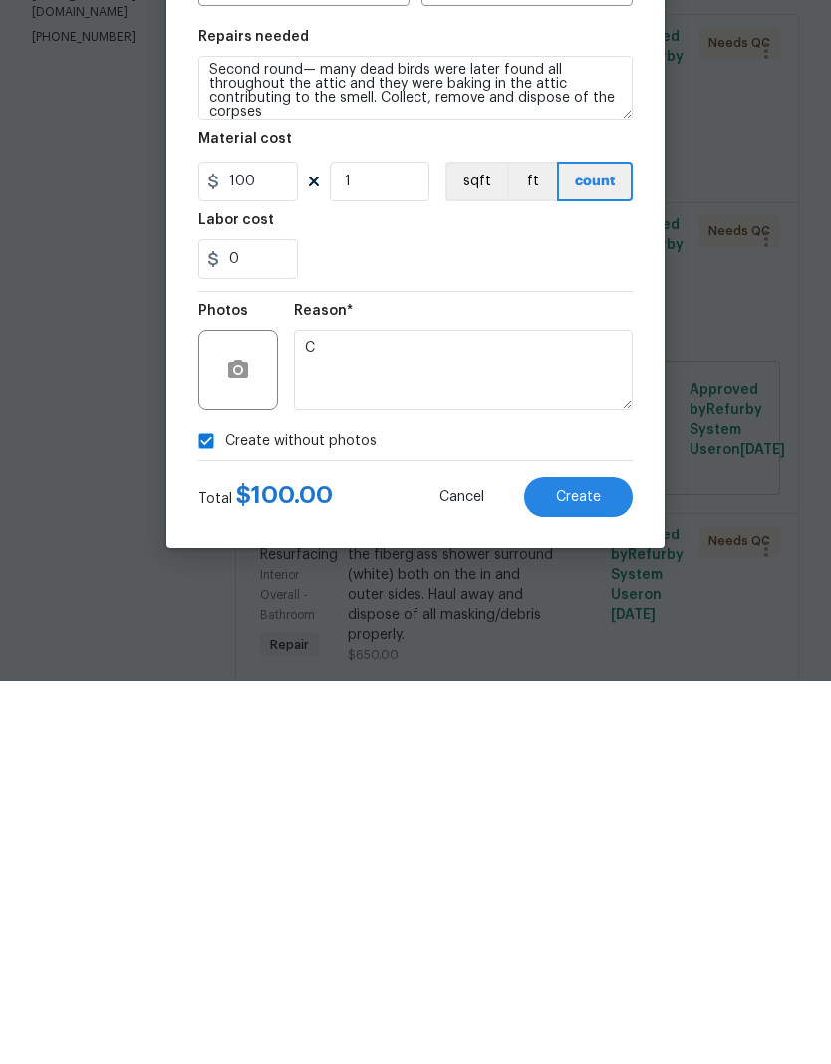
click at [585, 533] on div "Create Line Item Repair Upgrade BRN Area Interior Overall ​ Feature Interior ​ …" at bounding box center [415, 532] width 498 height 798
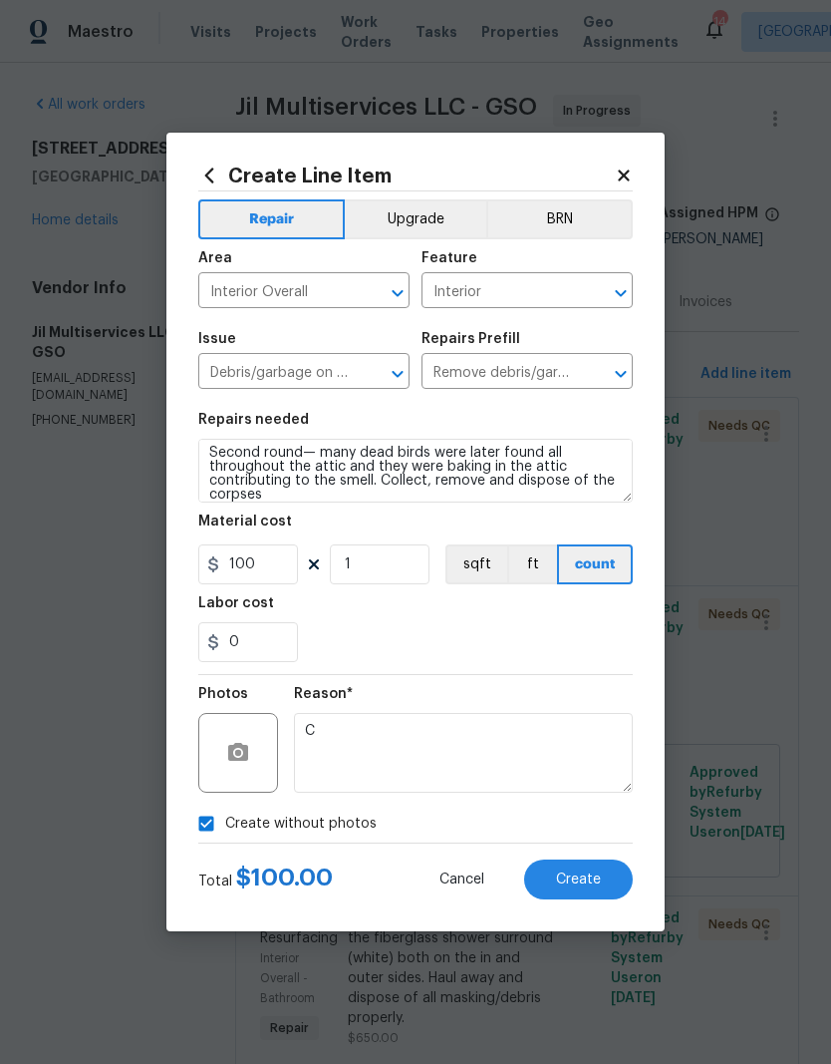
click at [604, 878] on button "Create" at bounding box center [578, 879] width 109 height 40
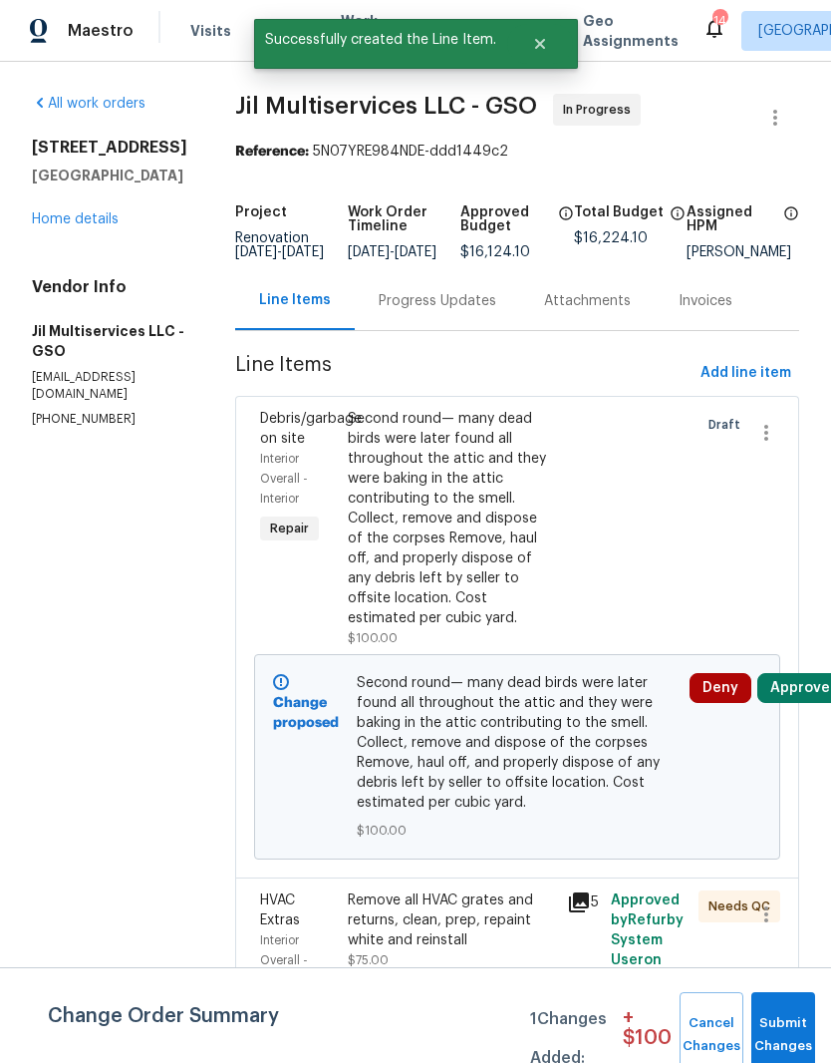
scroll to position [1, 0]
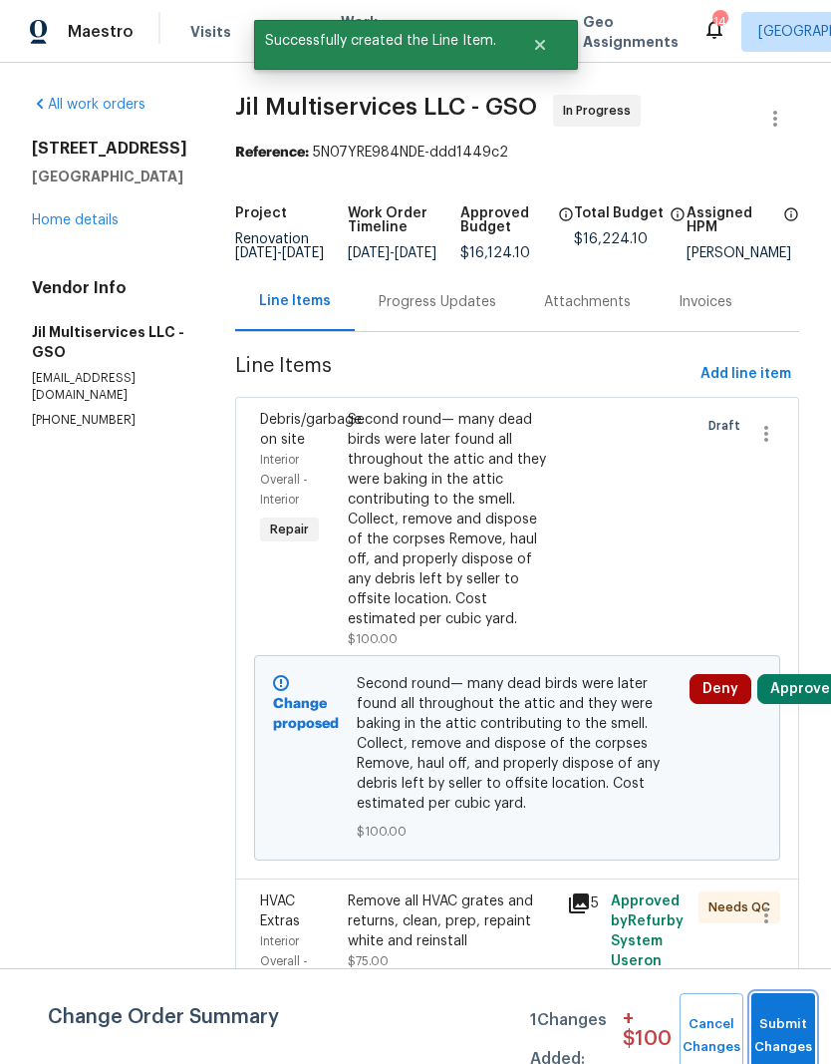
click at [777, 1024] on button "Submit Changes" at bounding box center [784, 1036] width 64 height 86
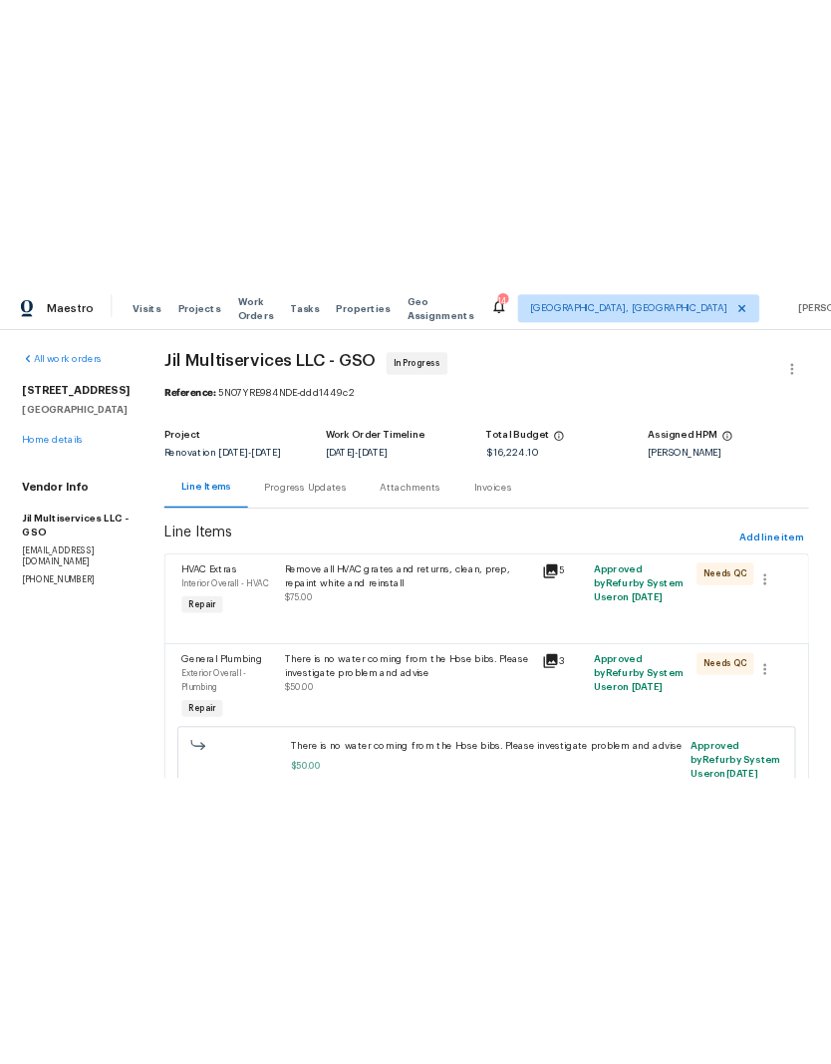
scroll to position [0, 0]
